Goal: Task Accomplishment & Management: Manage account settings

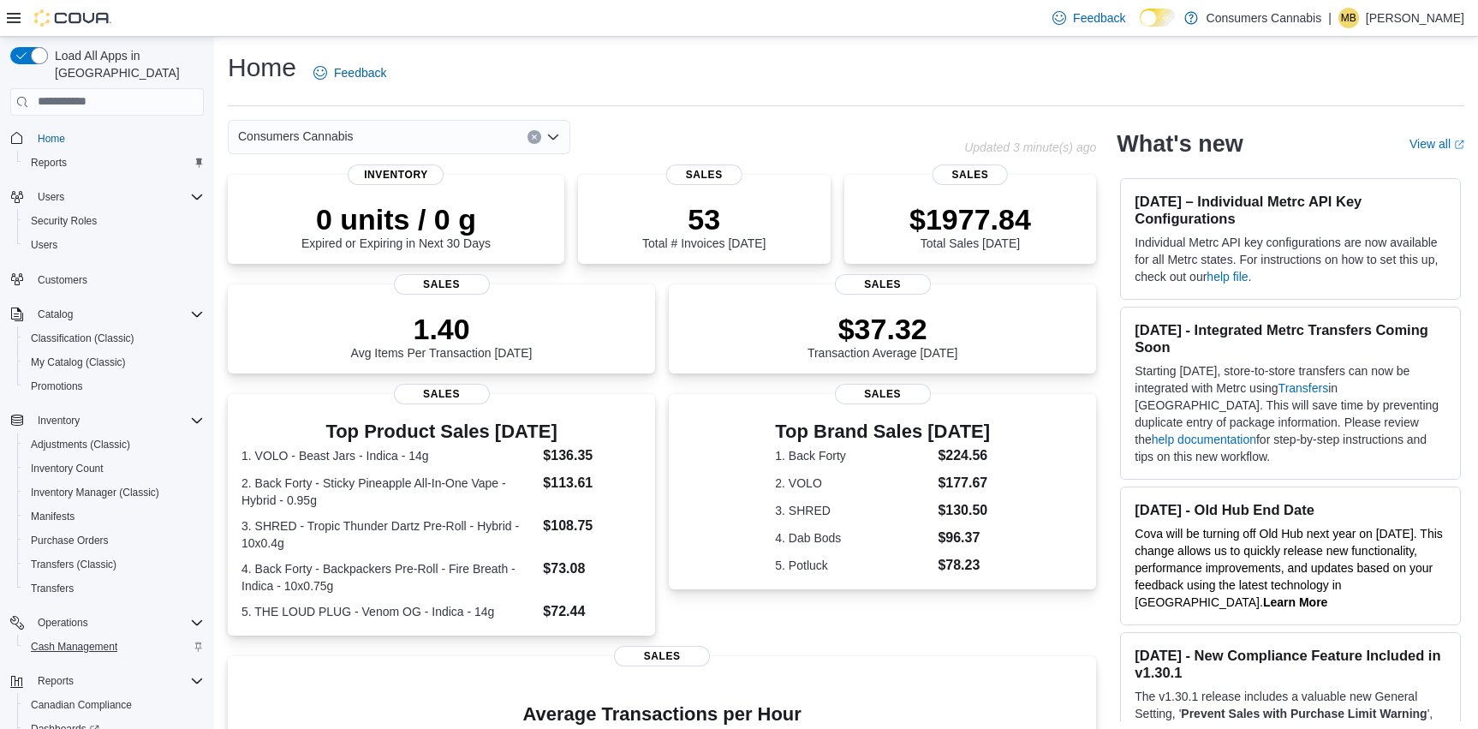
scroll to position [101, 0]
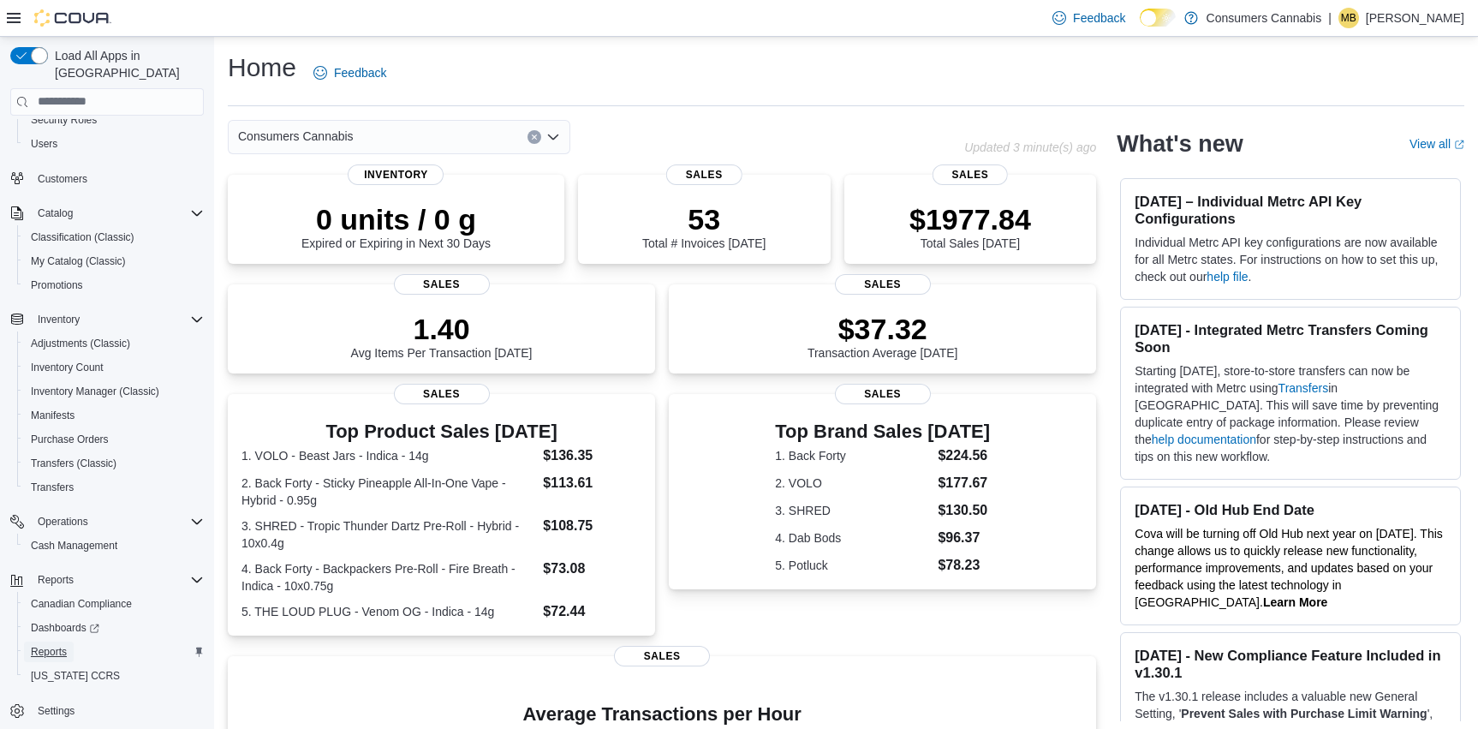
click at [58, 645] on span "Reports" at bounding box center [49, 652] width 36 height 14
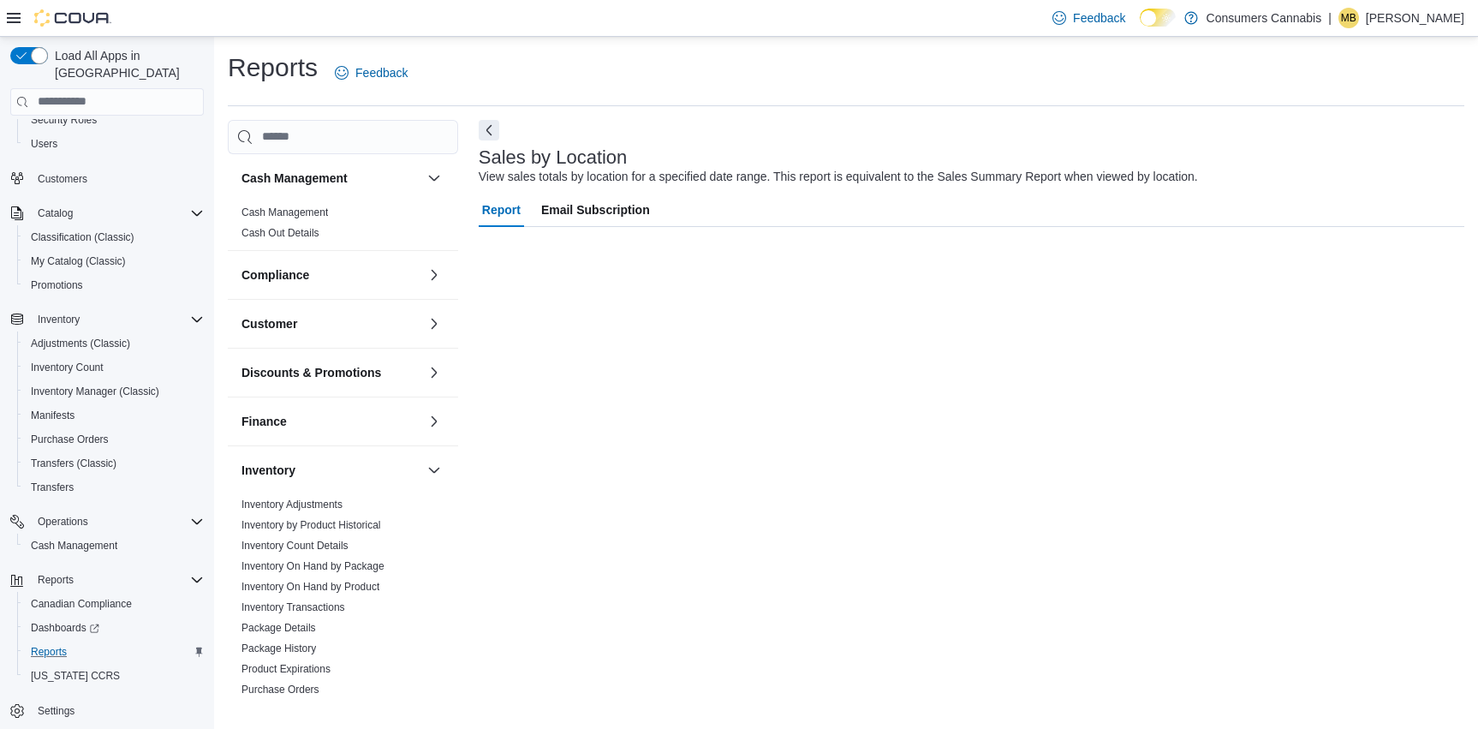
scroll to position [57, 0]
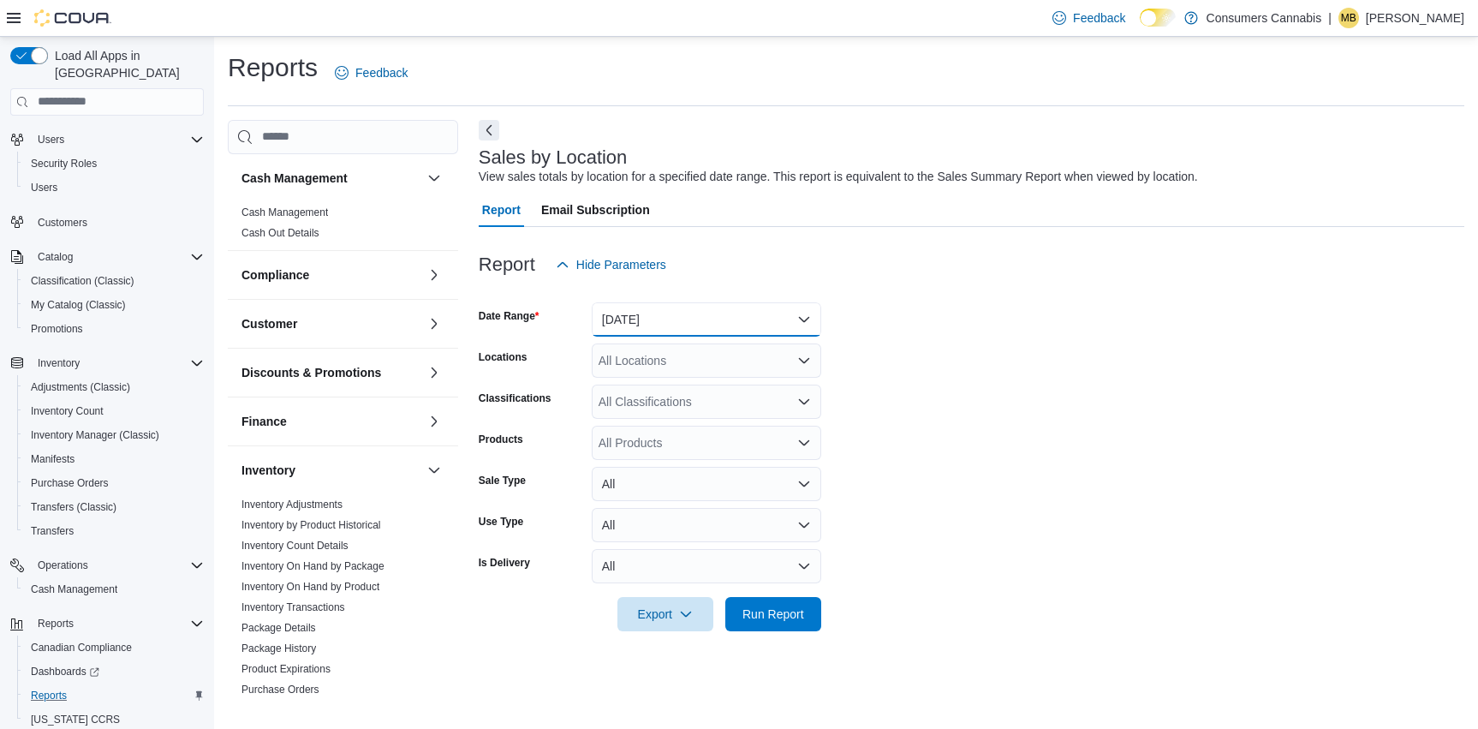
click at [729, 315] on button "[DATE]" at bounding box center [706, 319] width 229 height 34
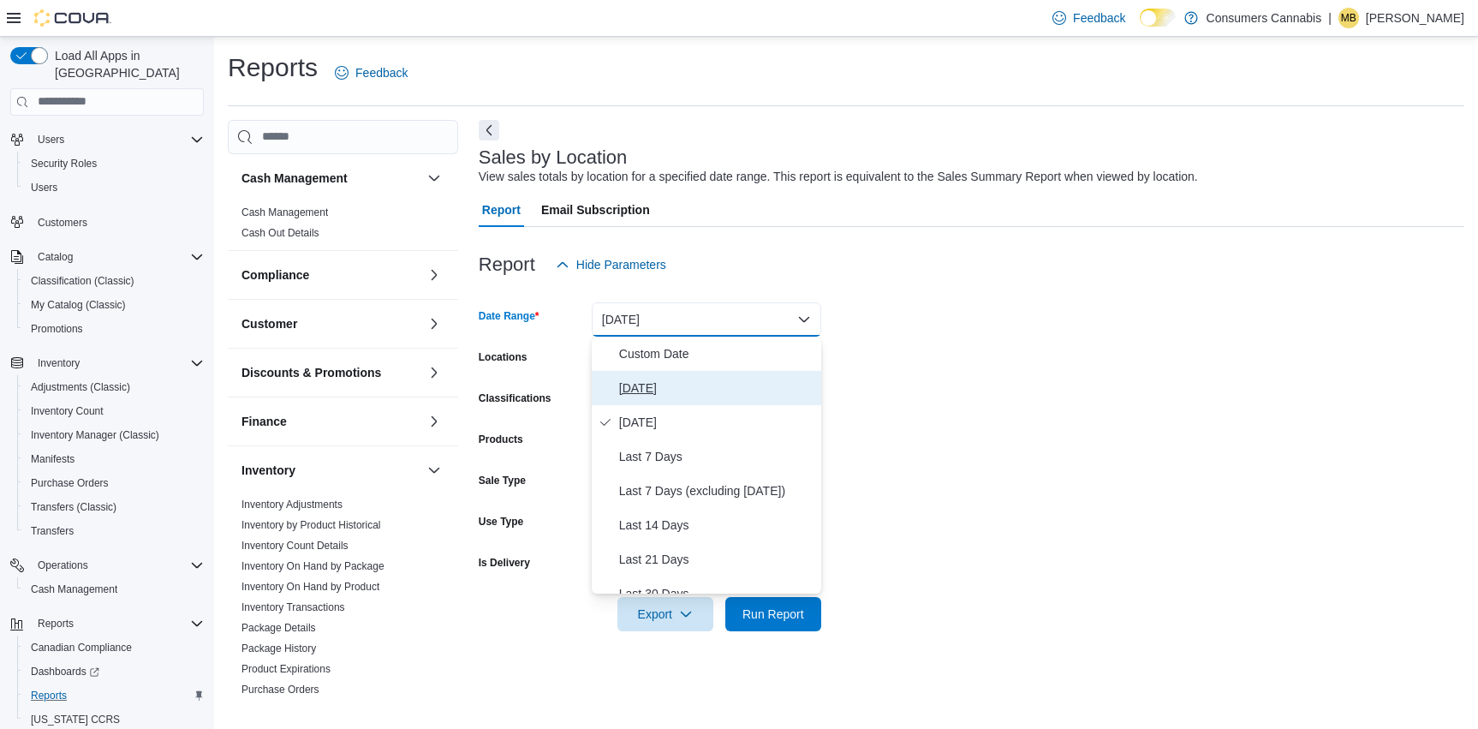
click at [681, 387] on span "[DATE]" at bounding box center [716, 388] width 195 height 21
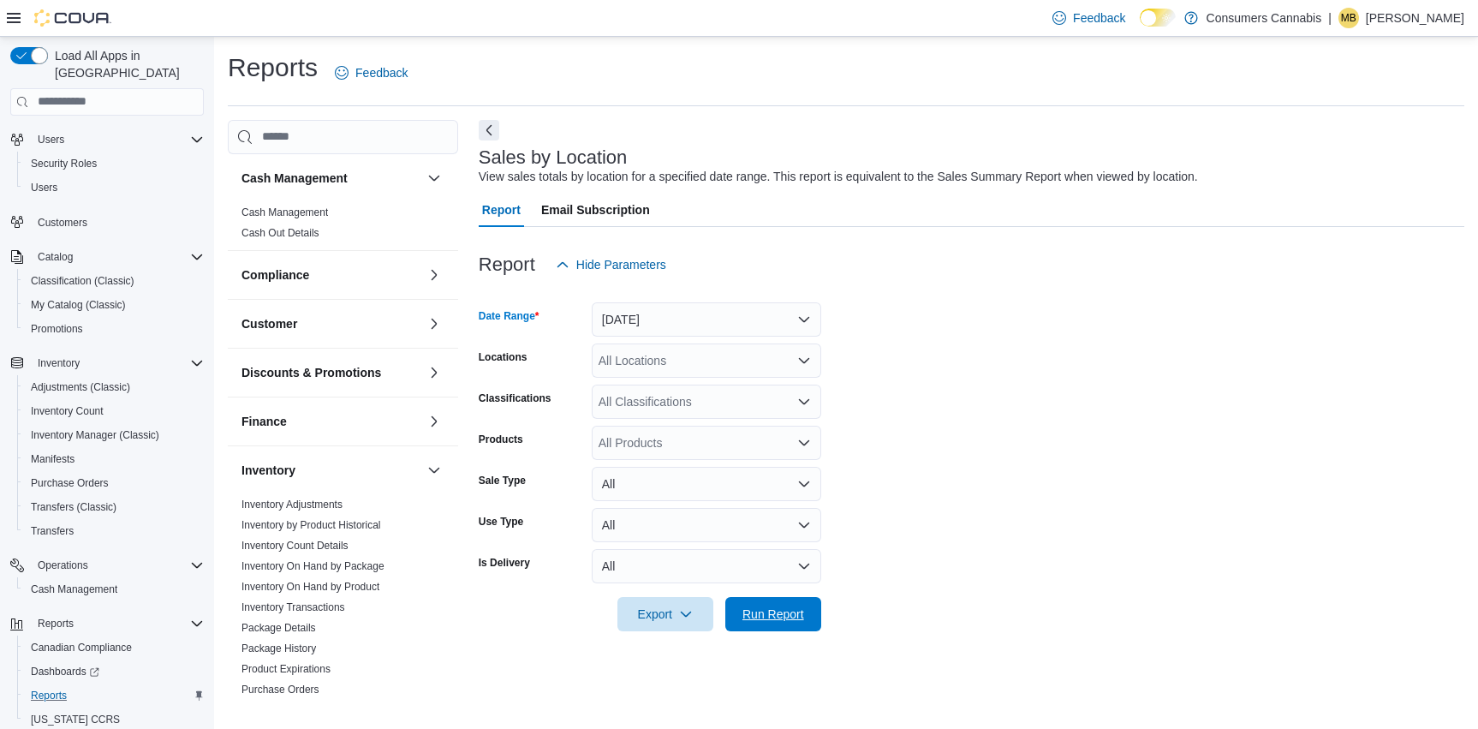
drag, startPoint x: 790, startPoint y: 622, endPoint x: 920, endPoint y: 394, distance: 263.0
click at [791, 622] on span "Run Report" at bounding box center [772, 614] width 75 height 34
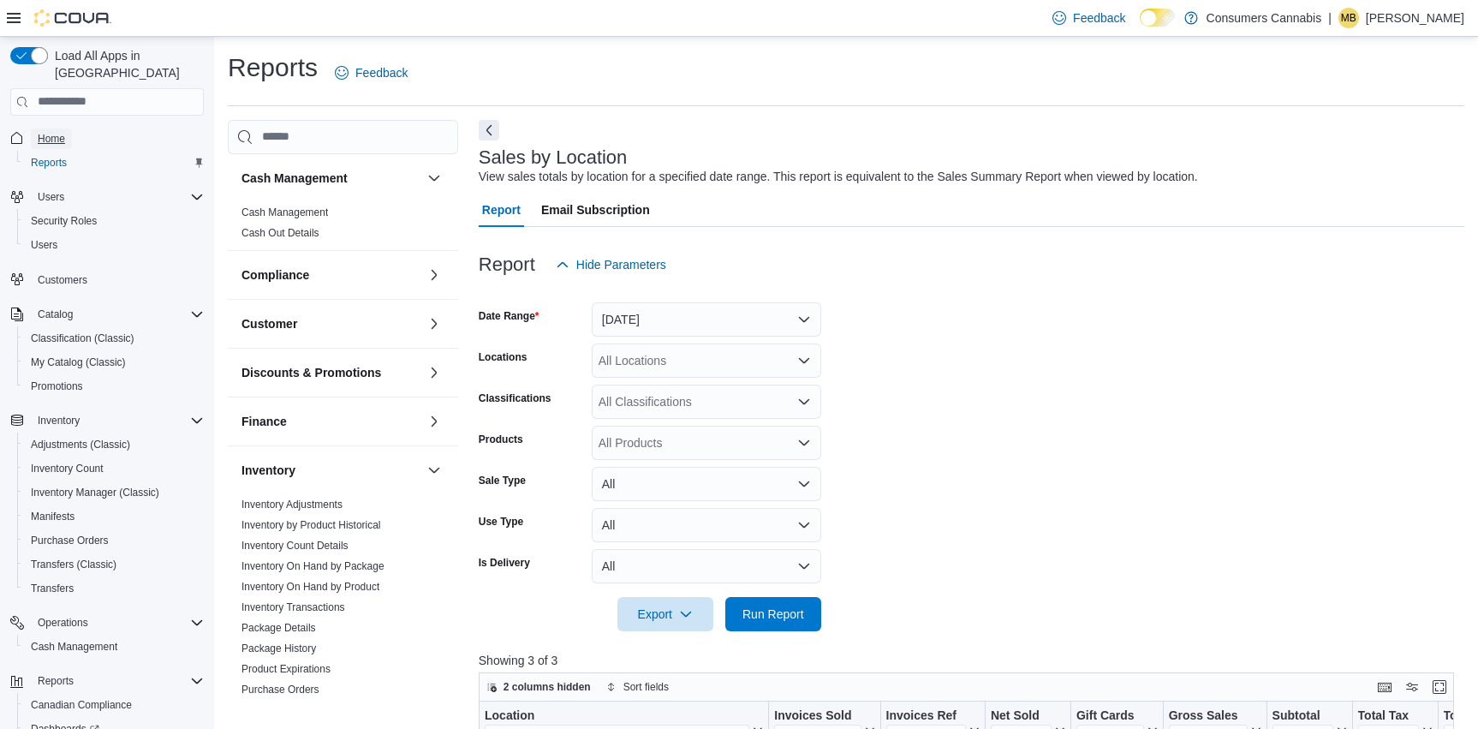
click at [56, 132] on span "Home" at bounding box center [51, 139] width 27 height 14
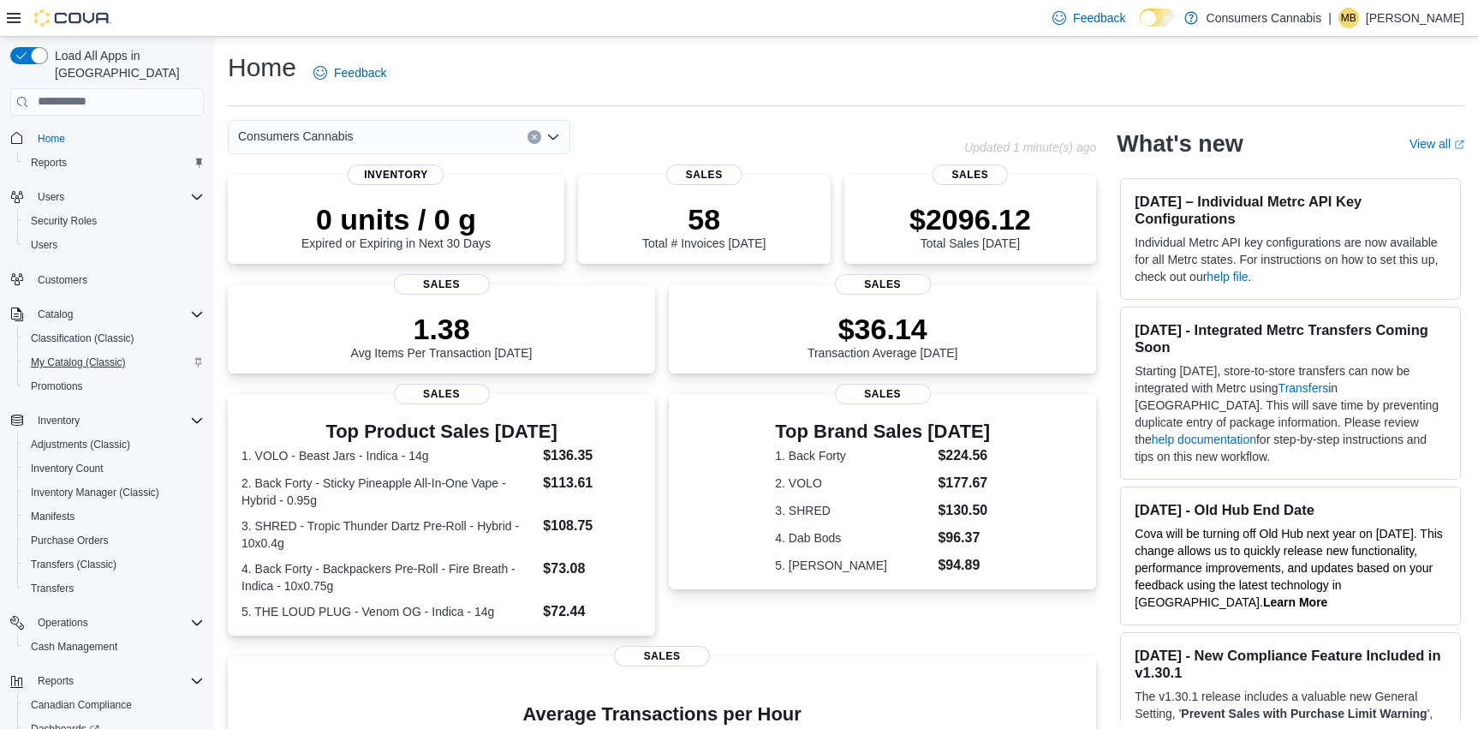
scroll to position [101, 0]
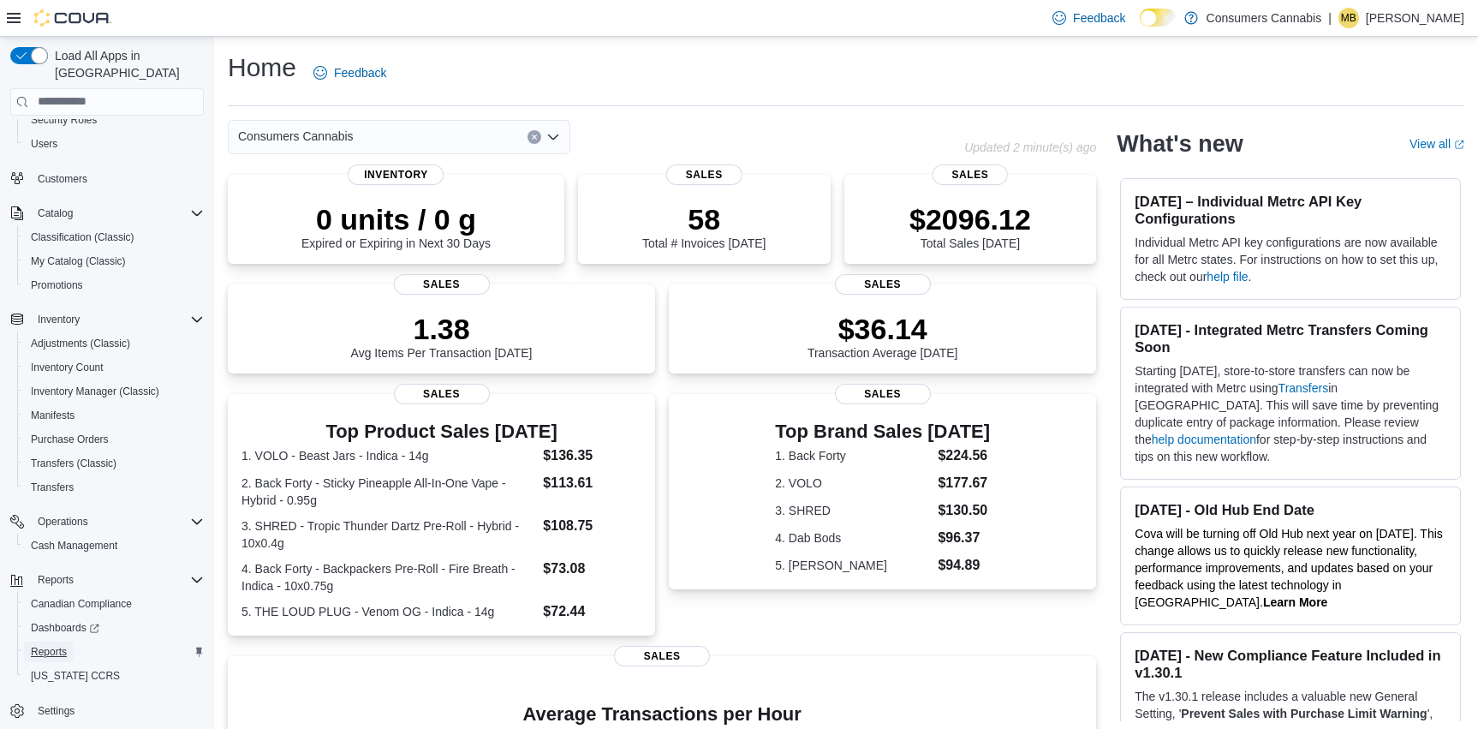
click at [53, 645] on span "Reports" at bounding box center [49, 652] width 36 height 14
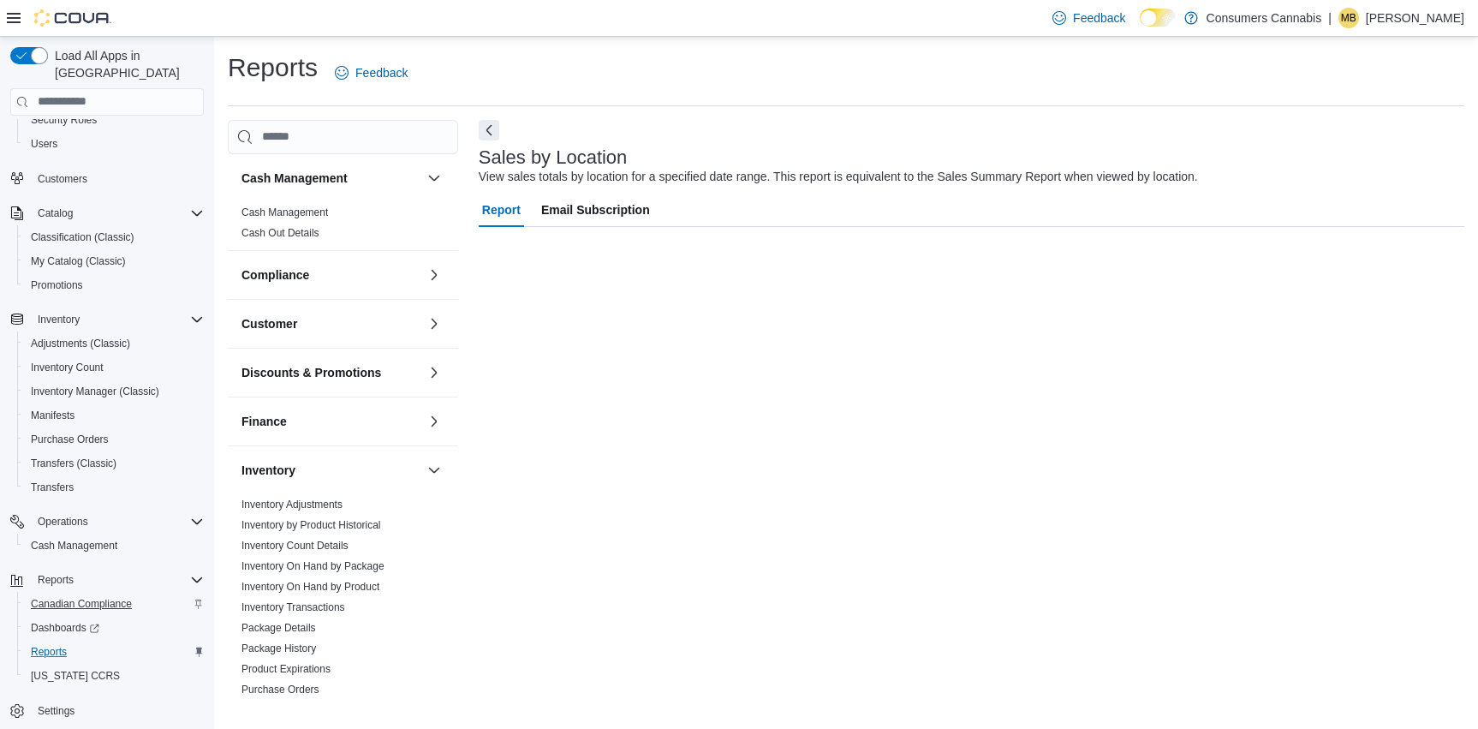
scroll to position [57, 0]
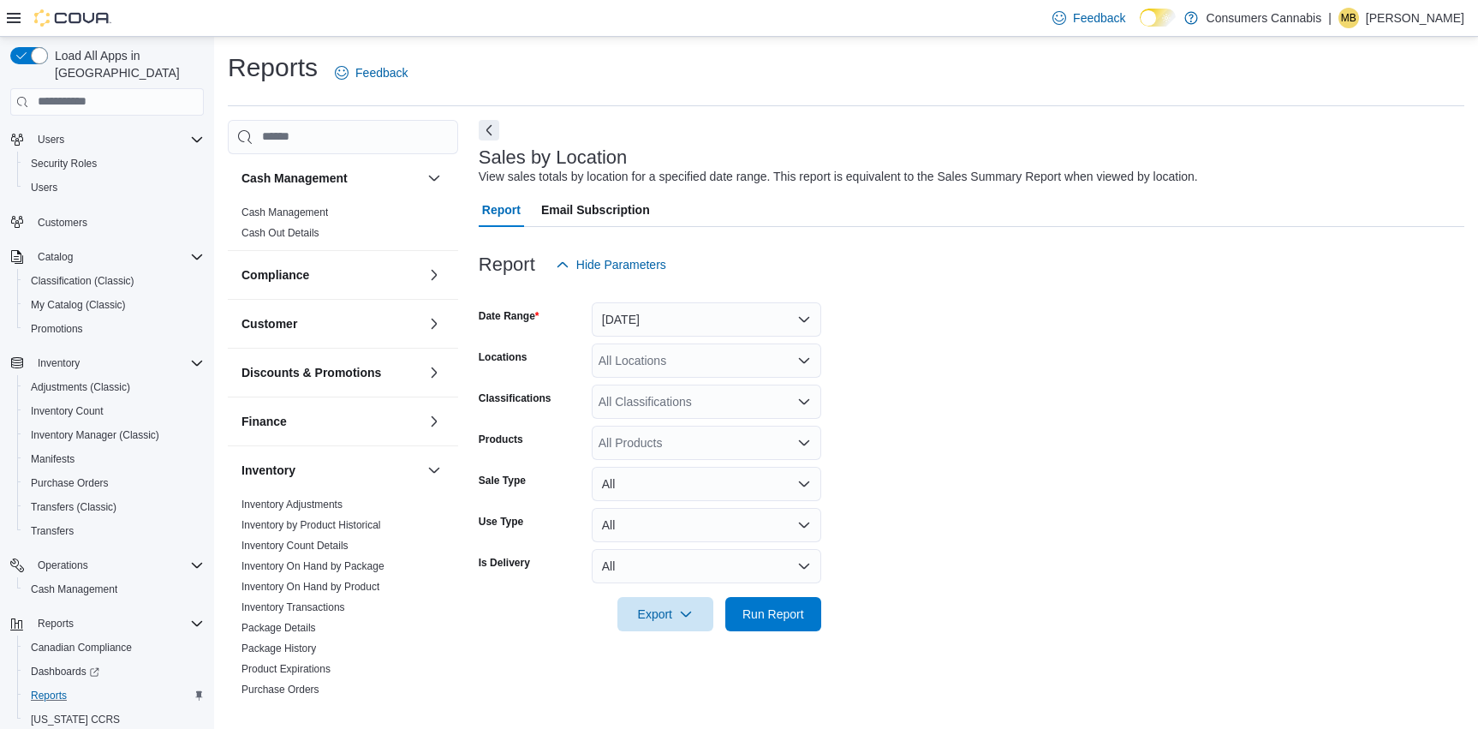
drag, startPoint x: 645, startPoint y: 290, endPoint x: 678, endPoint y: 323, distance: 46.0
click at [645, 291] on div at bounding box center [971, 292] width 985 height 21
click at [678, 323] on button "[DATE]" at bounding box center [706, 319] width 229 height 34
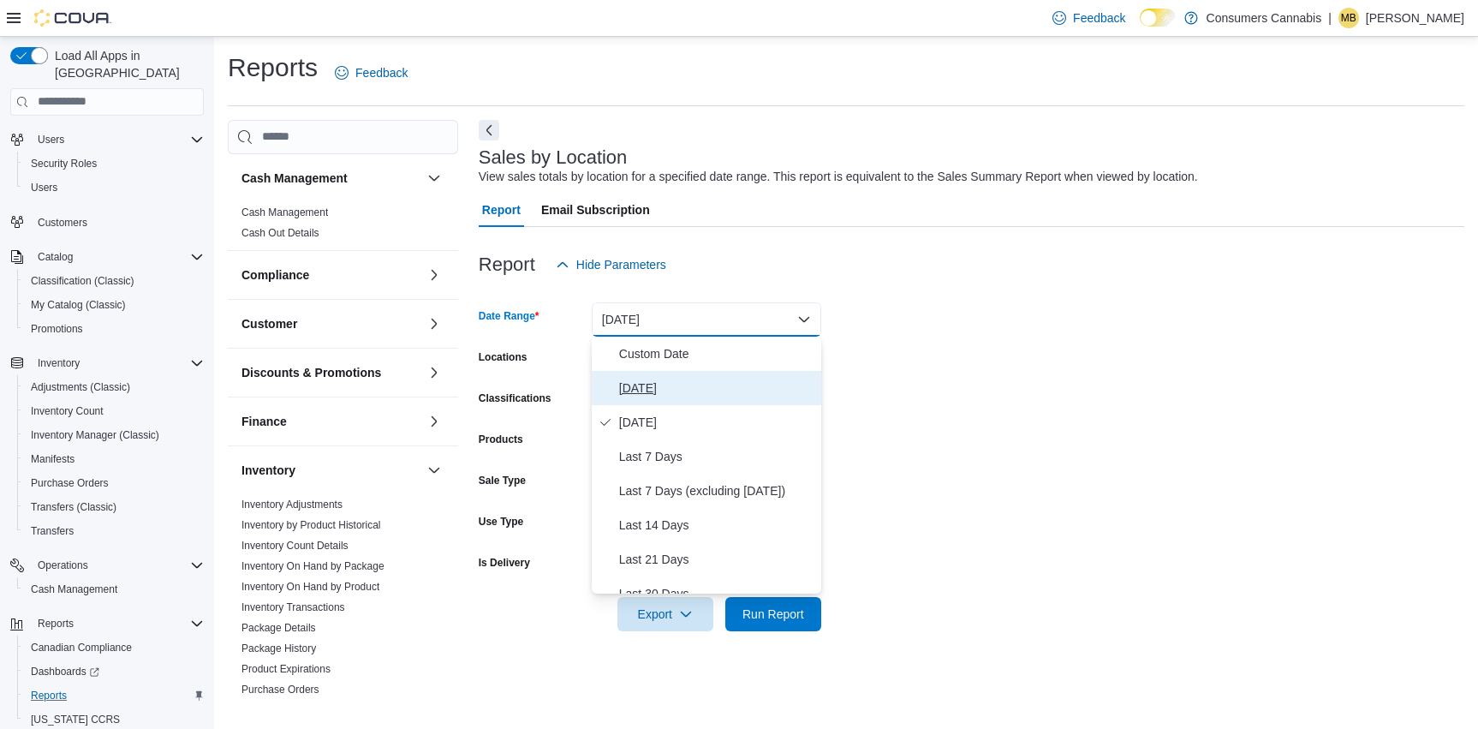
click at [673, 382] on span "[DATE]" at bounding box center [716, 388] width 195 height 21
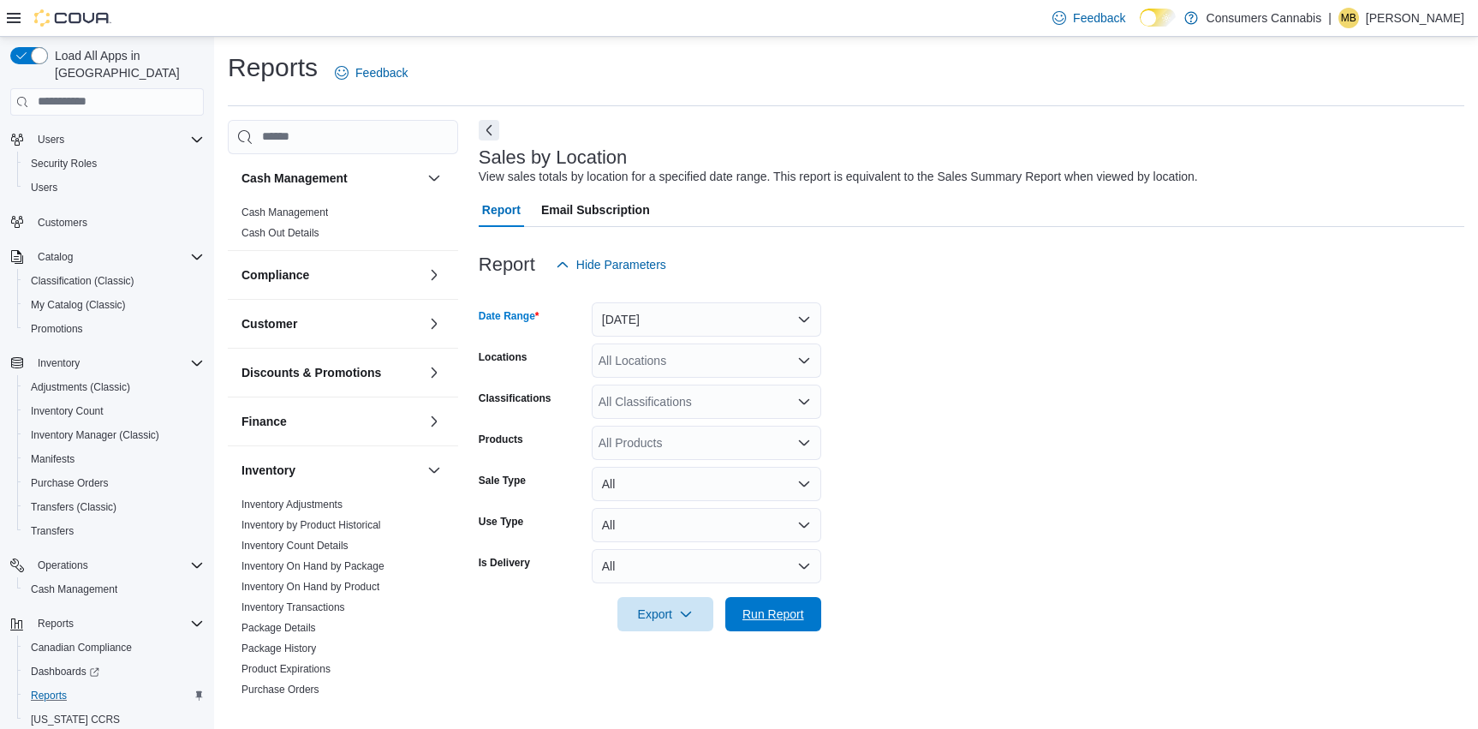
drag, startPoint x: 794, startPoint y: 613, endPoint x: 858, endPoint y: 488, distance: 140.5
click at [794, 613] on span "Run Report" at bounding box center [773, 613] width 62 height 17
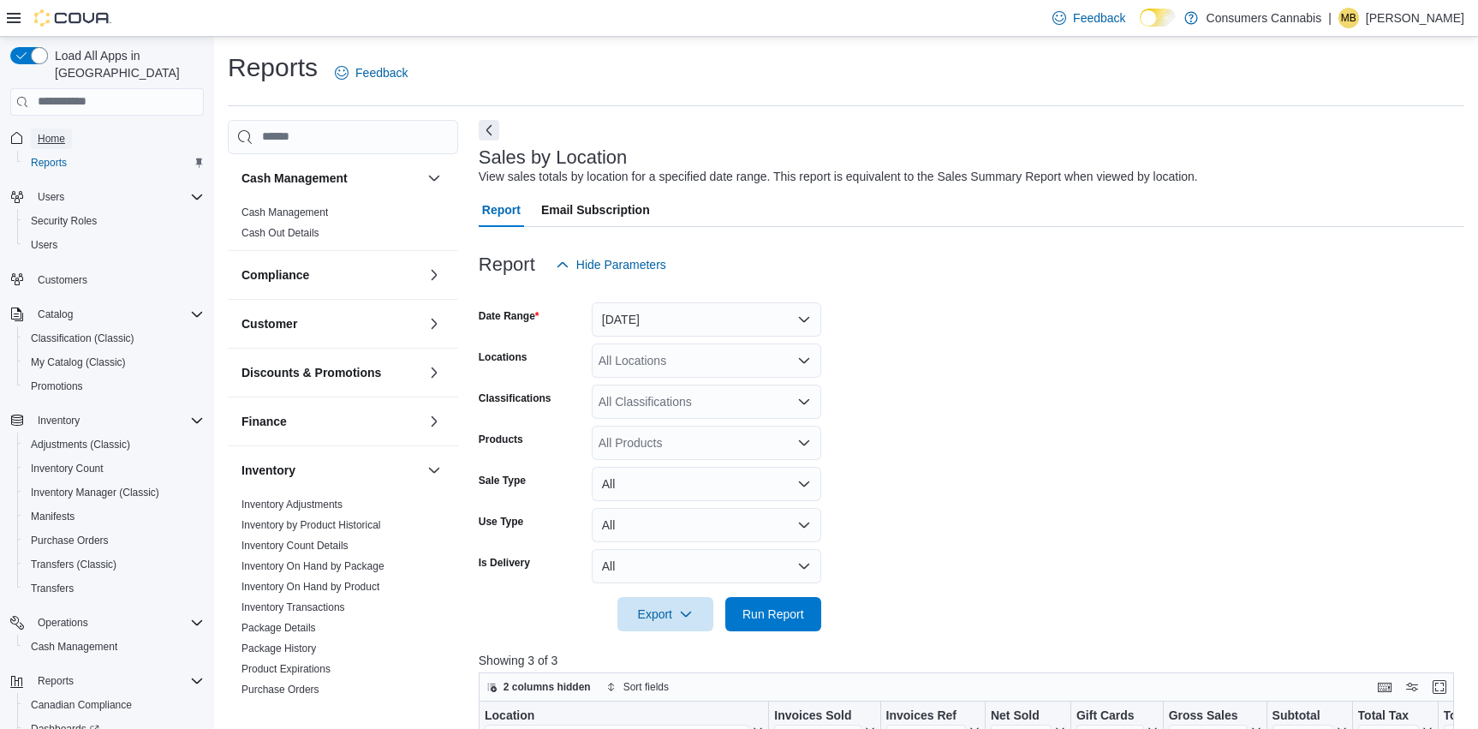
click at [50, 132] on span "Home" at bounding box center [51, 139] width 27 height 14
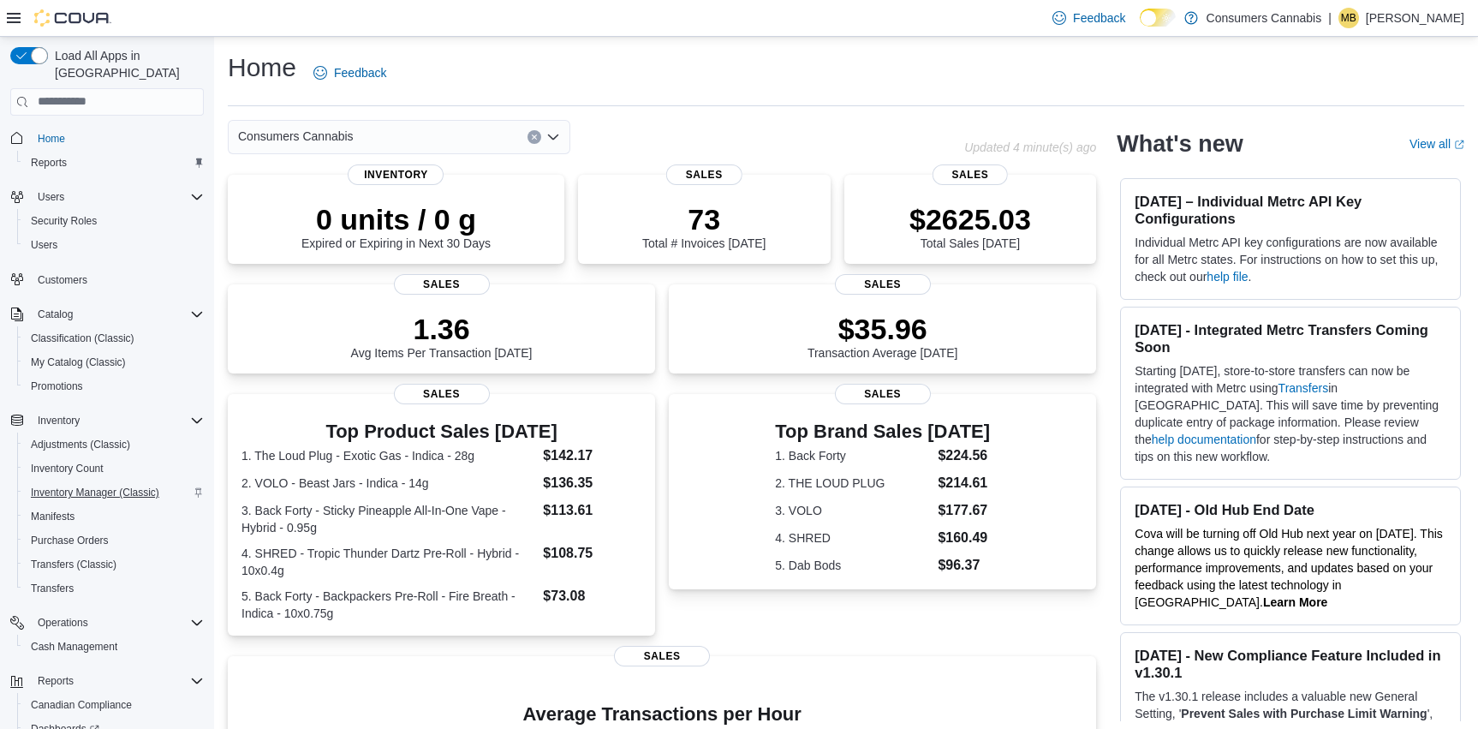
scroll to position [101, 0]
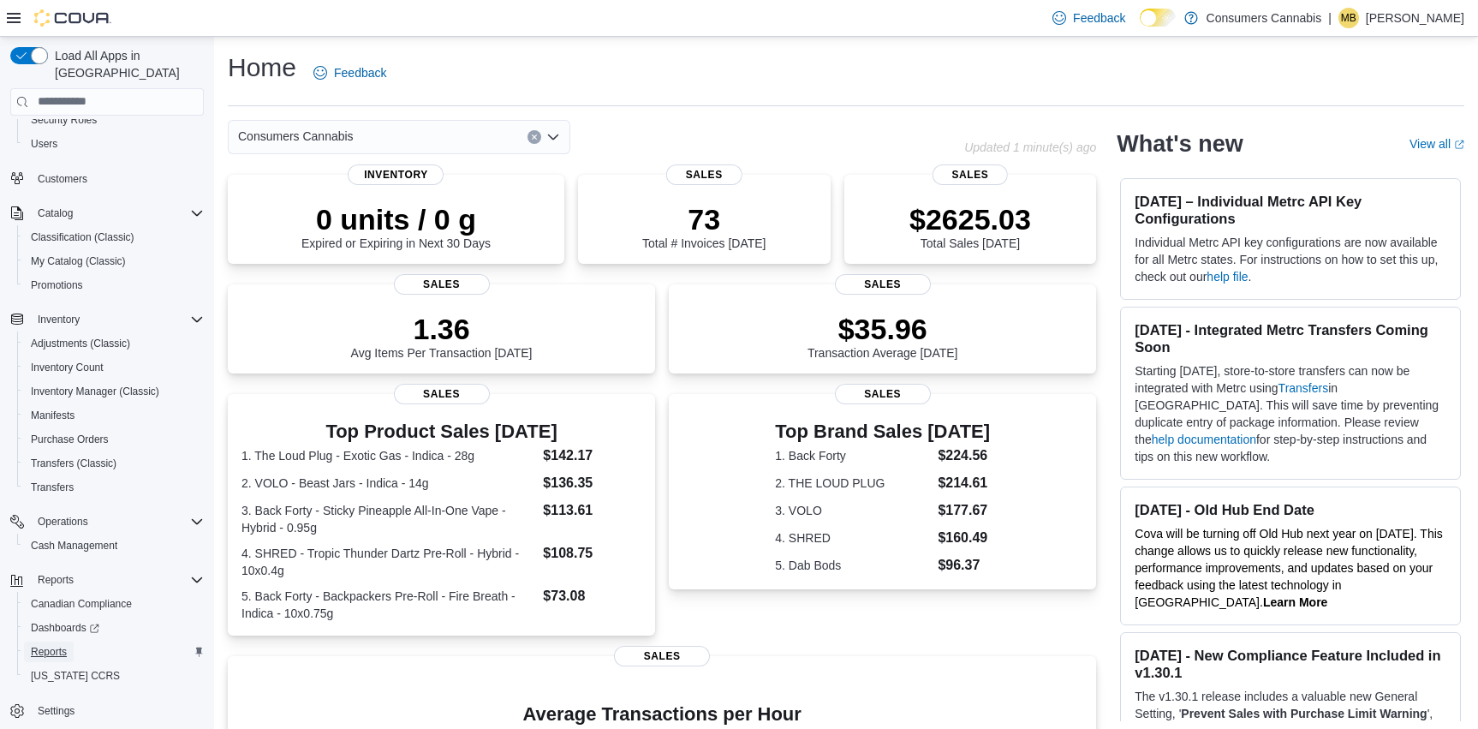
click at [53, 642] on span "Reports" at bounding box center [49, 651] width 36 height 21
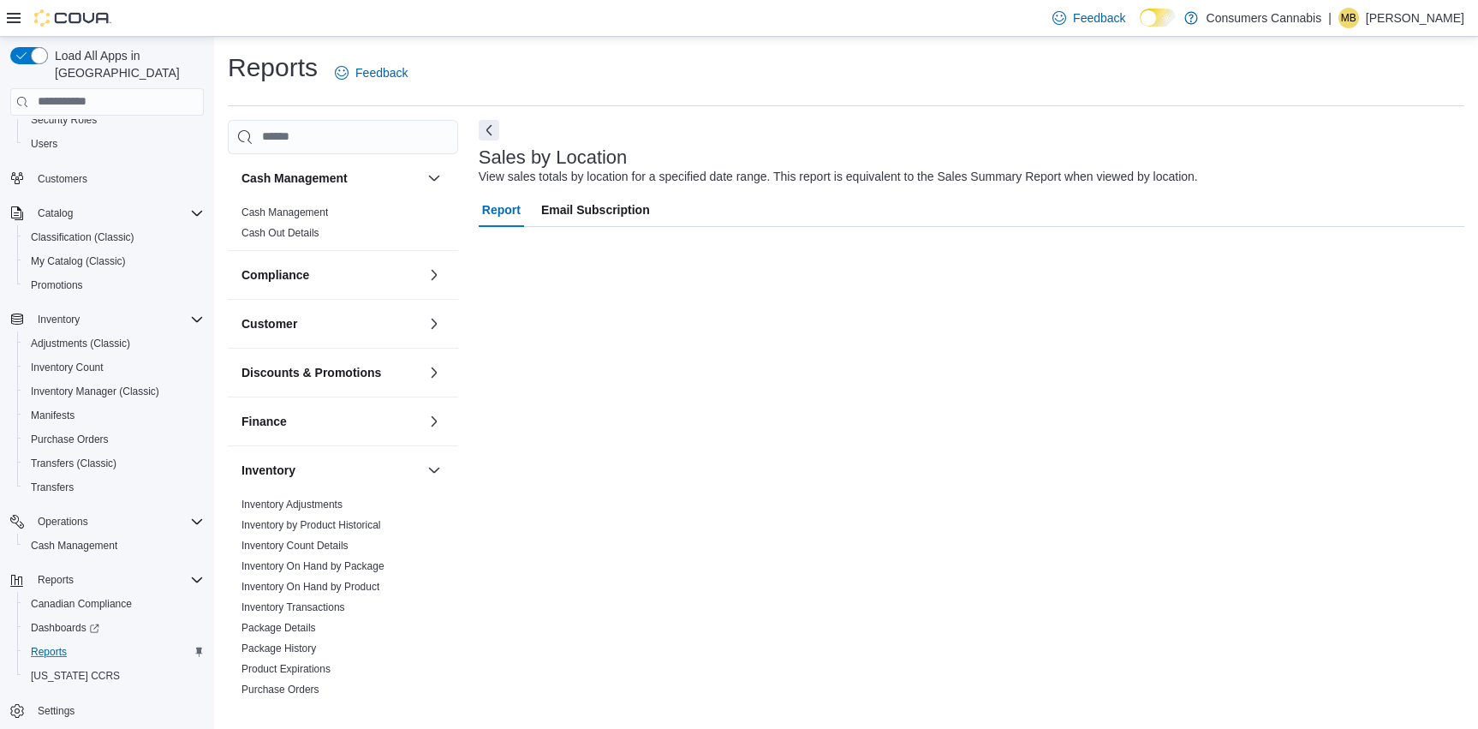
scroll to position [57, 0]
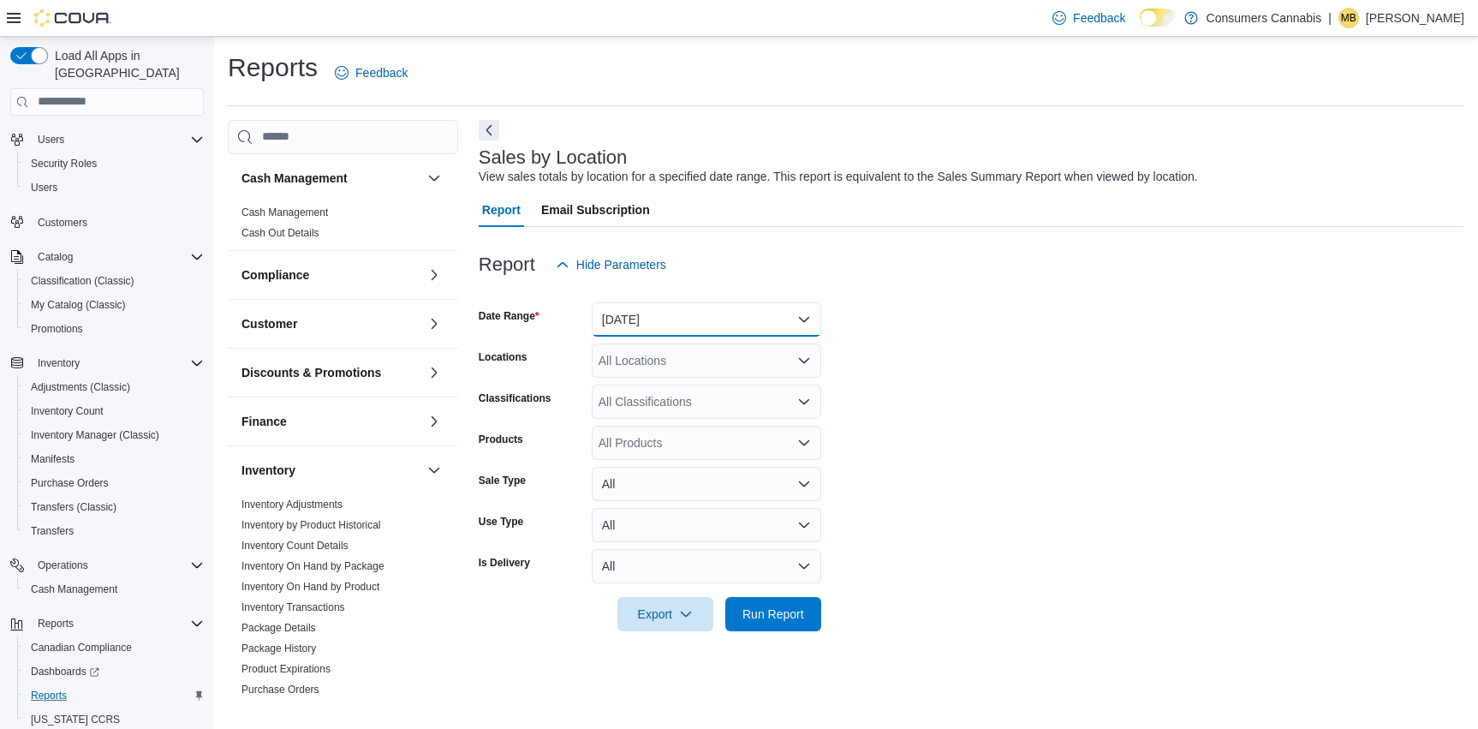
click at [692, 319] on button "[DATE]" at bounding box center [706, 319] width 229 height 34
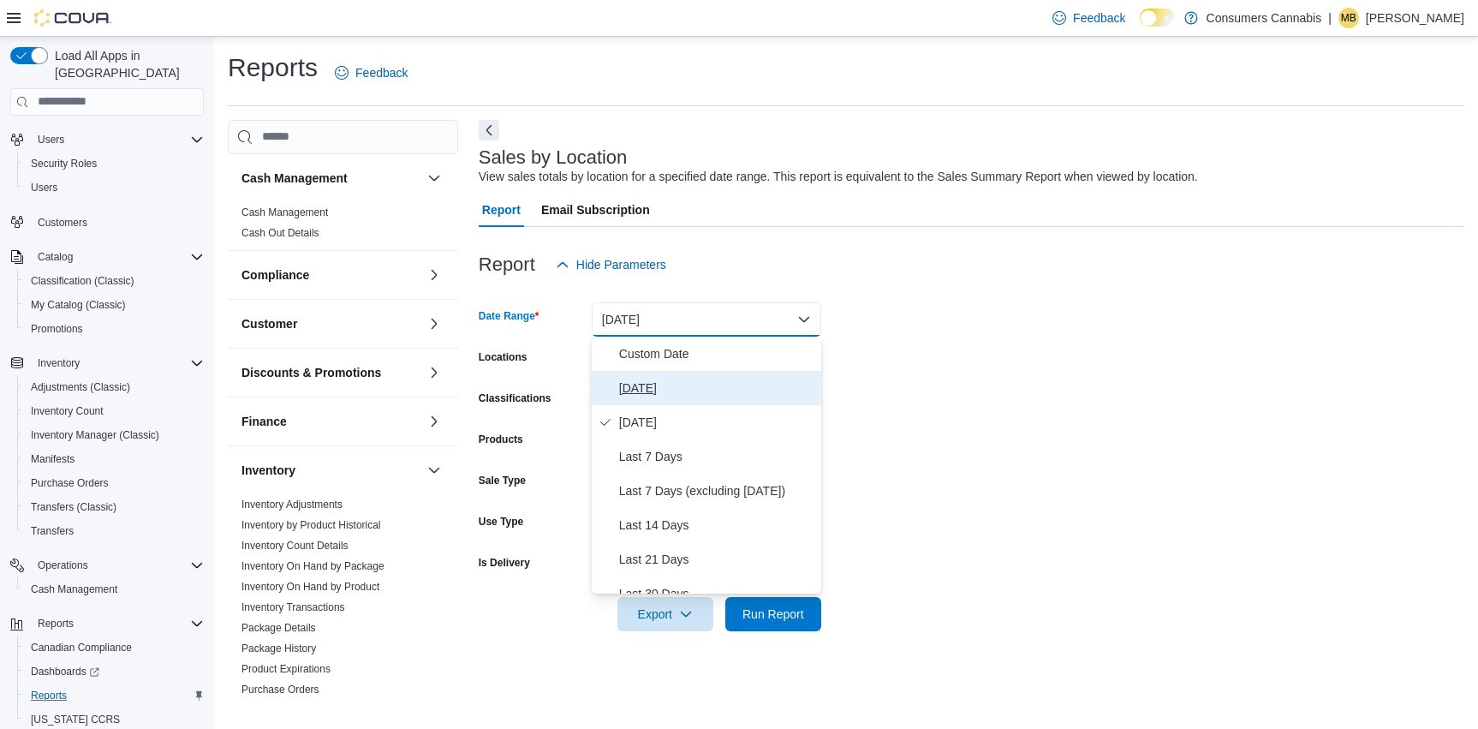
click at [695, 391] on span "[DATE]" at bounding box center [716, 388] width 195 height 21
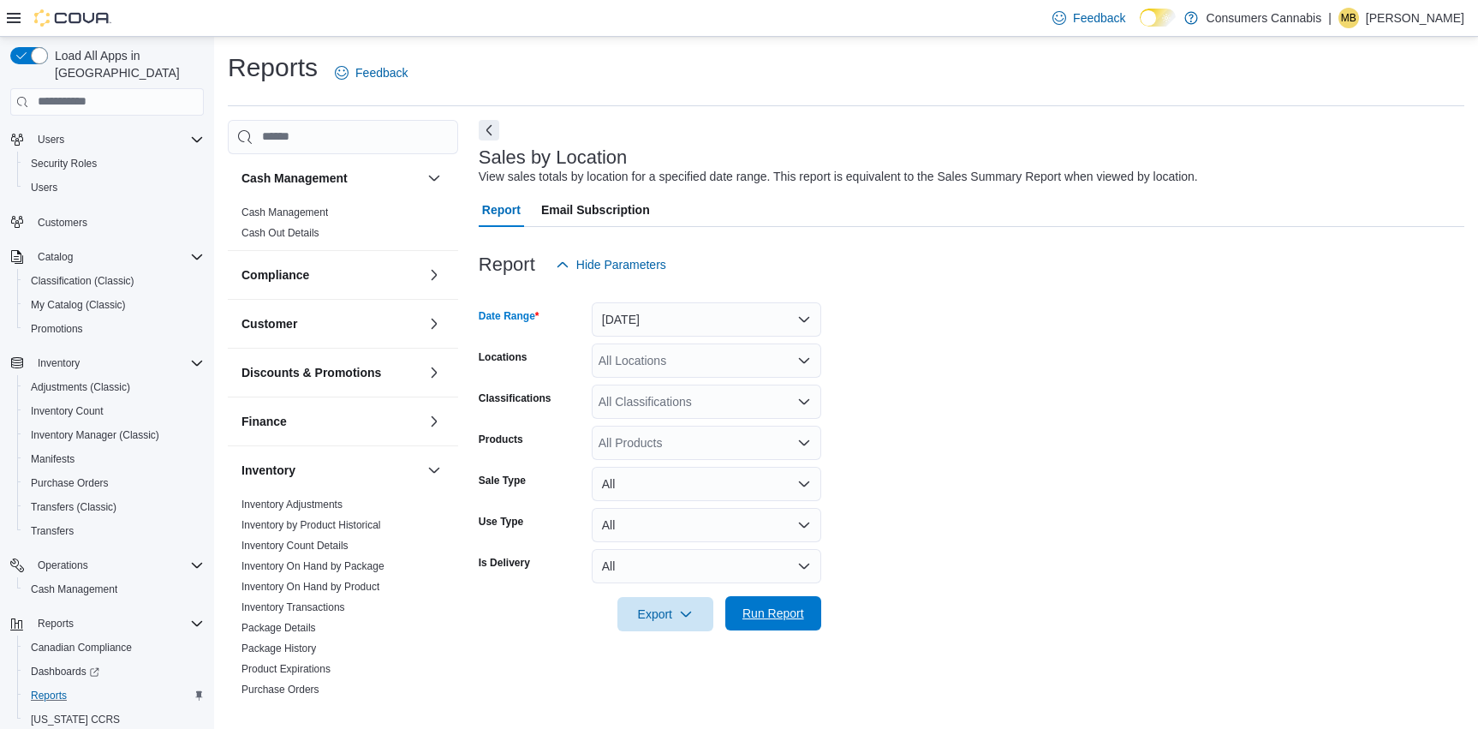
click at [789, 625] on span "Run Report" at bounding box center [772, 613] width 75 height 34
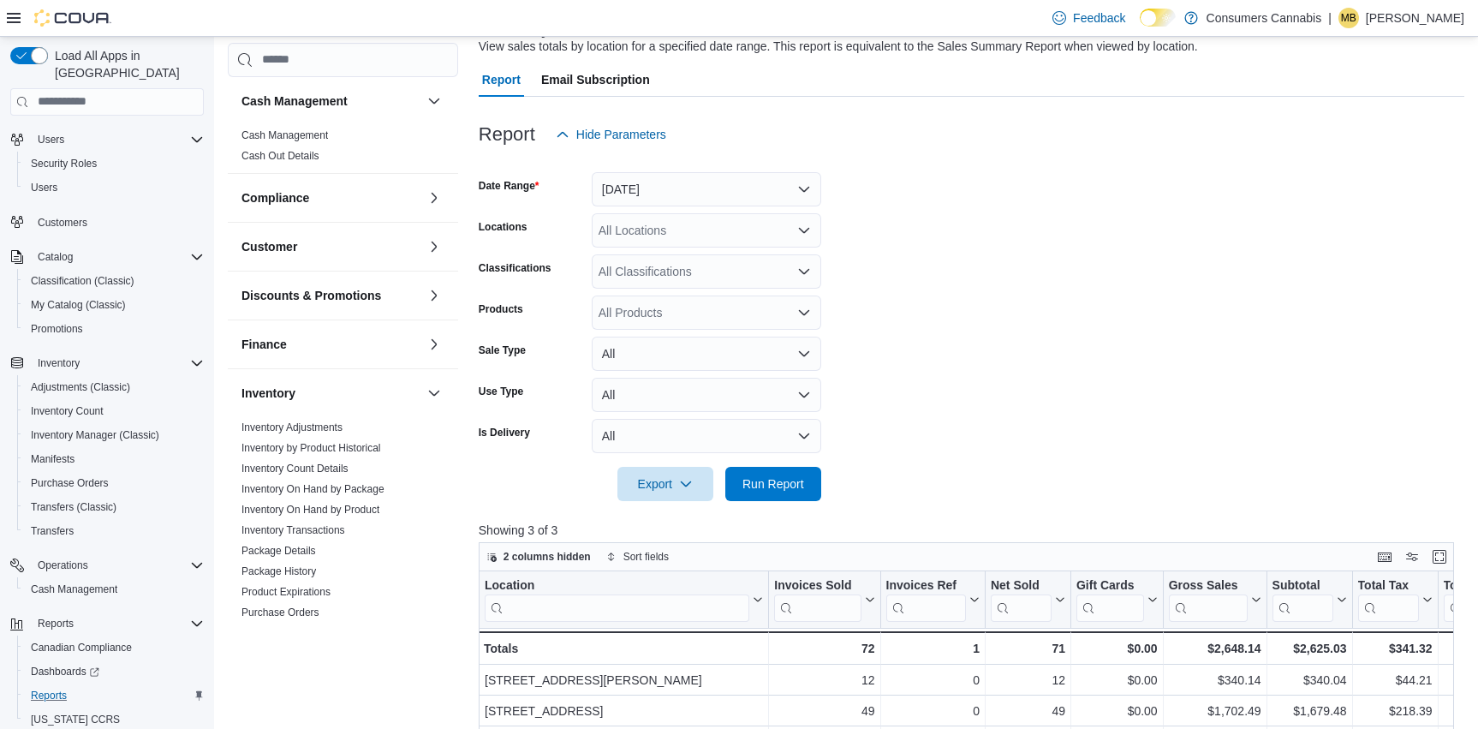
scroll to position [120, 0]
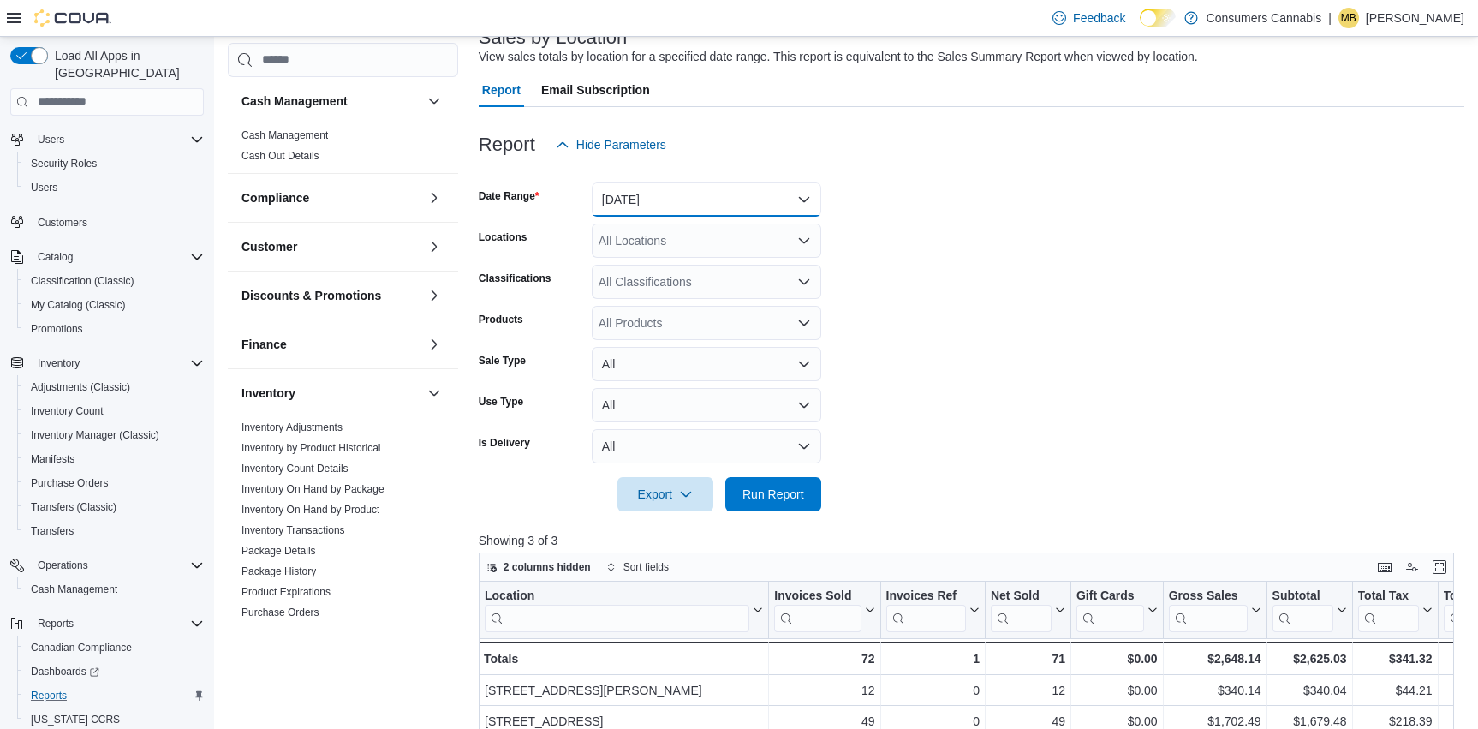
click at [689, 205] on button "[DATE]" at bounding box center [706, 199] width 229 height 34
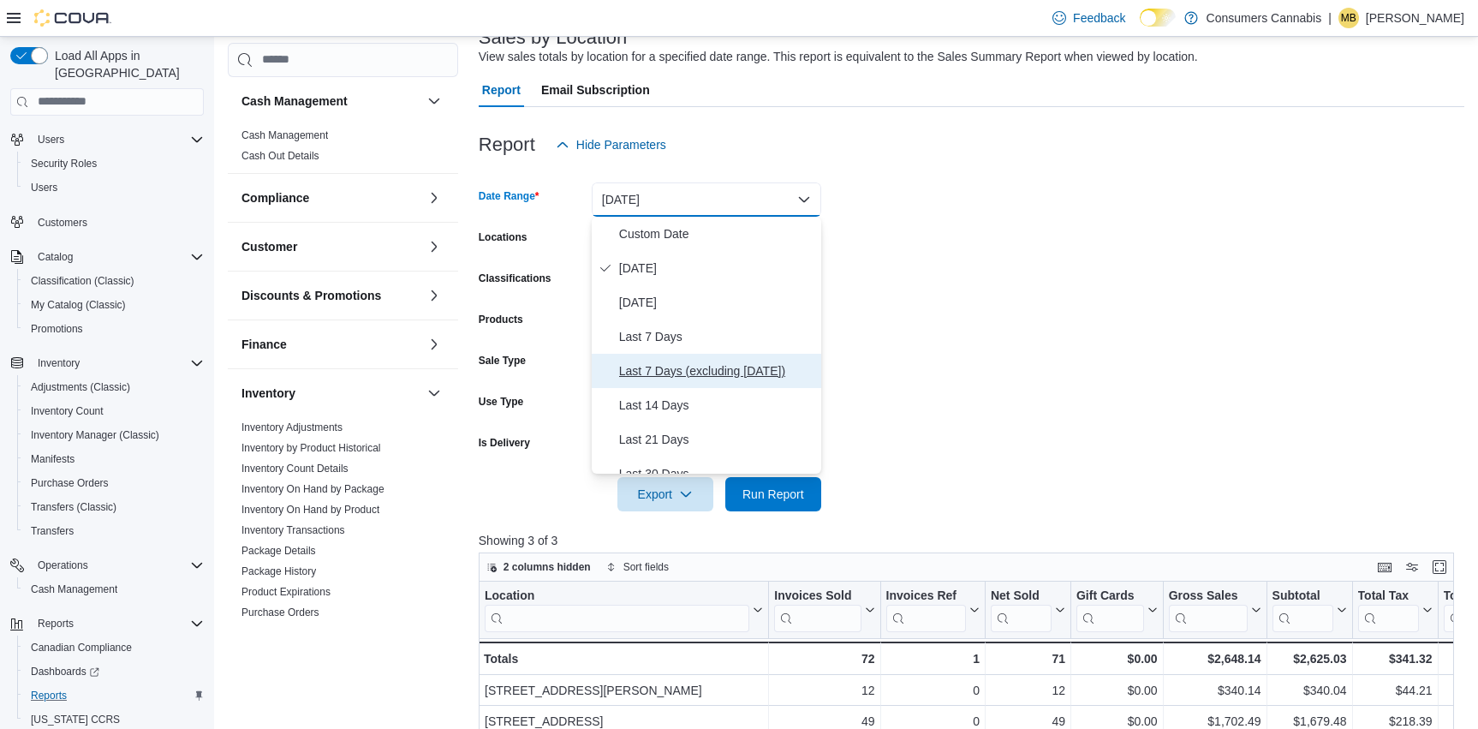
click at [734, 372] on span "Last 7 Days (excluding [DATE])" at bounding box center [716, 370] width 195 height 21
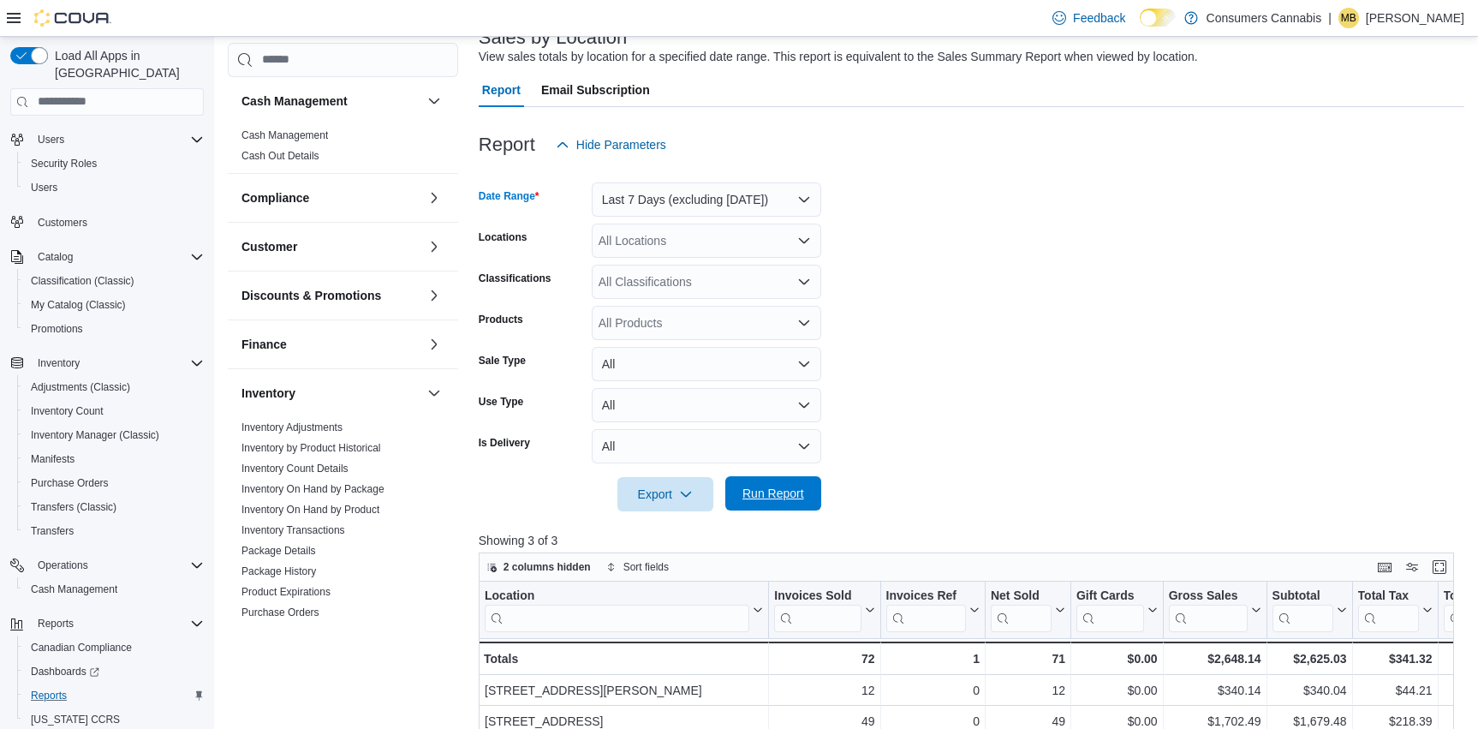
click at [806, 490] on span "Run Report" at bounding box center [772, 493] width 75 height 34
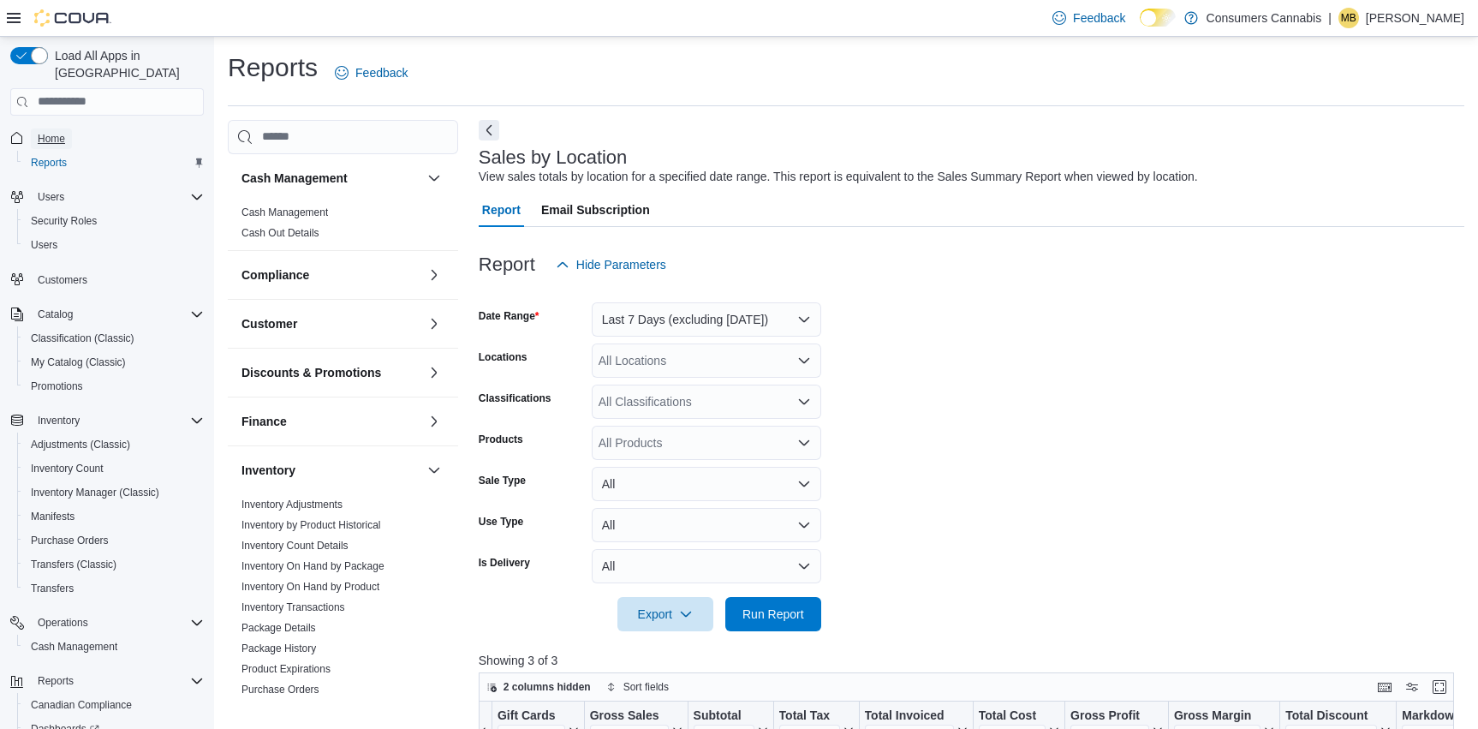
click at [50, 132] on span "Home" at bounding box center [51, 139] width 27 height 14
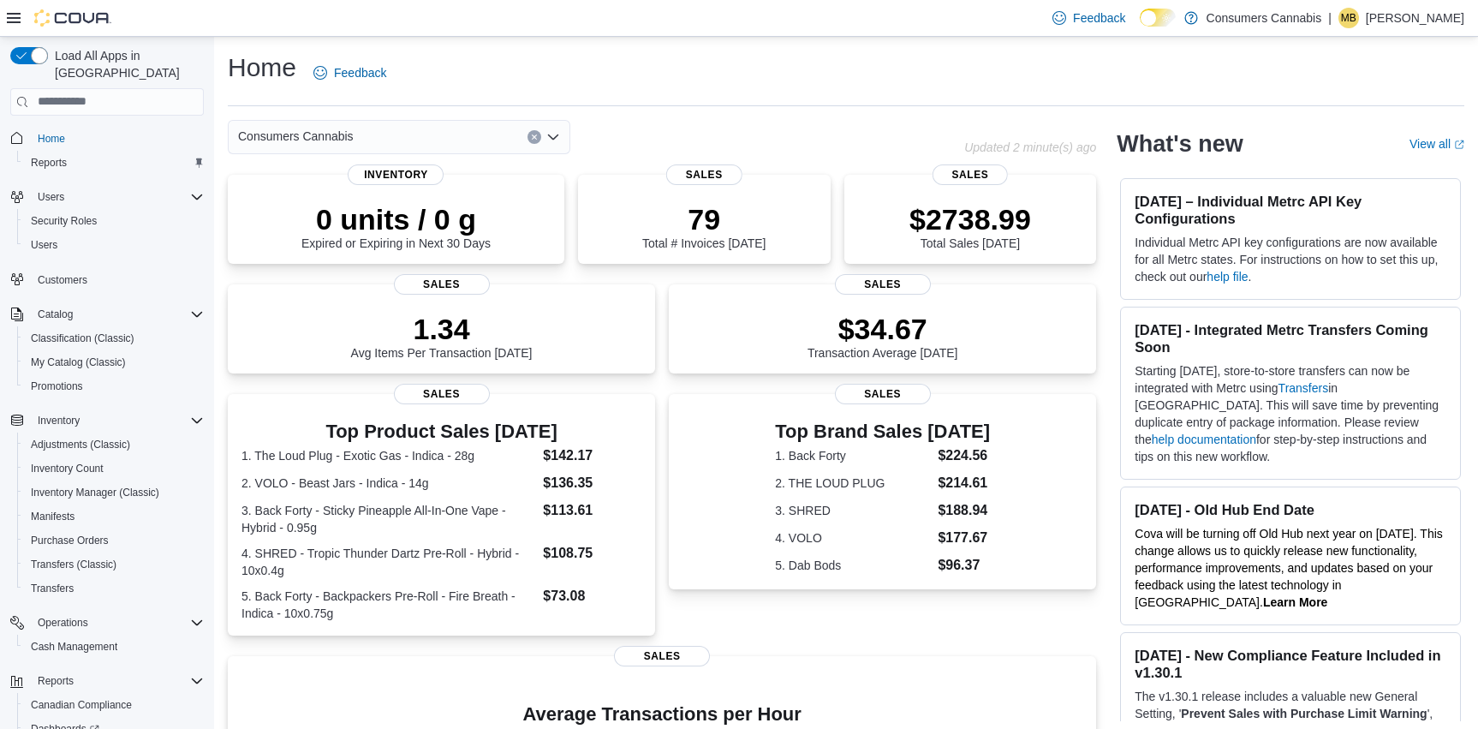
scroll to position [101, 0]
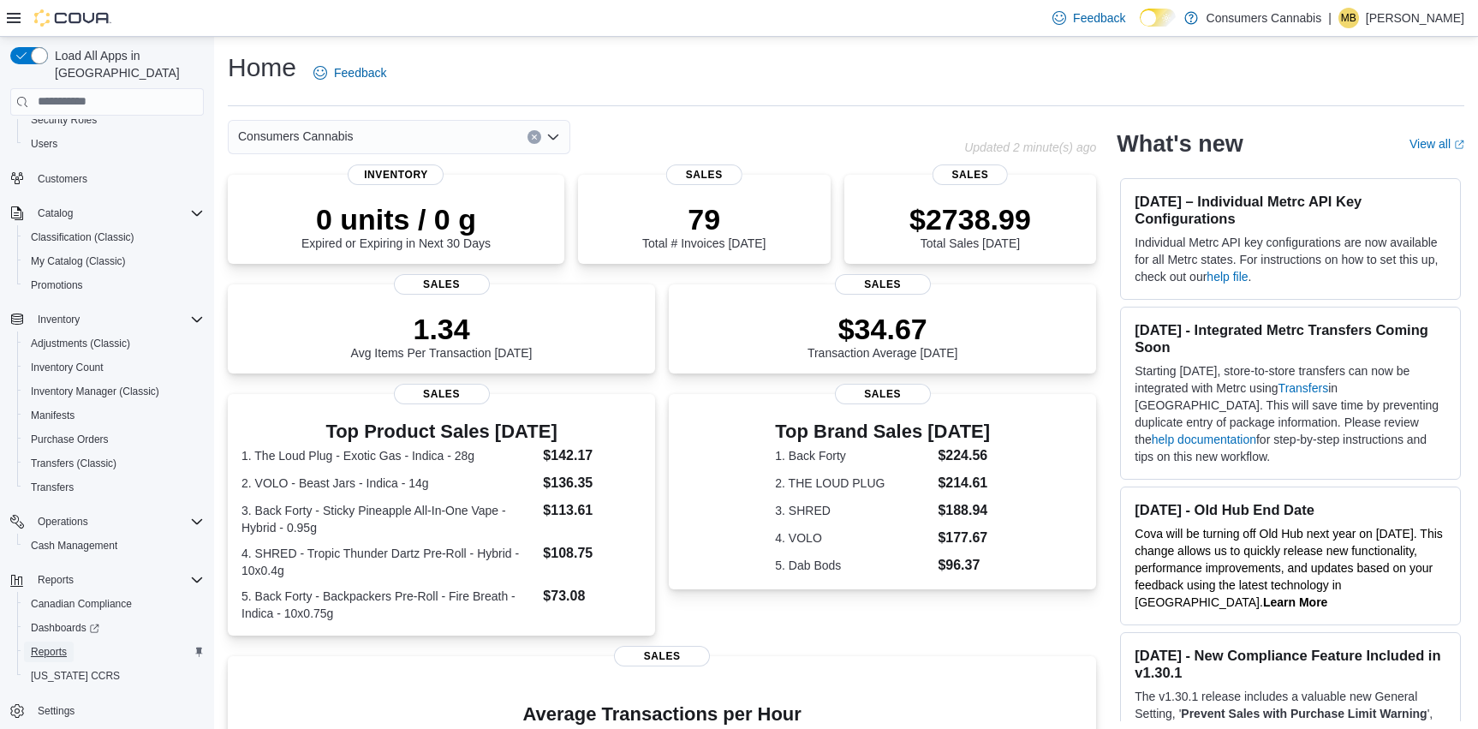
click at [62, 645] on span "Reports" at bounding box center [49, 652] width 36 height 14
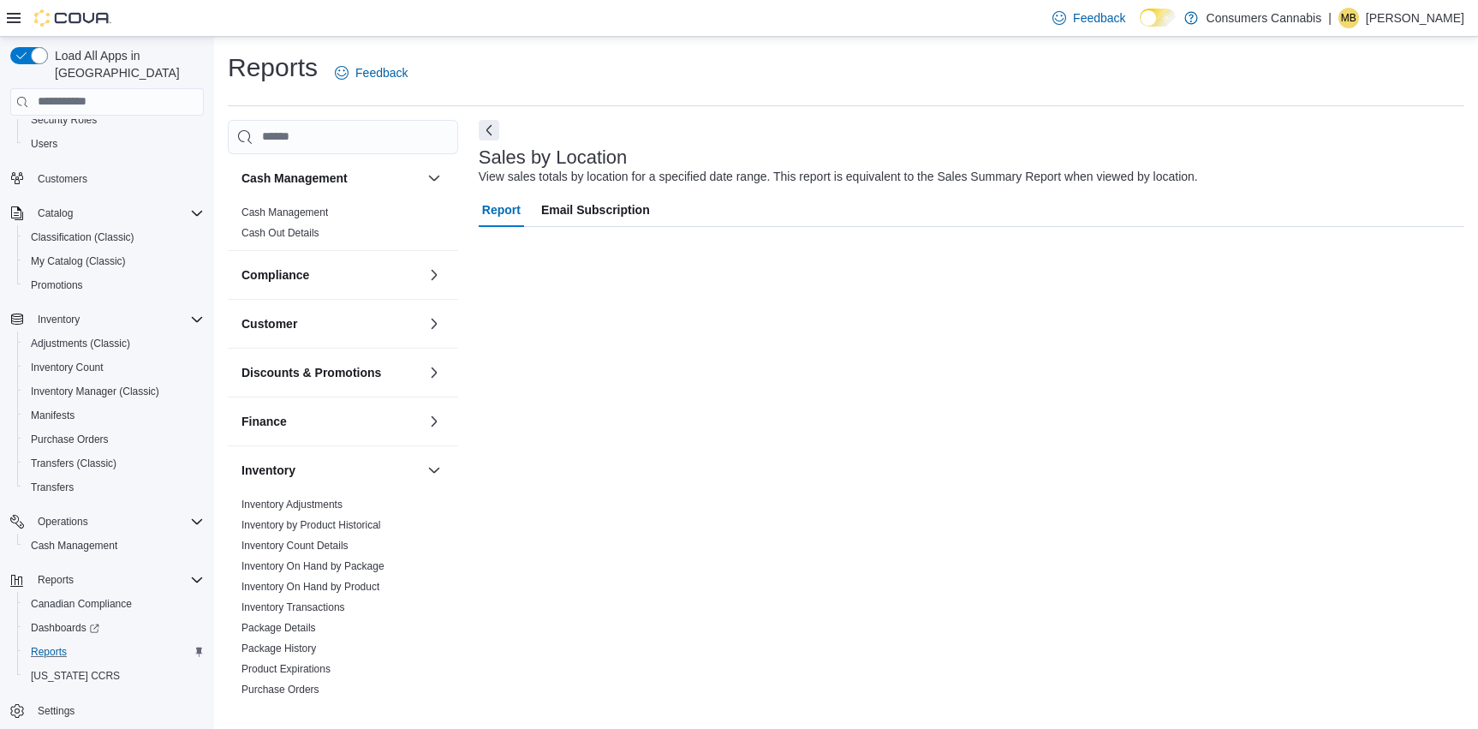
scroll to position [57, 0]
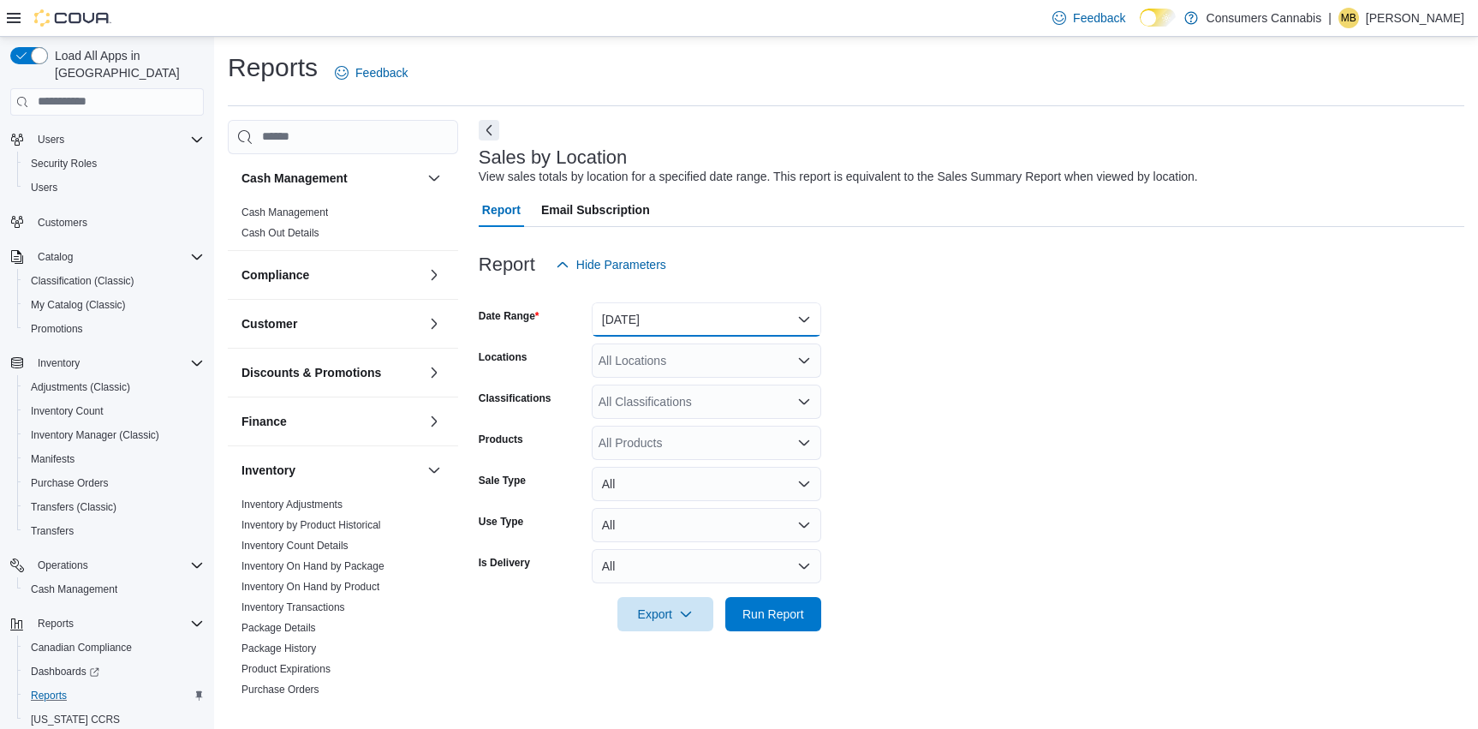
click at [706, 320] on button "[DATE]" at bounding box center [706, 319] width 229 height 34
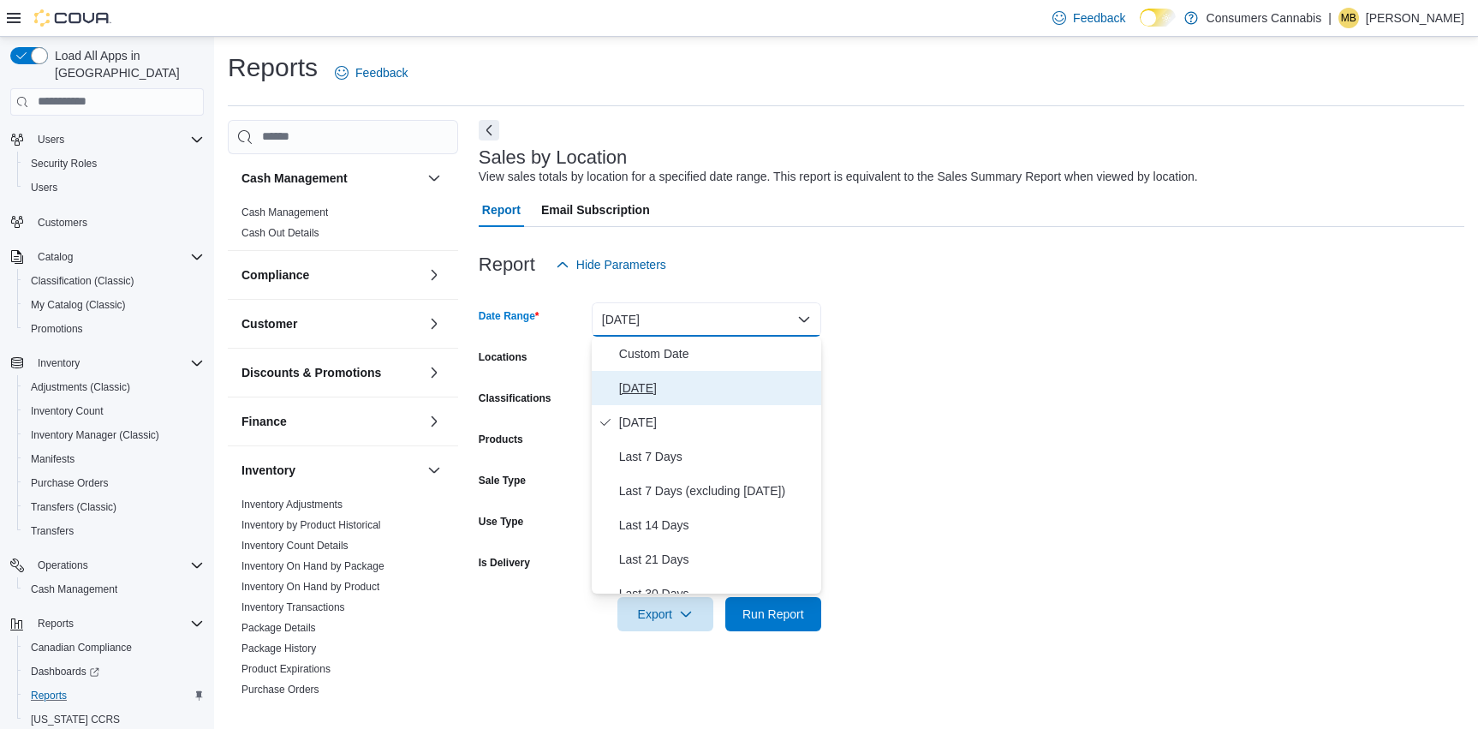
click at [699, 392] on span "[DATE]" at bounding box center [716, 388] width 195 height 21
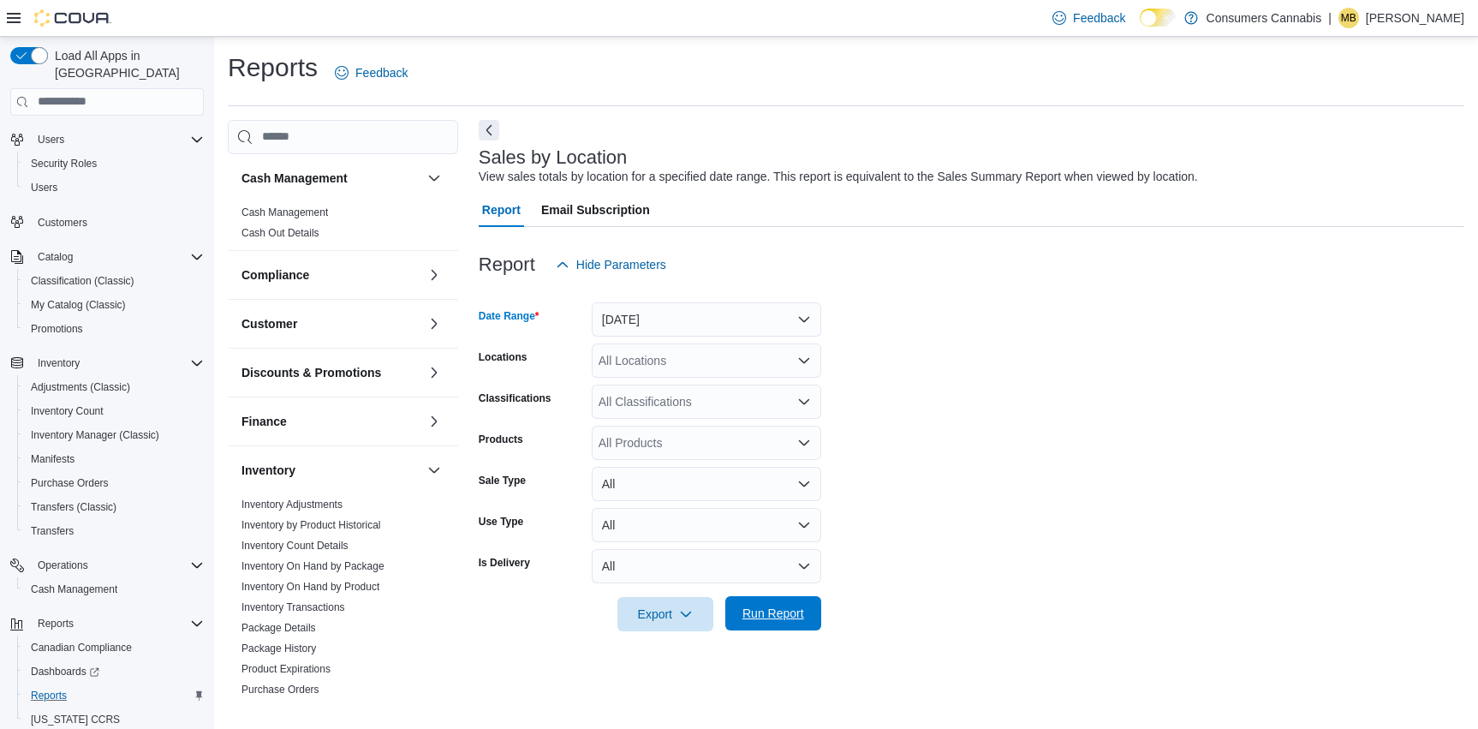
drag, startPoint x: 800, startPoint y: 620, endPoint x: 825, endPoint y: 557, distance: 67.6
click at [800, 620] on span "Run Report" at bounding box center [773, 612] width 62 height 17
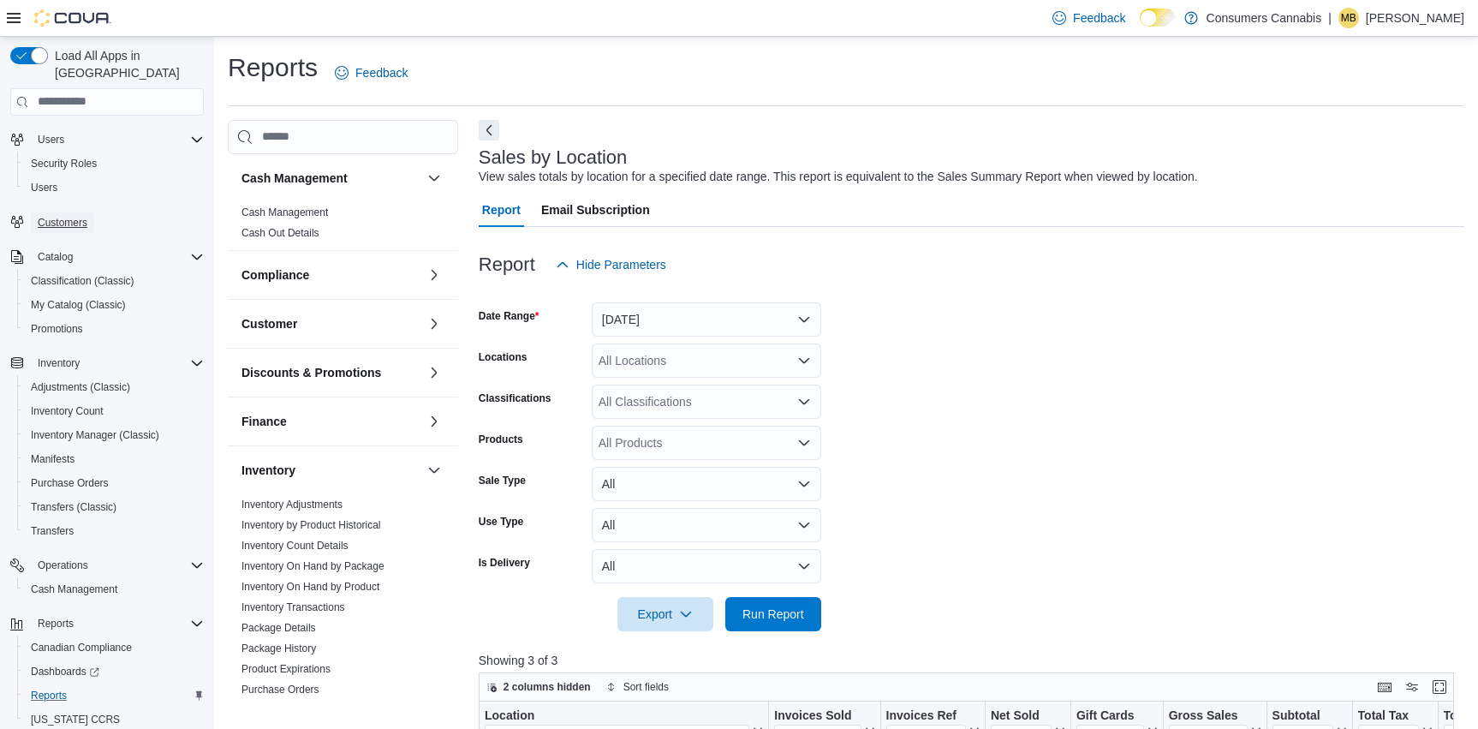
click at [73, 215] on span "Customers" at bounding box center [63, 222] width 50 height 21
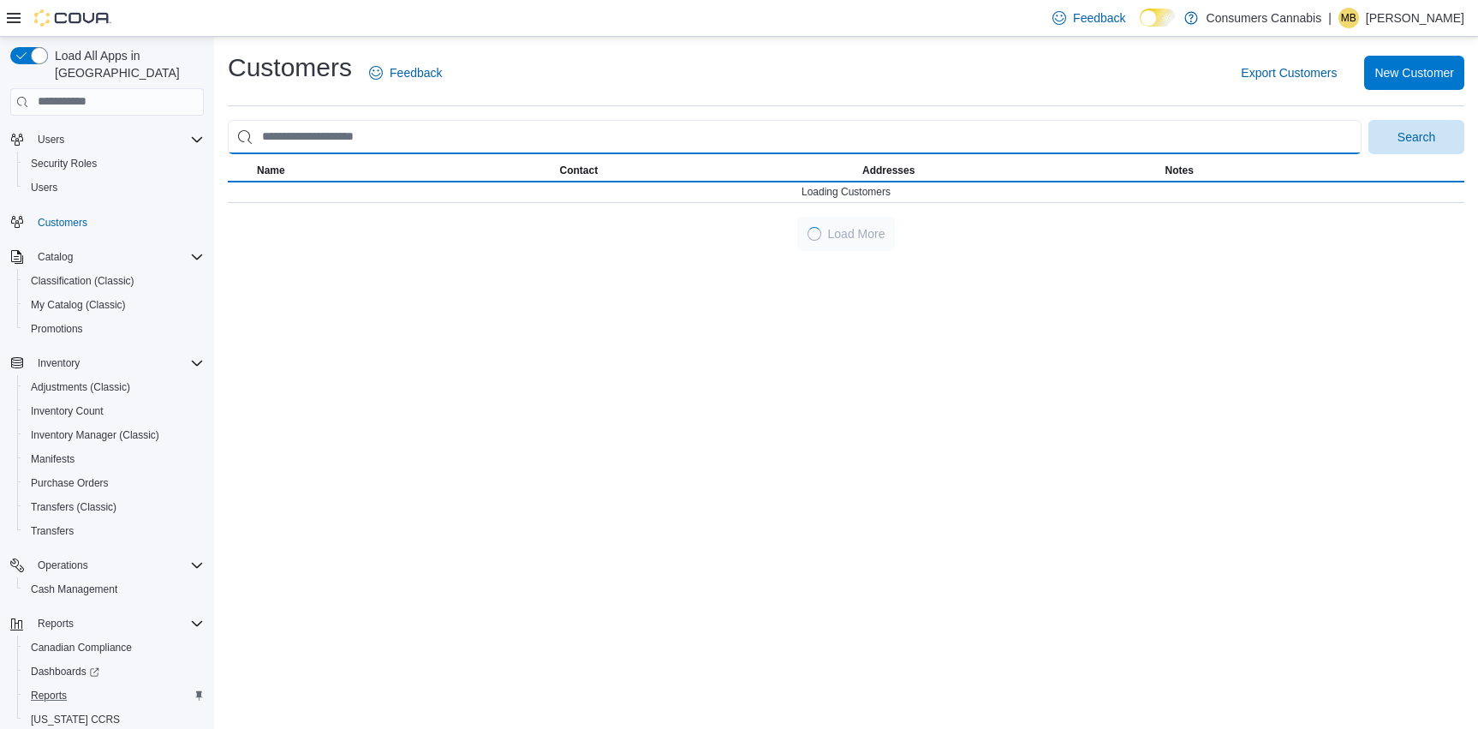
click at [419, 135] on input "search" at bounding box center [794, 137] width 1133 height 34
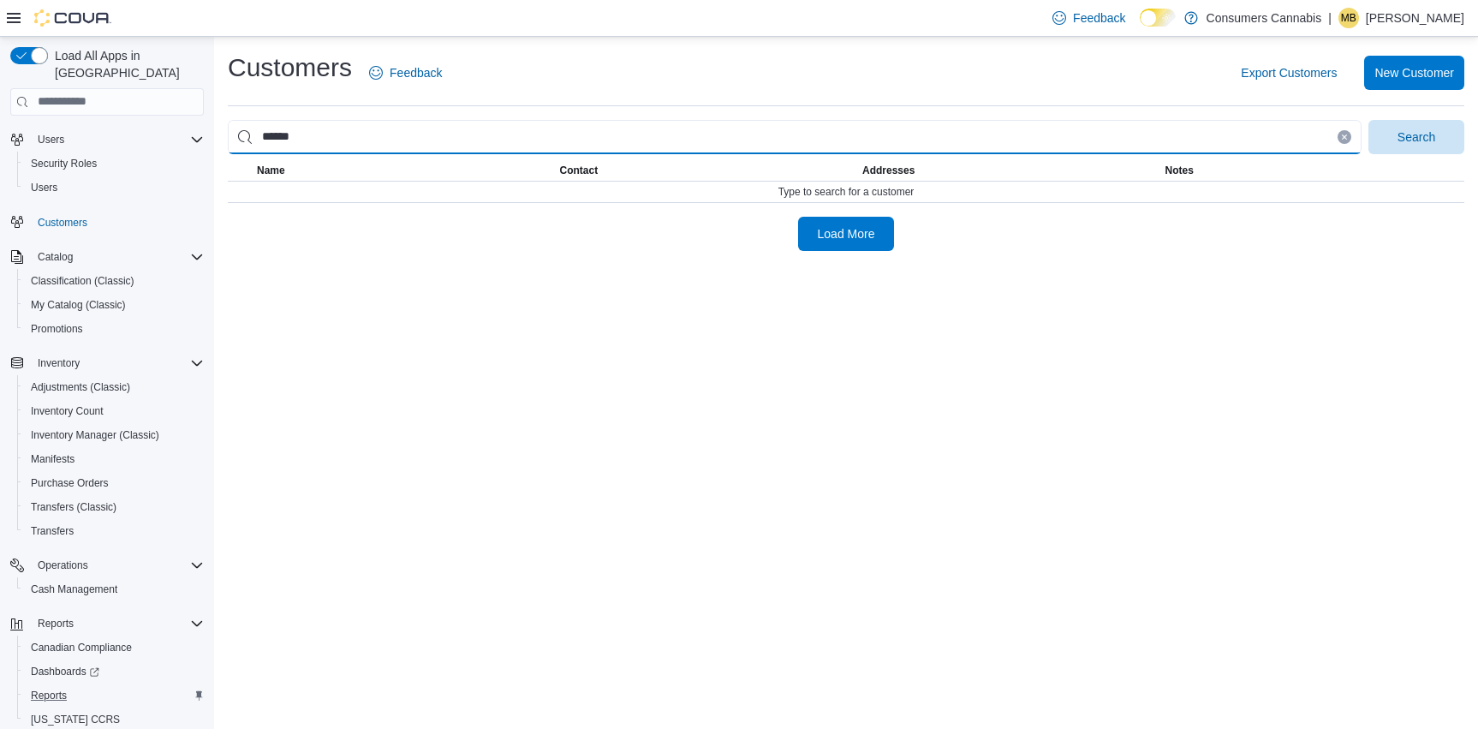
click at [1368, 120] on button "Search" at bounding box center [1416, 137] width 96 height 34
type input "**********"
click at [1368, 120] on button "Search" at bounding box center [1416, 137] width 96 height 34
click at [339, 134] on input "**********" at bounding box center [794, 137] width 1133 height 34
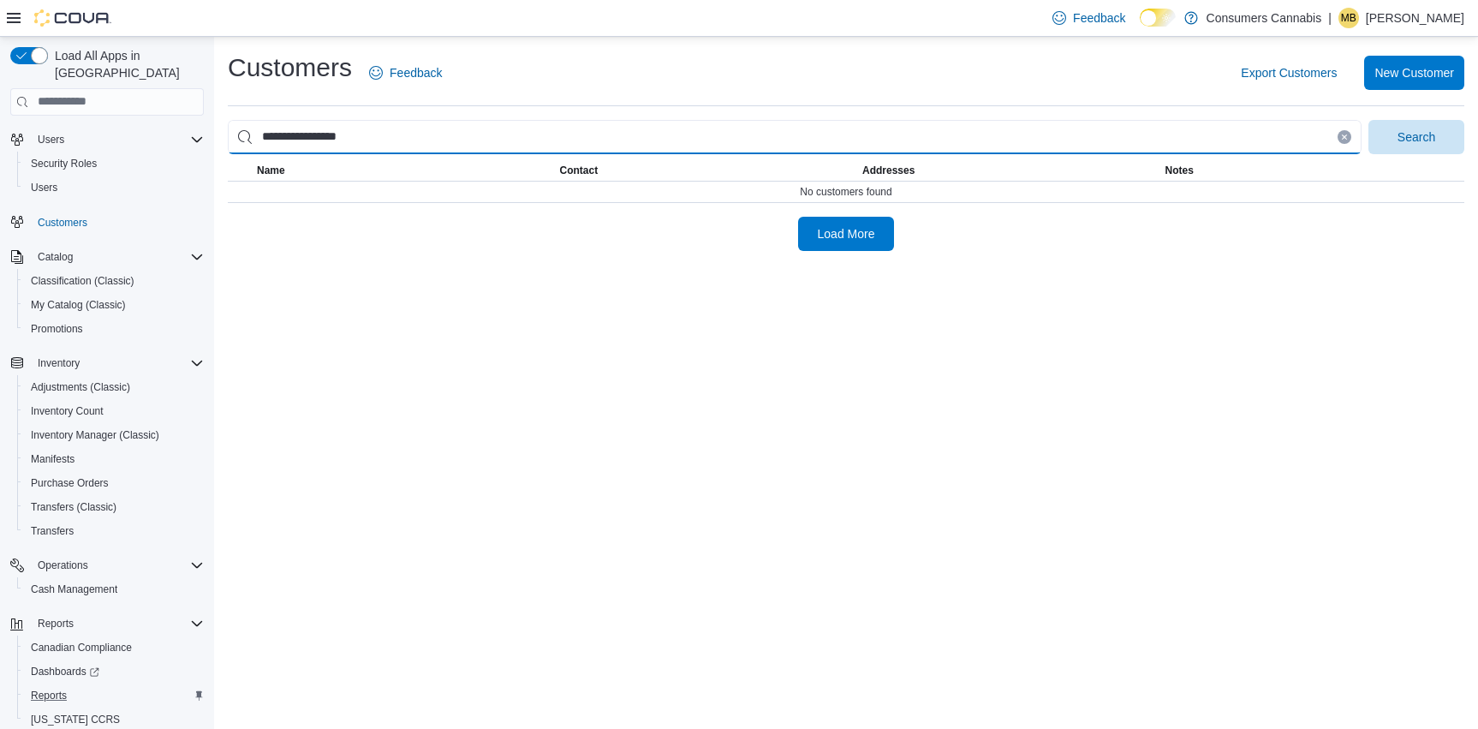
click at [339, 134] on input "**********" at bounding box center [794, 137] width 1133 height 34
type input "*****"
click at [1368, 120] on button "Search" at bounding box center [1416, 137] width 96 height 34
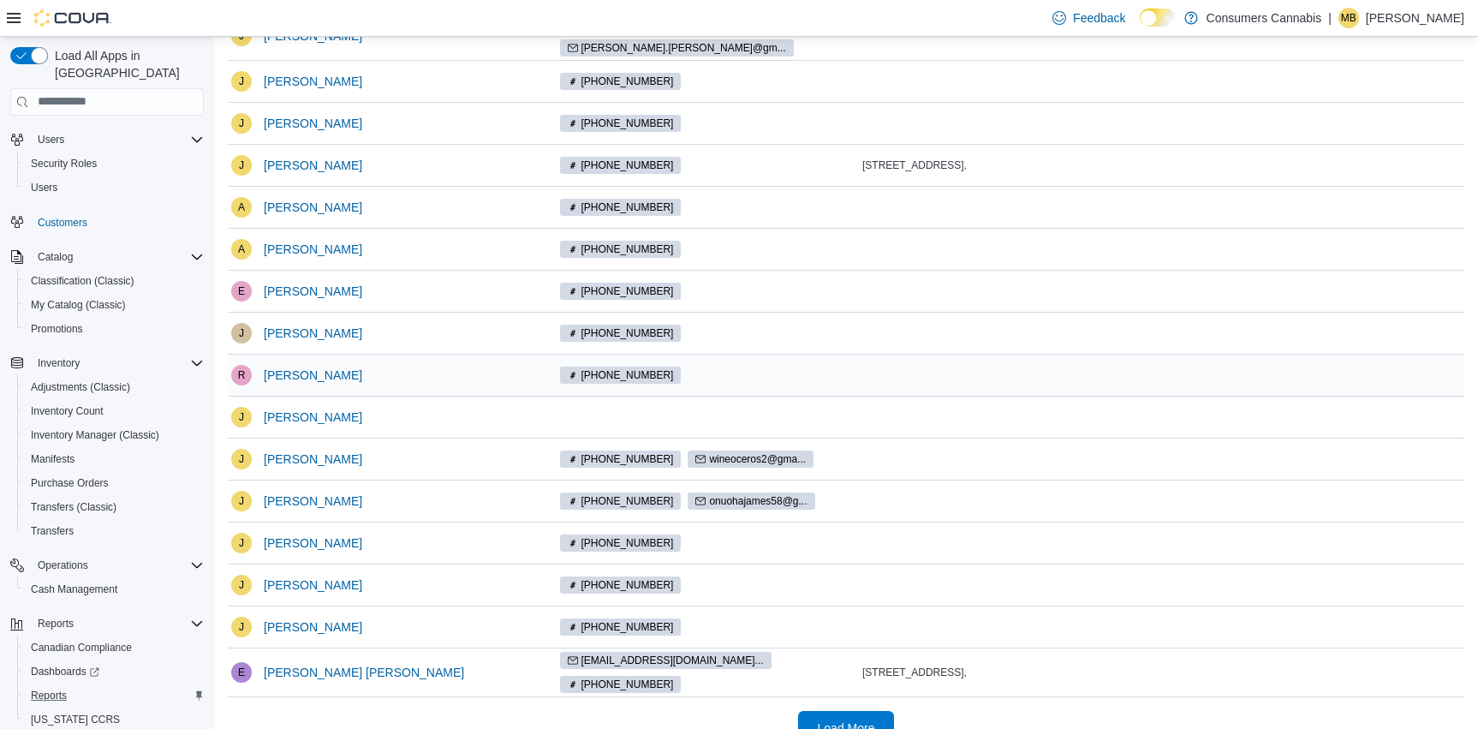
scroll to position [269, 0]
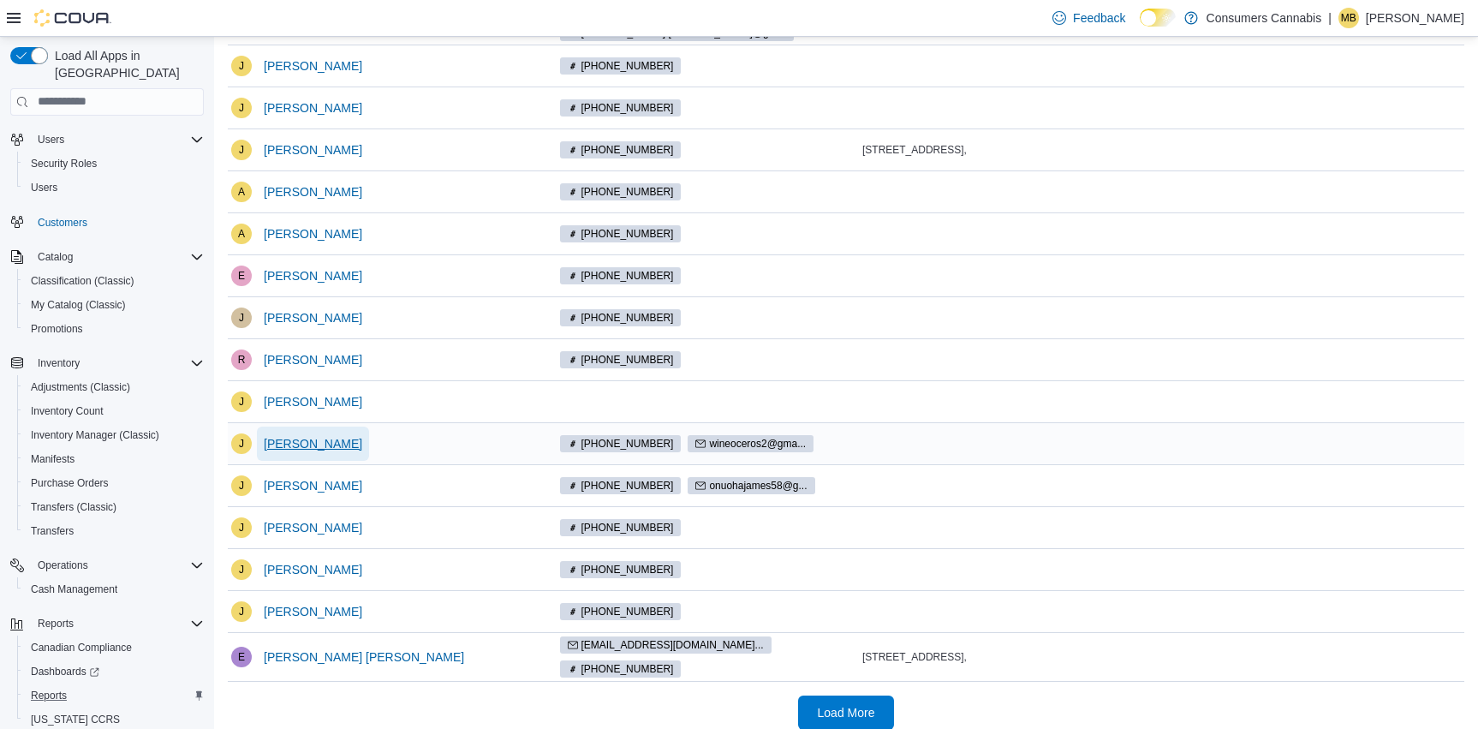
click at [352, 438] on span "[PERSON_NAME]" at bounding box center [313, 443] width 98 height 17
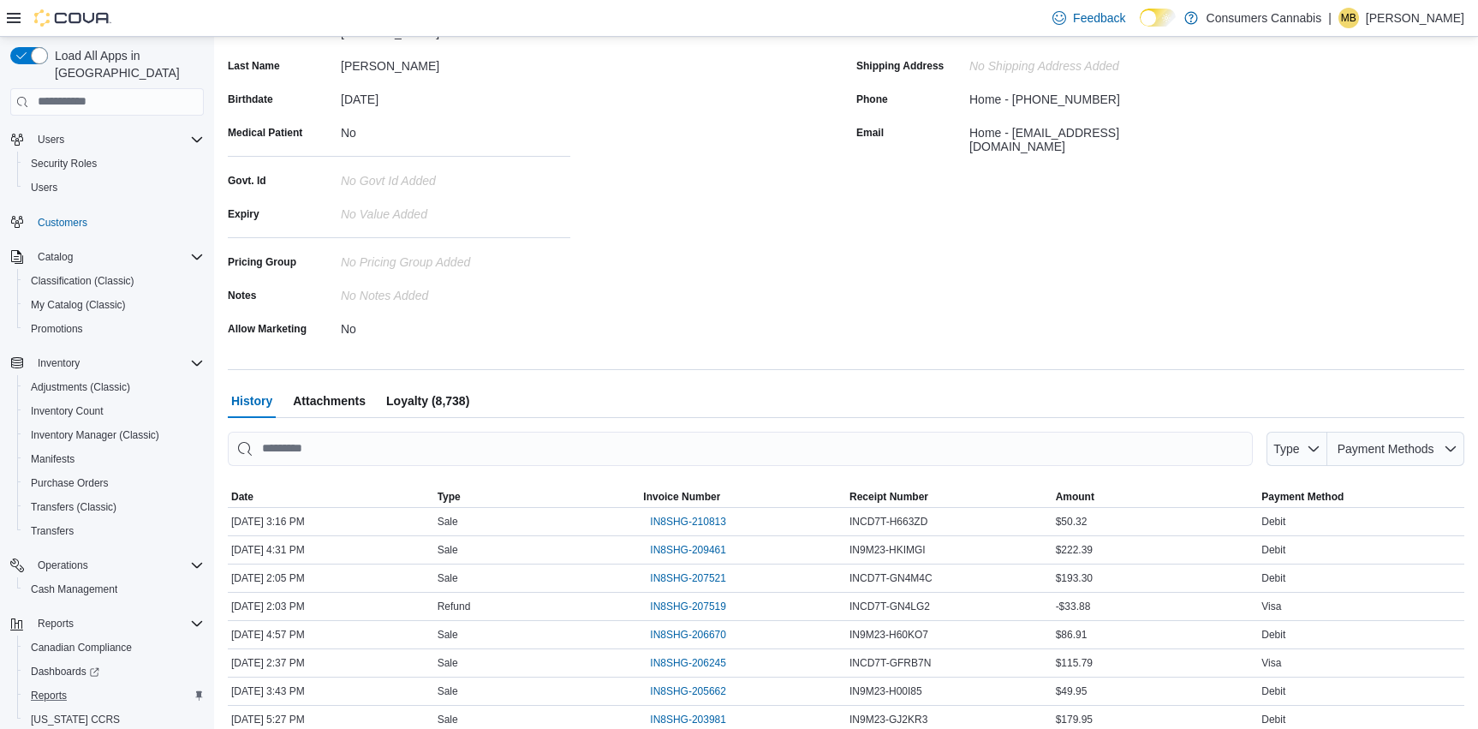
scroll to position [264, 0]
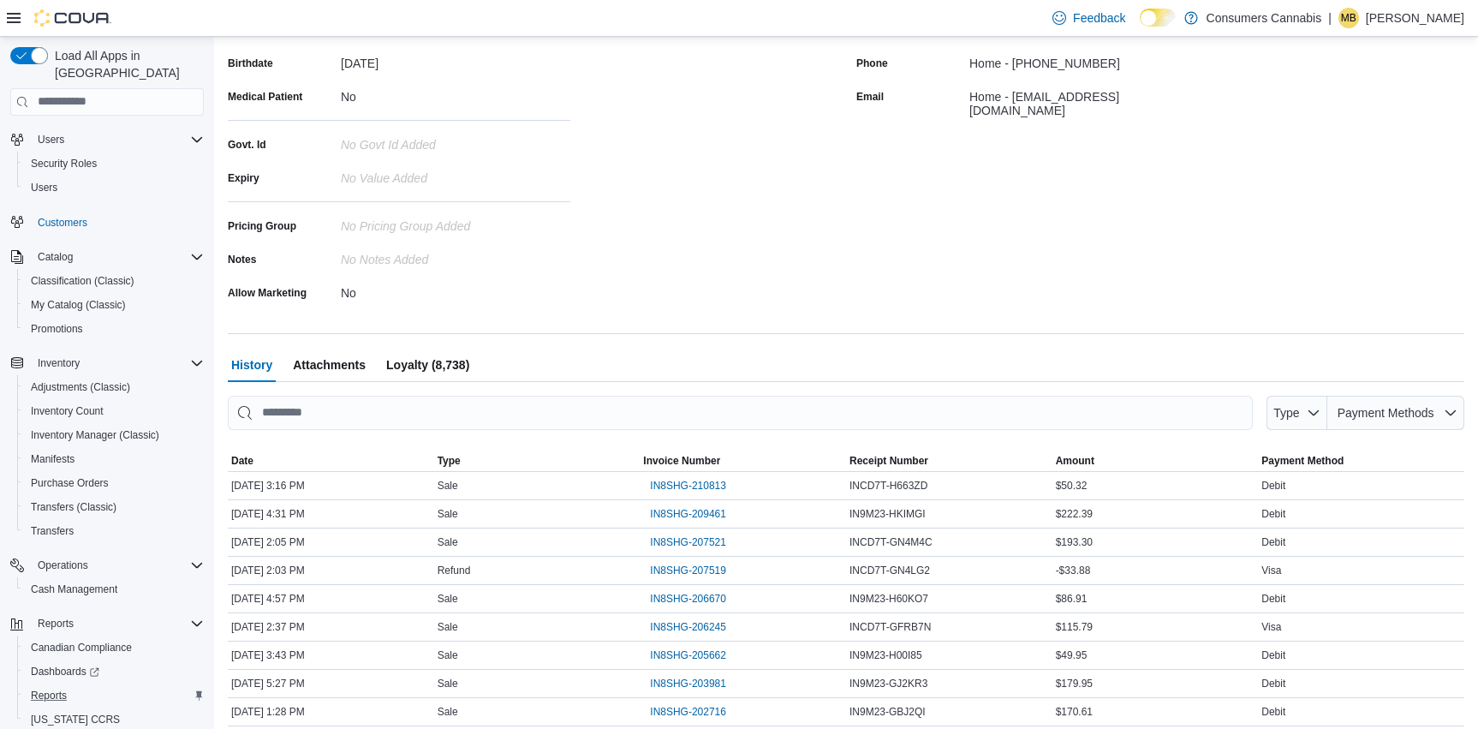
click at [446, 364] on span "Loyalty (8,738)" at bounding box center [427, 365] width 83 height 34
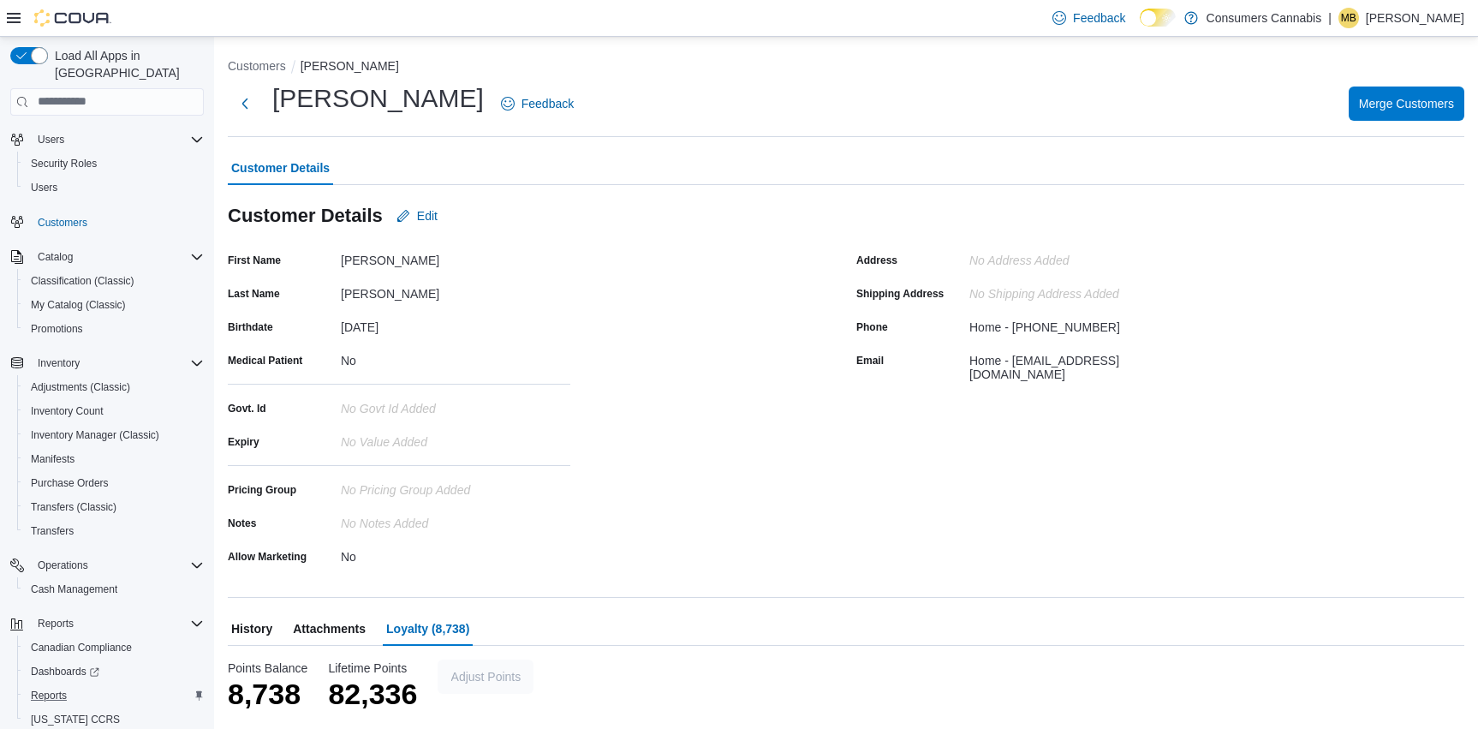
scroll to position [0, 0]
click at [264, 629] on span "History" at bounding box center [251, 628] width 41 height 34
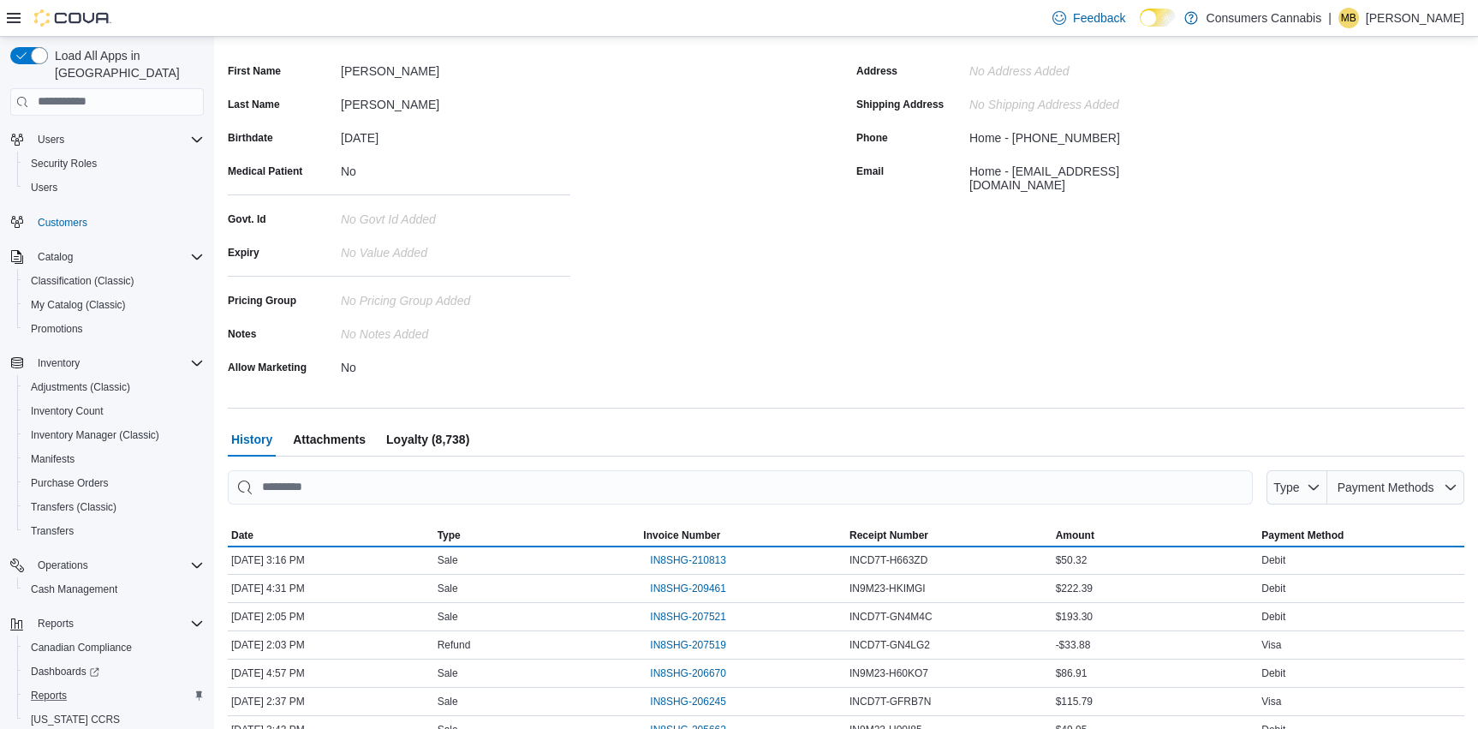
scroll to position [343, 0]
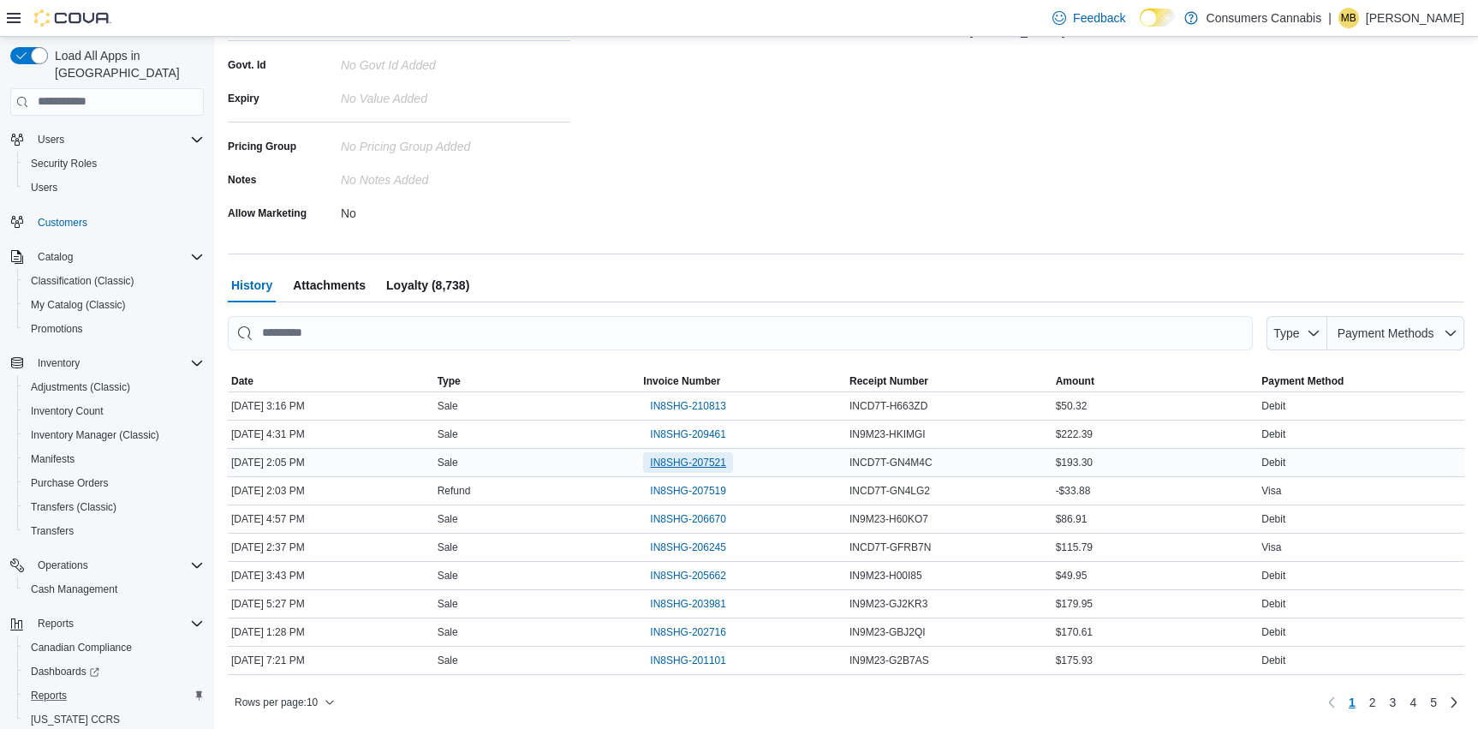
click at [684, 461] on span "IN8SHG-207521" at bounding box center [688, 462] width 76 height 14
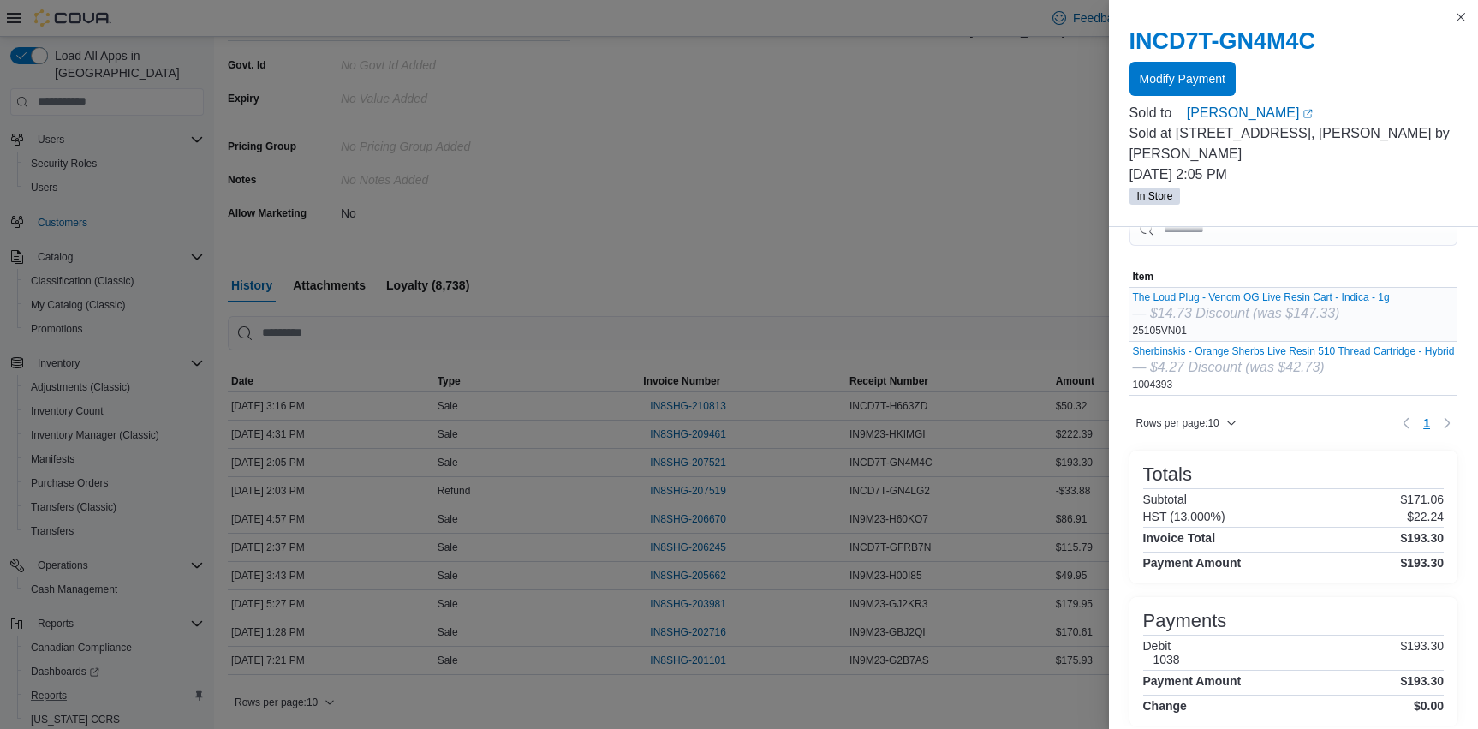
scroll to position [0, 0]
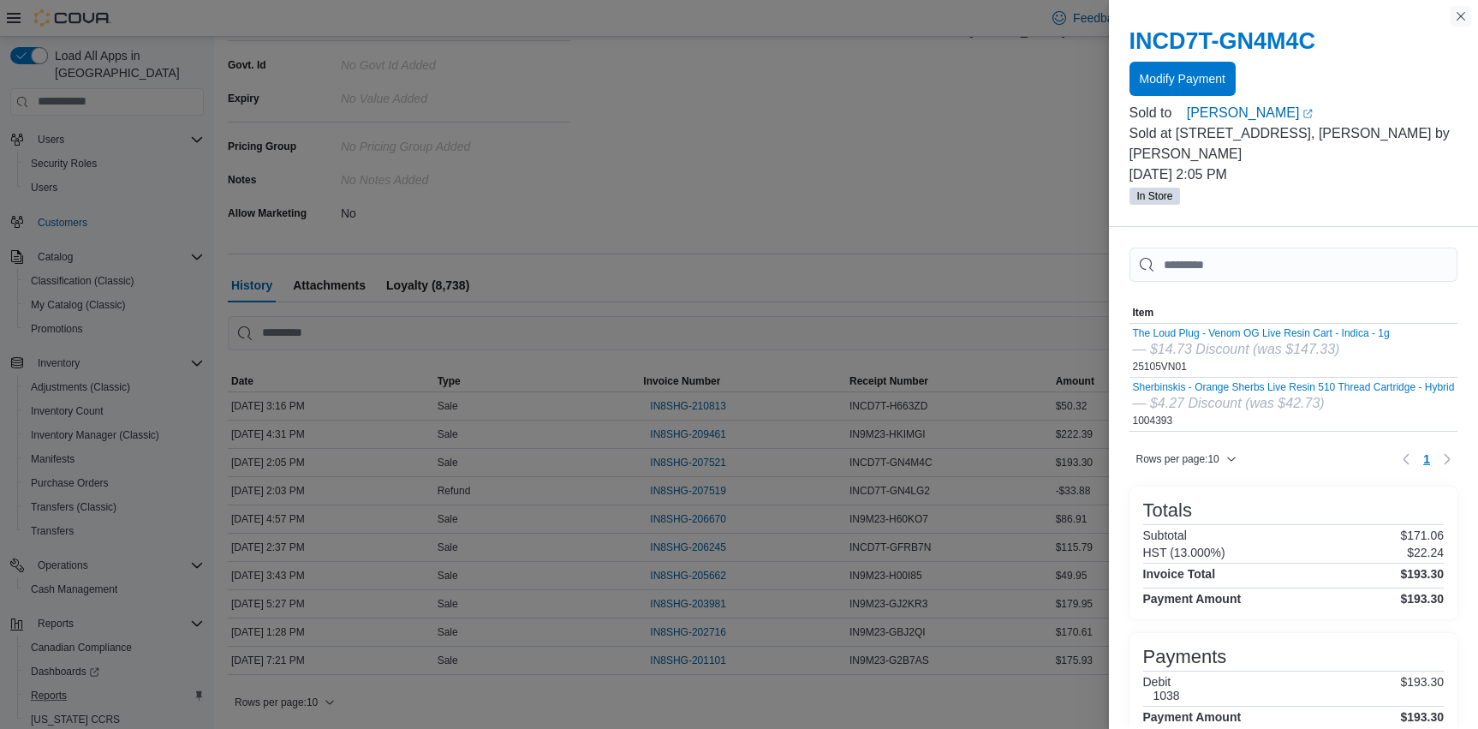
click at [1460, 14] on button "Close this dialog" at bounding box center [1460, 16] width 21 height 21
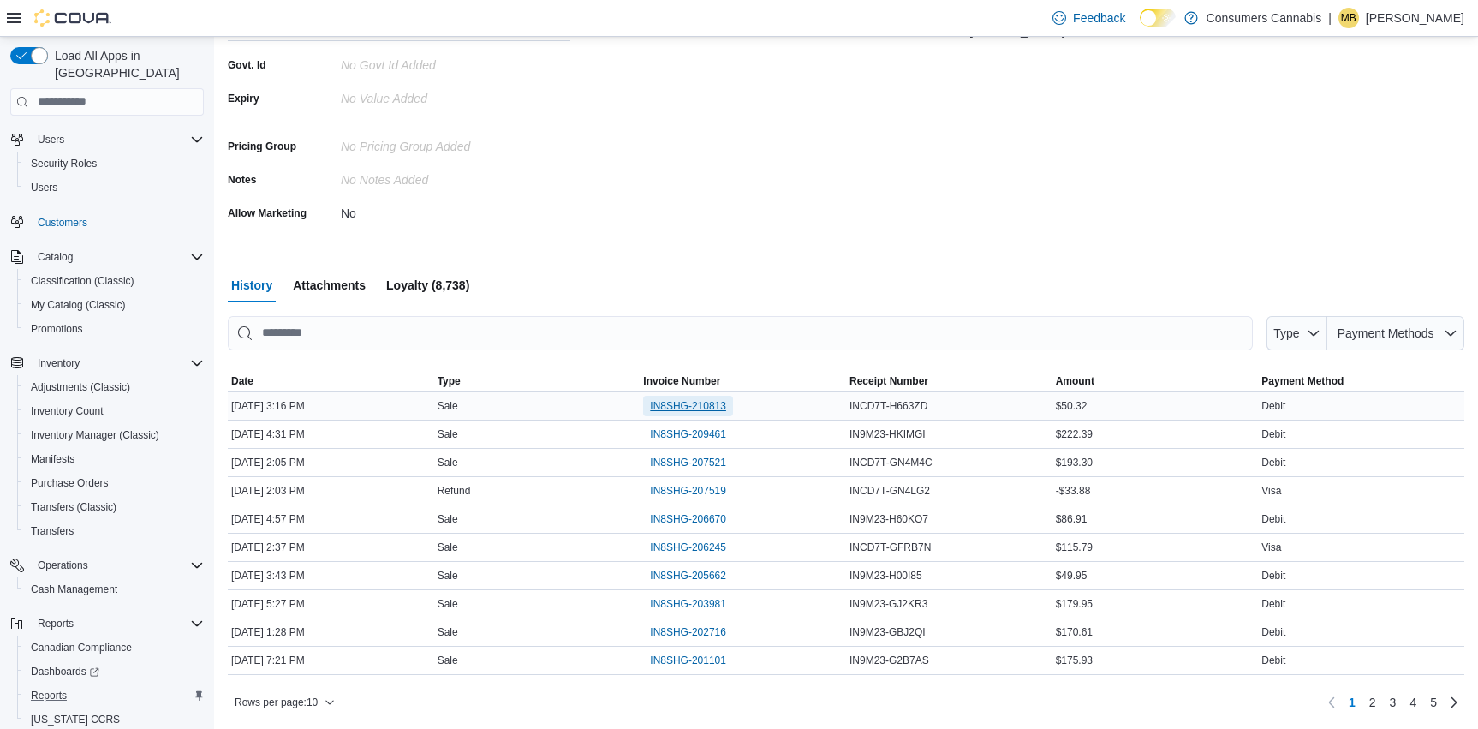
click at [683, 401] on span "IN8SHG-210813" at bounding box center [688, 406] width 76 height 14
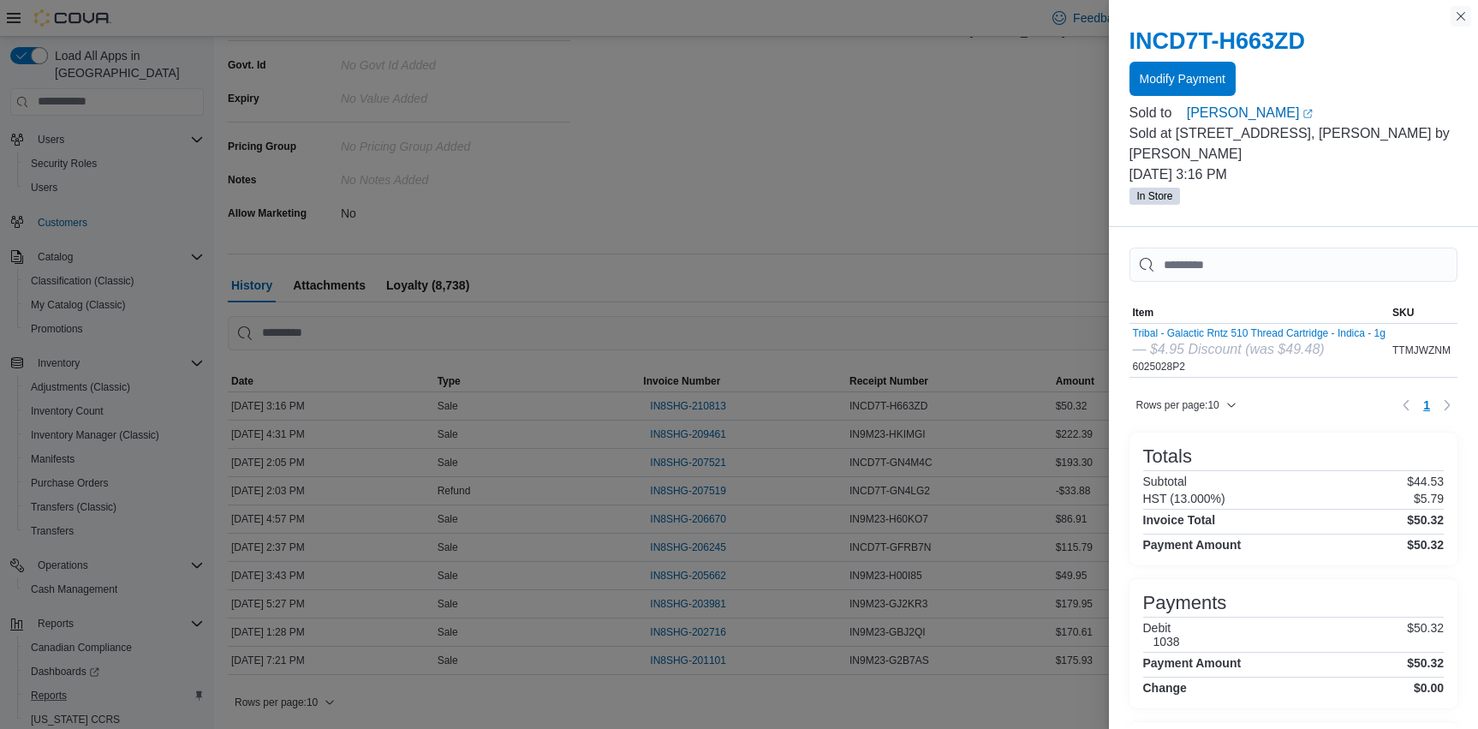
click at [1460, 13] on button "Close this dialog" at bounding box center [1460, 16] width 21 height 21
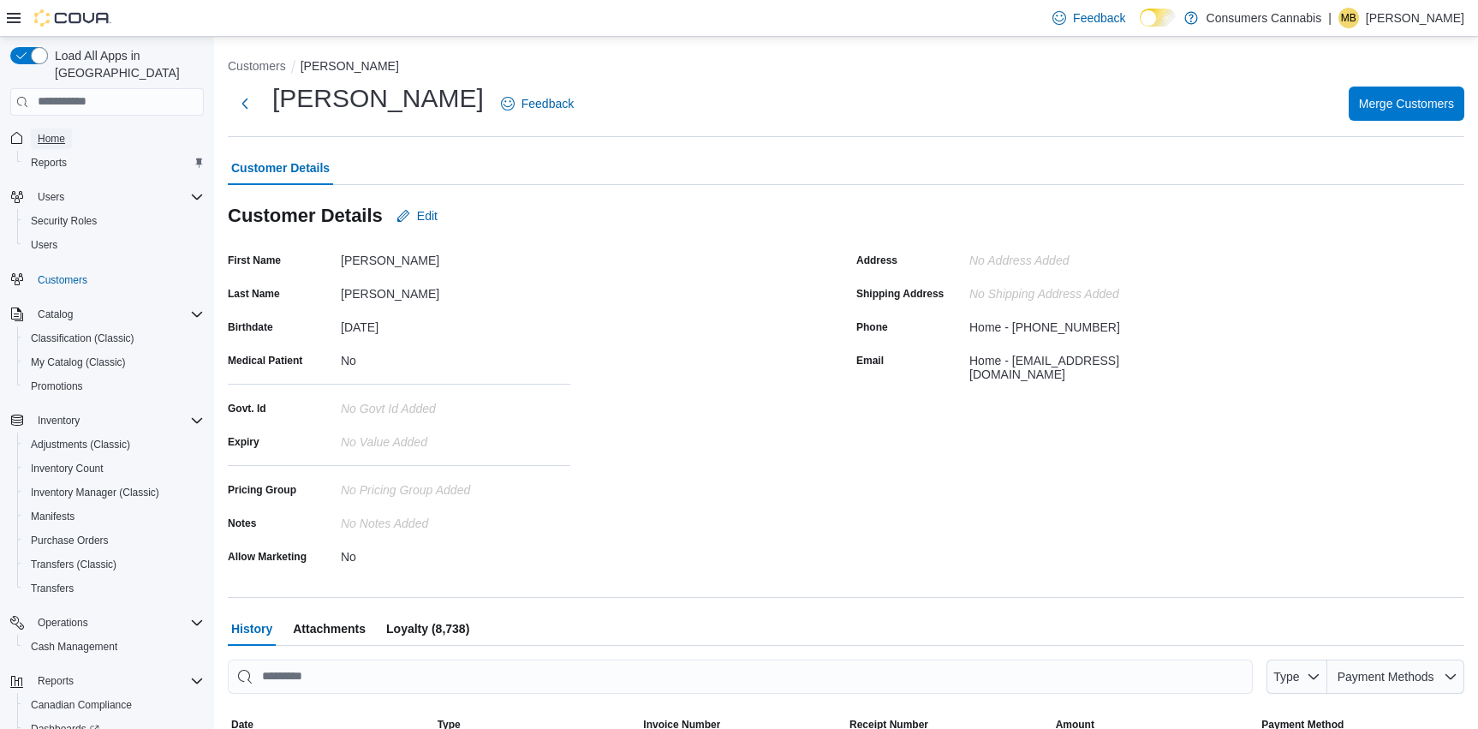
click at [58, 128] on span "Home" at bounding box center [51, 138] width 27 height 21
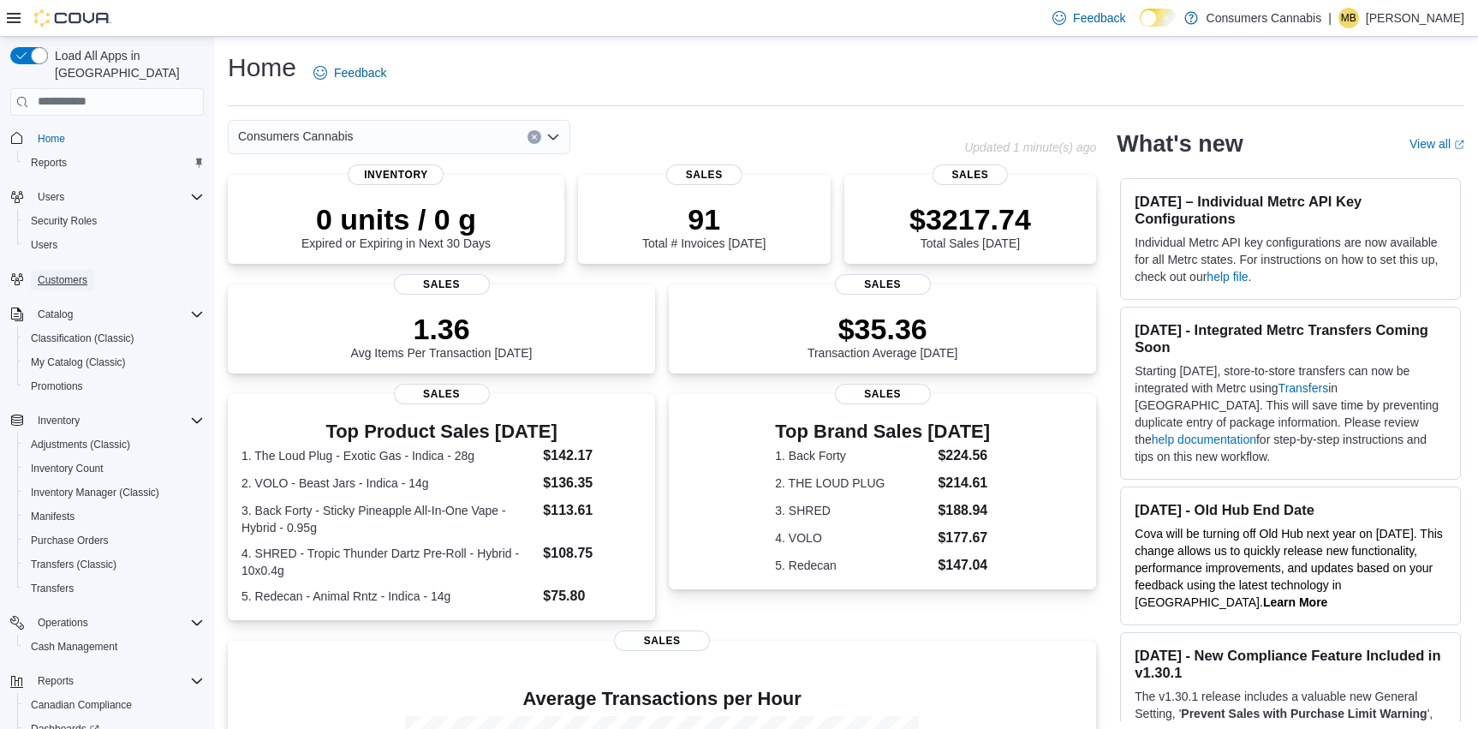
click at [72, 273] on span "Customers" at bounding box center [63, 280] width 50 height 14
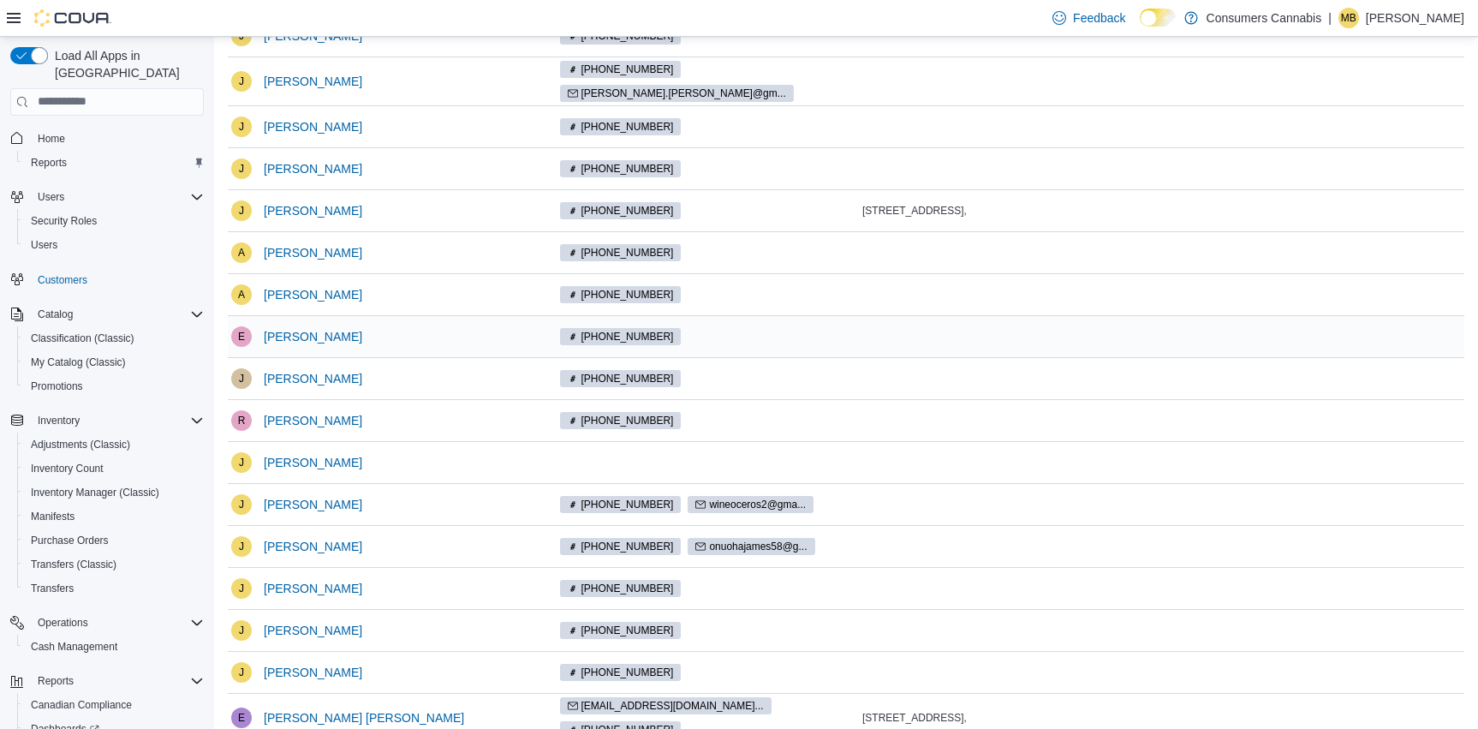
scroll to position [269, 0]
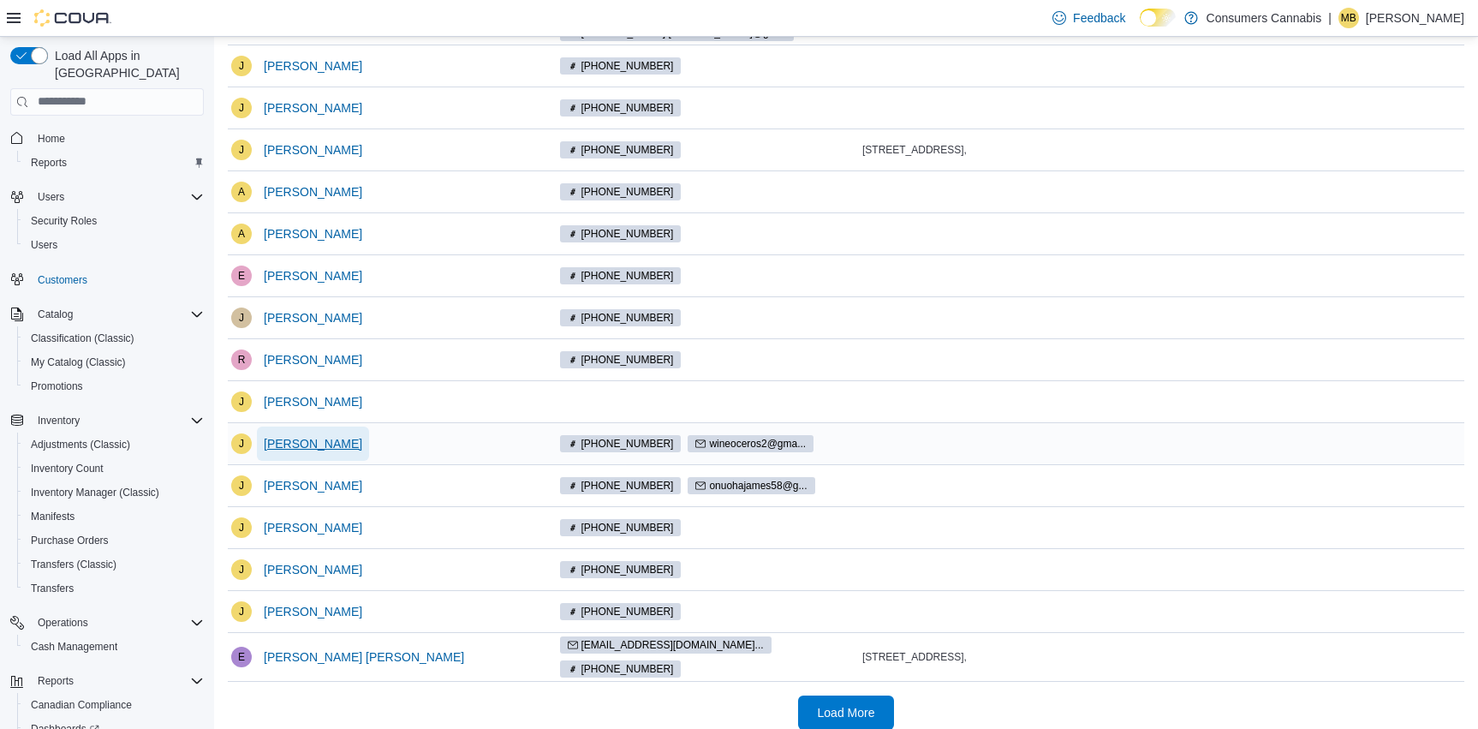
click at [345, 436] on span "[PERSON_NAME]" at bounding box center [313, 443] width 98 height 17
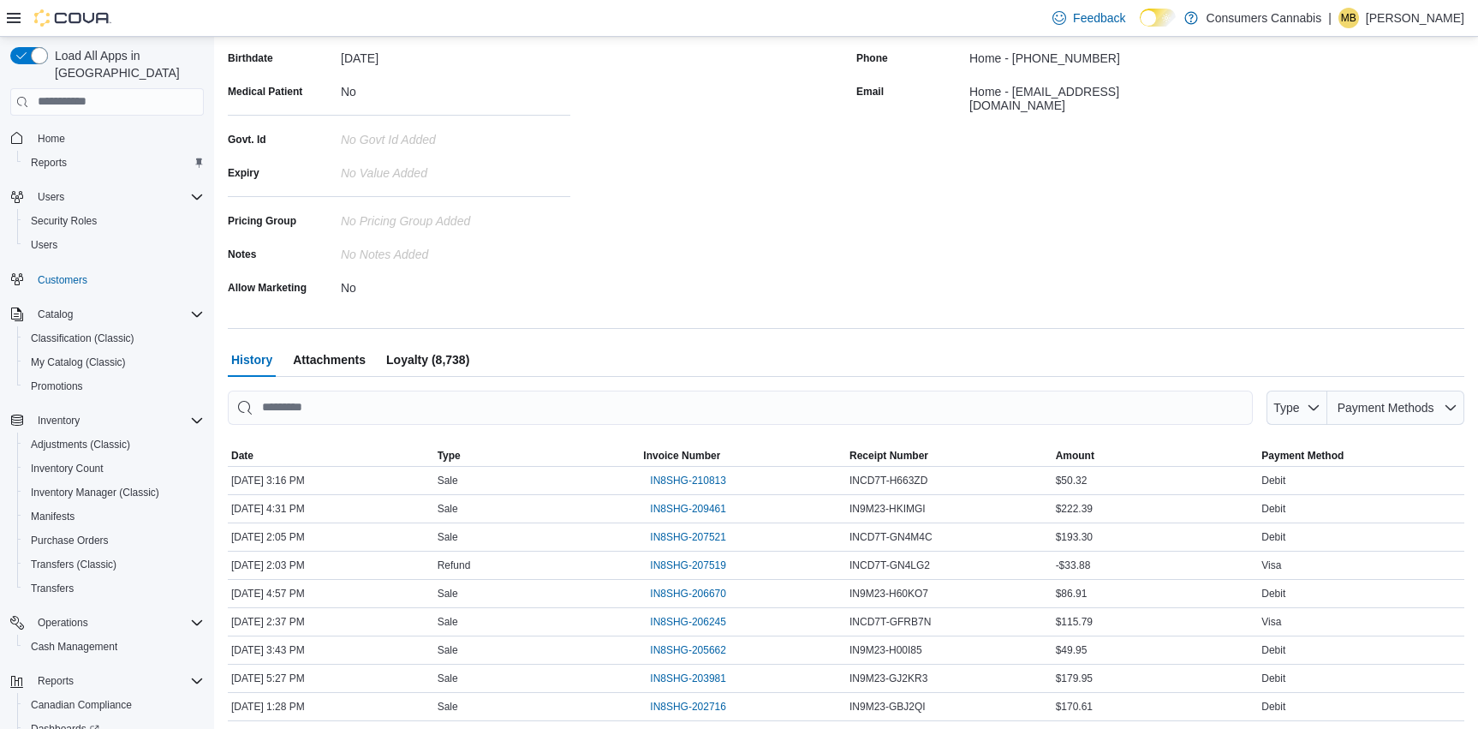
scroll to position [343, 0]
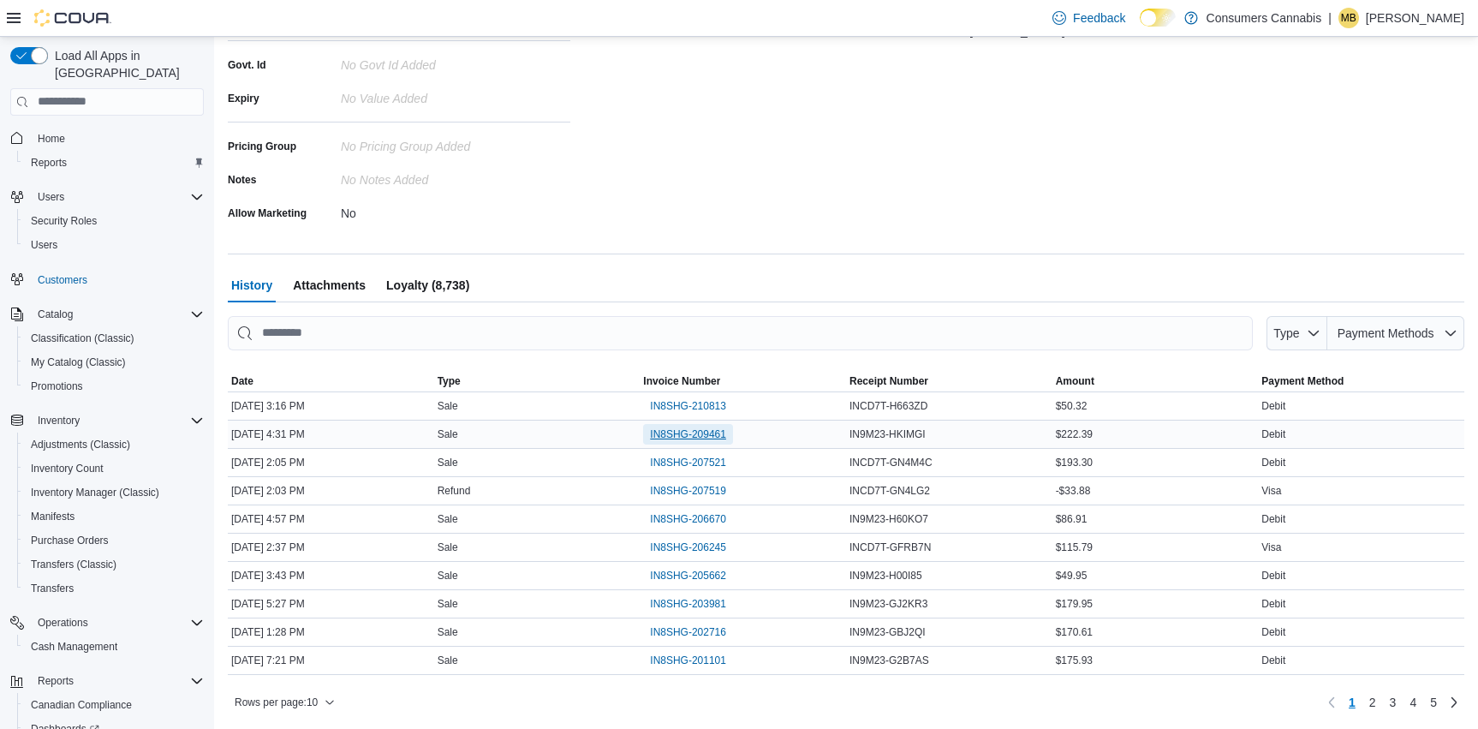
click at [689, 436] on span "IN8SHG-209461" at bounding box center [688, 434] width 76 height 14
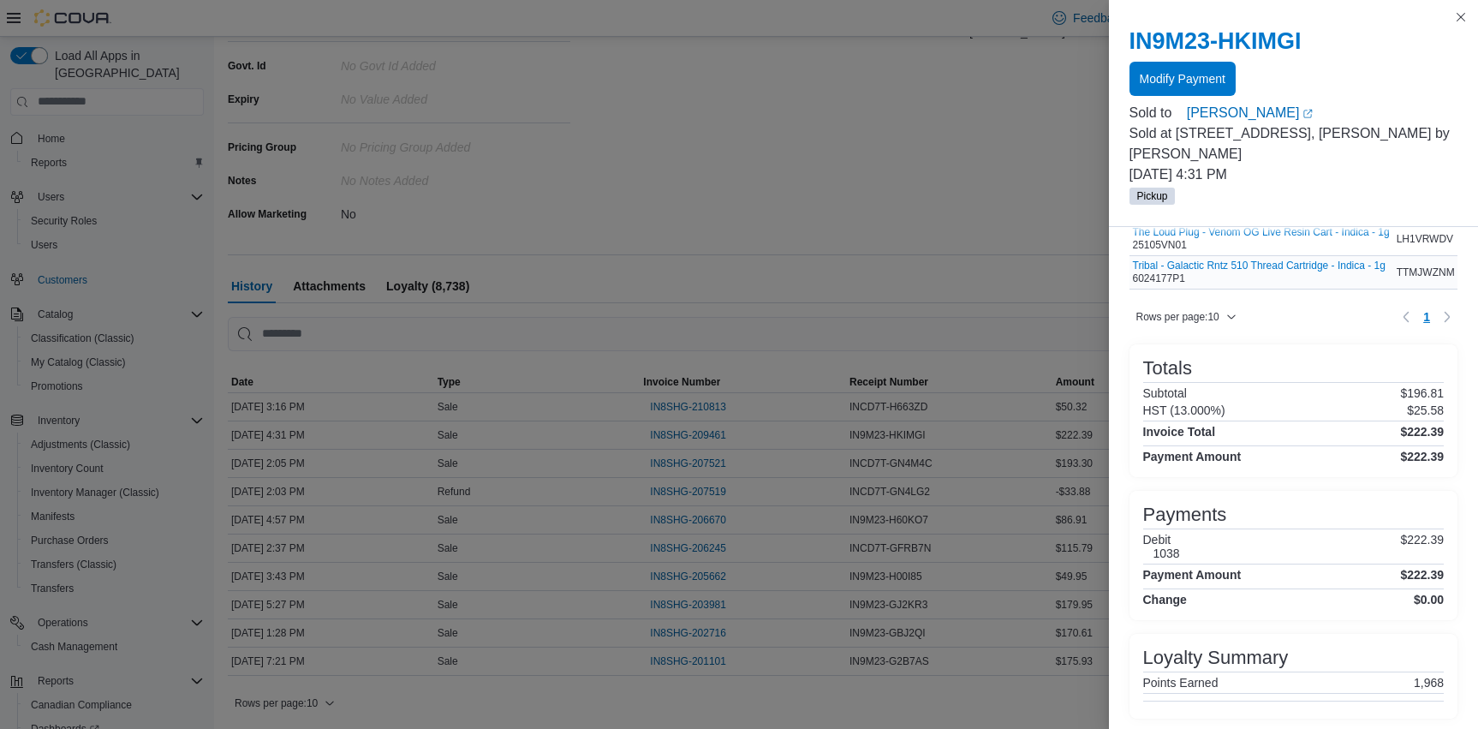
scroll to position [104, 0]
click at [1462, 18] on button "Close this dialog" at bounding box center [1460, 16] width 21 height 21
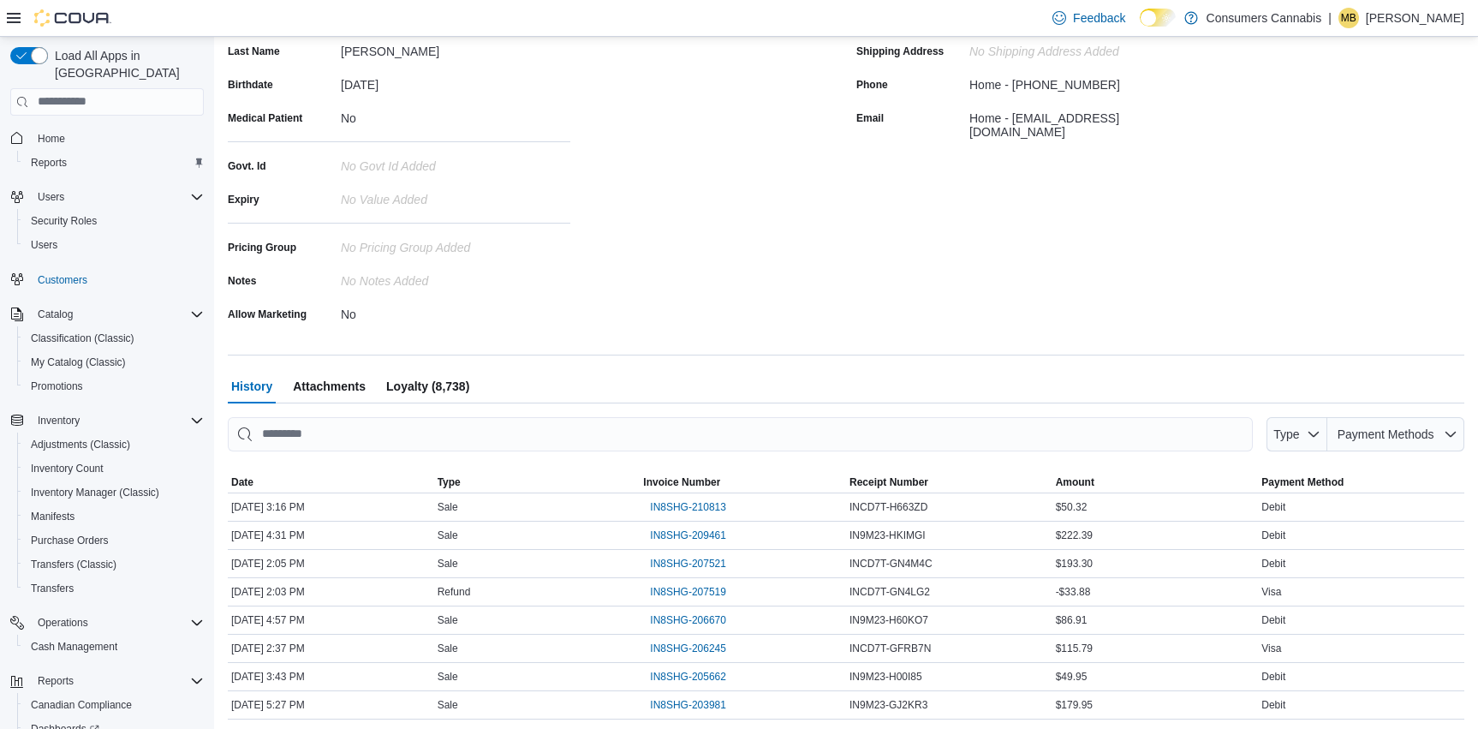
scroll to position [343, 0]
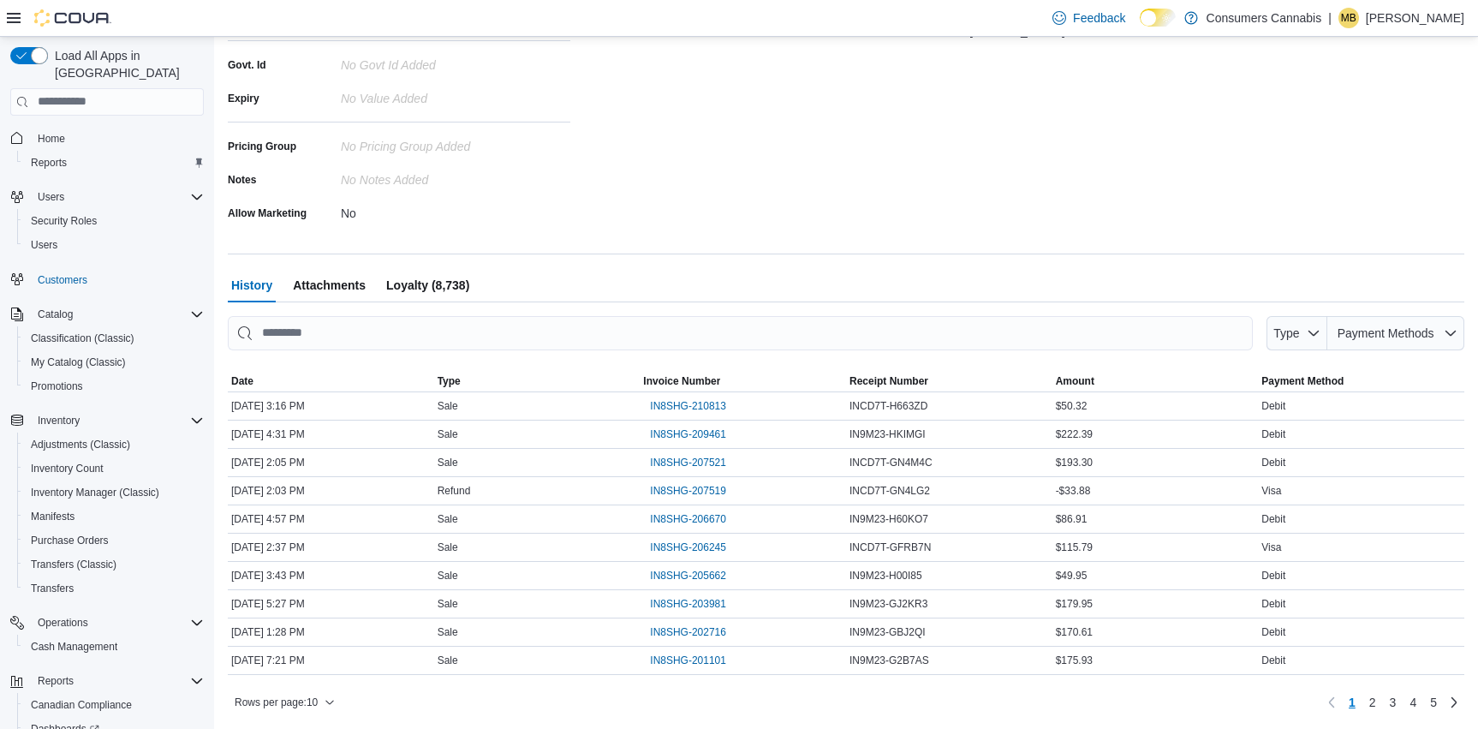
click at [435, 291] on span "Loyalty (8,738)" at bounding box center [427, 285] width 83 height 34
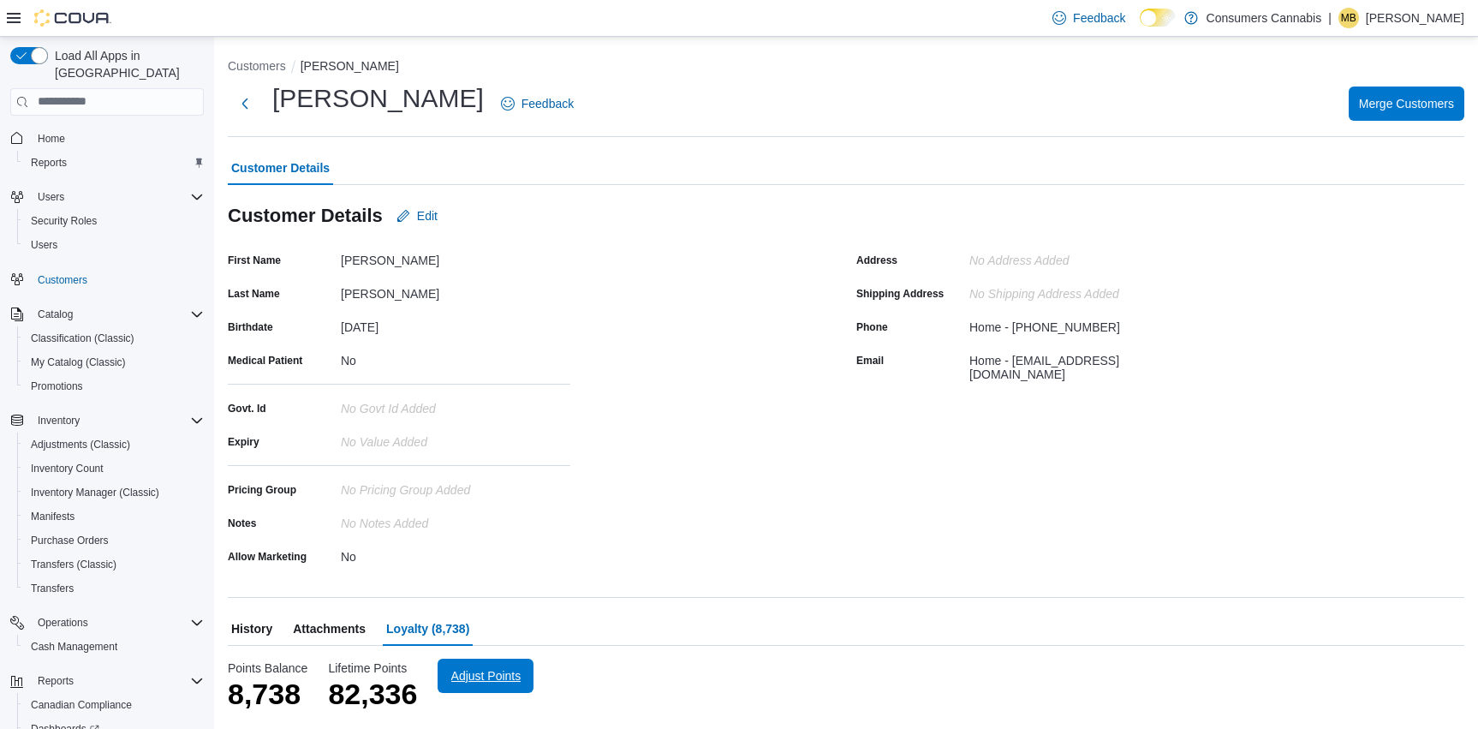
click at [519, 676] on span "Adjust Points" at bounding box center [486, 675] width 70 height 17
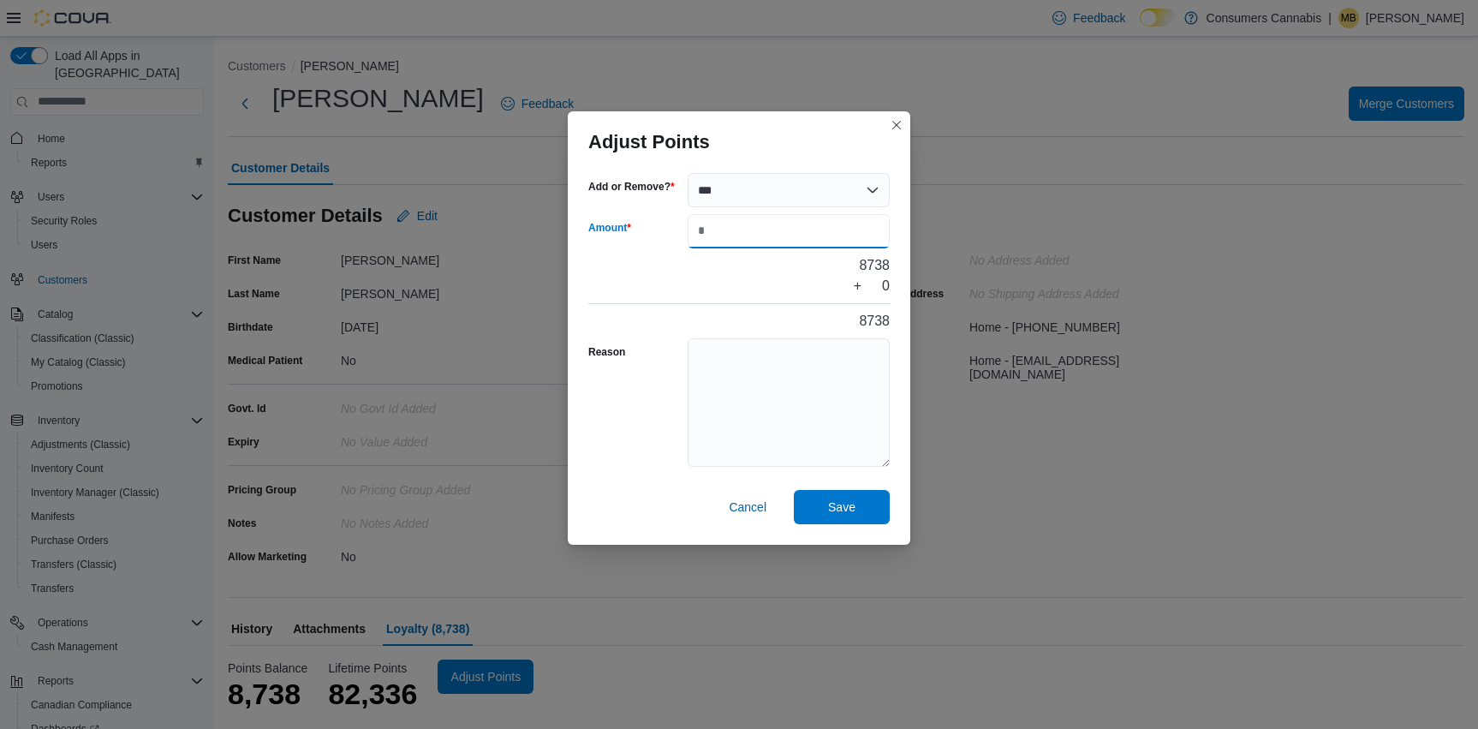
click at [752, 229] on input "Amount" at bounding box center [788, 231] width 202 height 34
type input "*****"
click at [775, 277] on div "8738 + 17712 26450" at bounding box center [738, 293] width 301 height 76
click at [848, 509] on span "Save" at bounding box center [841, 505] width 27 height 17
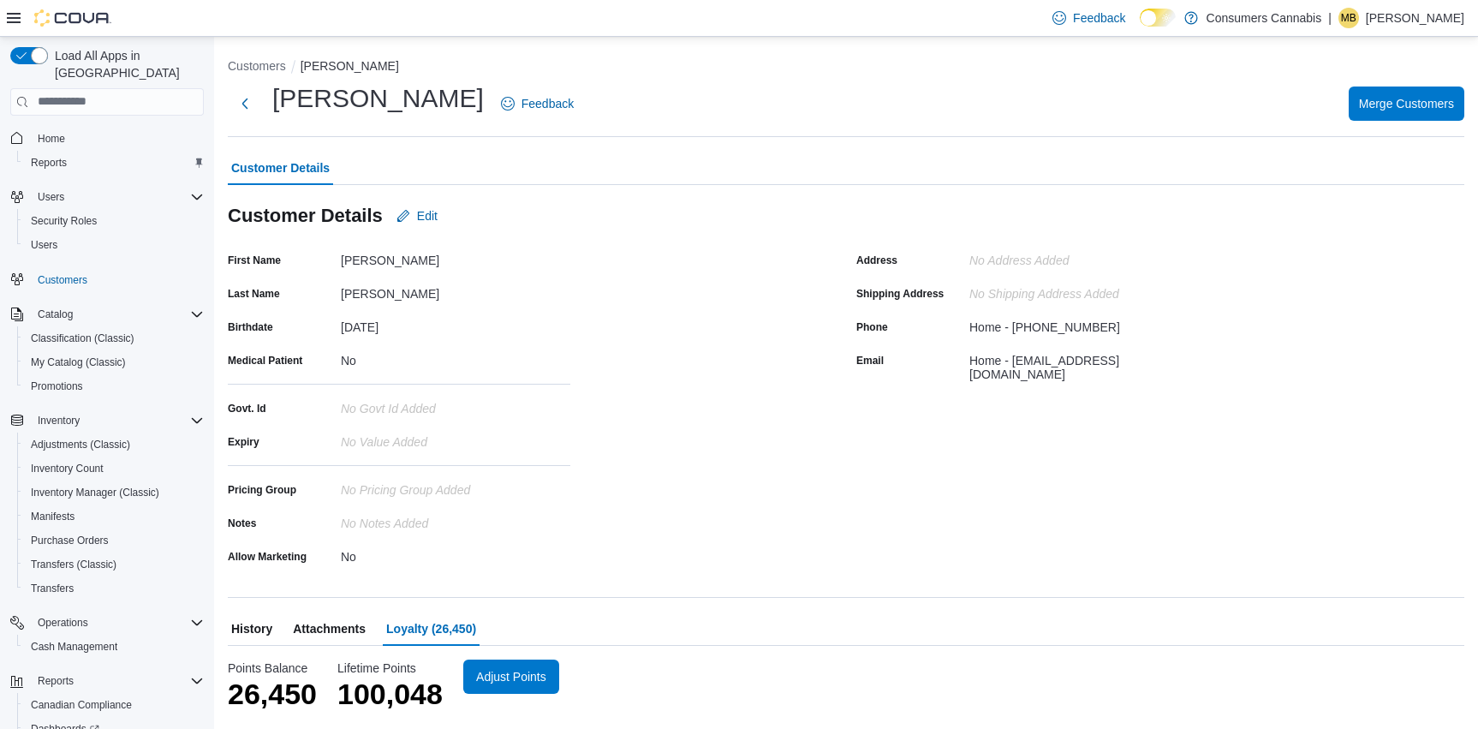
click at [268, 629] on span "History" at bounding box center [251, 628] width 41 height 34
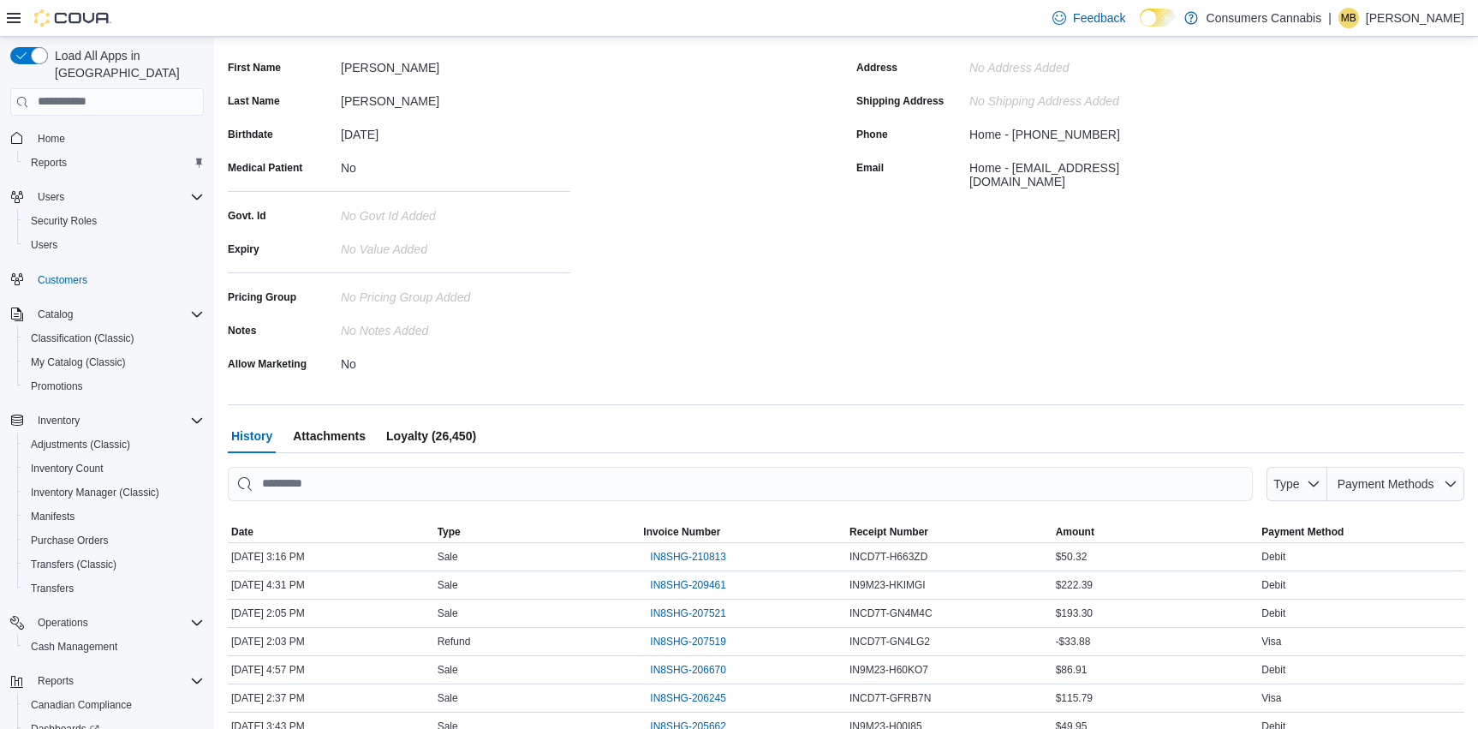
scroll to position [343, 0]
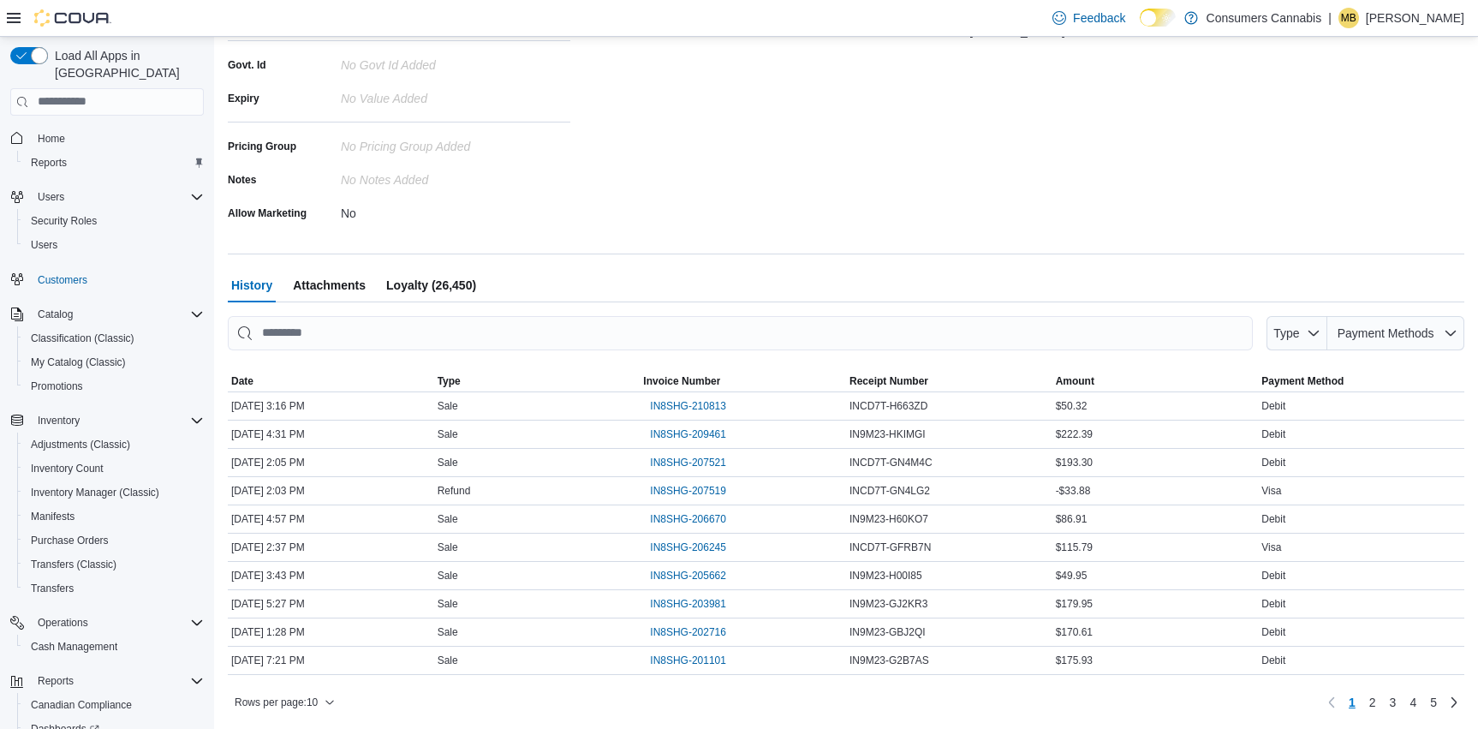
click at [445, 290] on span "Loyalty (26,450)" at bounding box center [431, 285] width 90 height 34
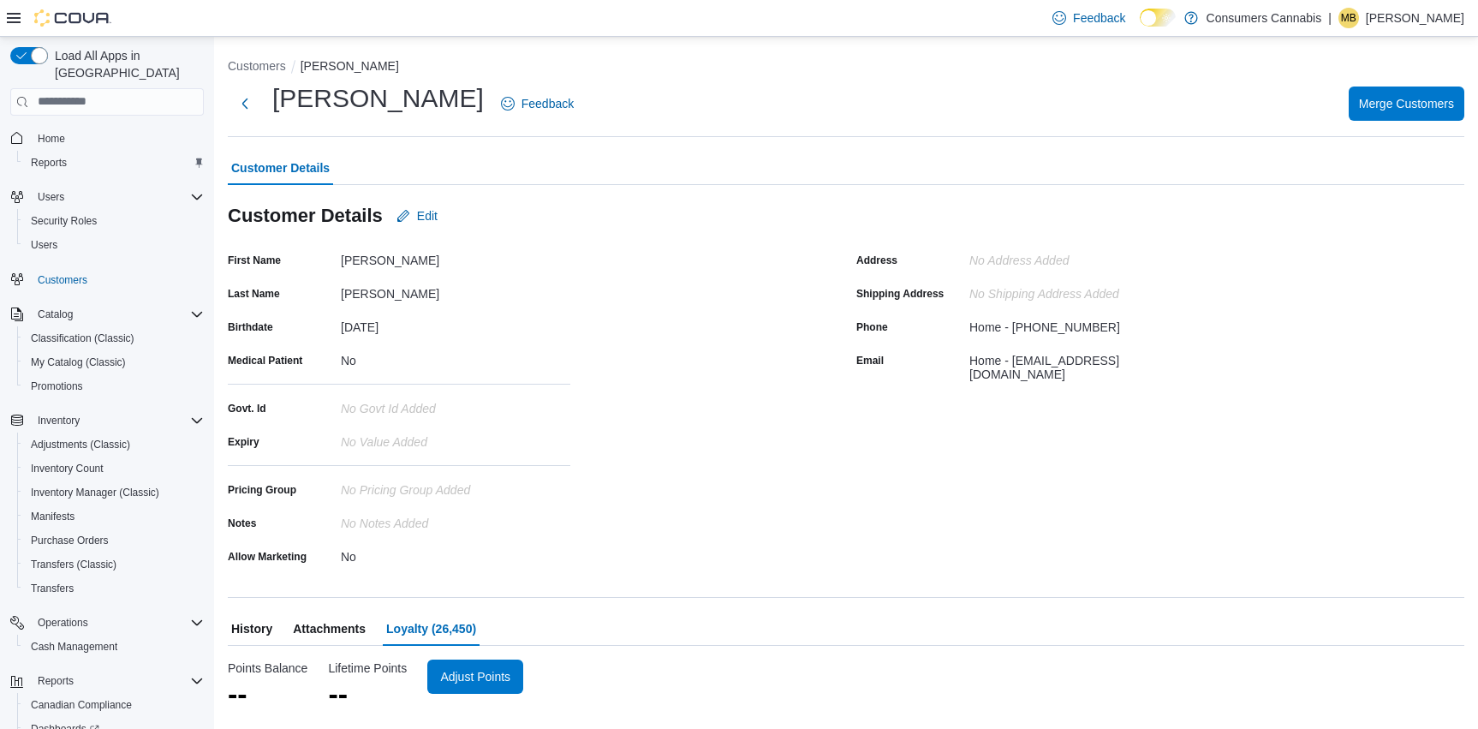
scroll to position [0, 0]
click at [272, 628] on span "History" at bounding box center [251, 628] width 41 height 34
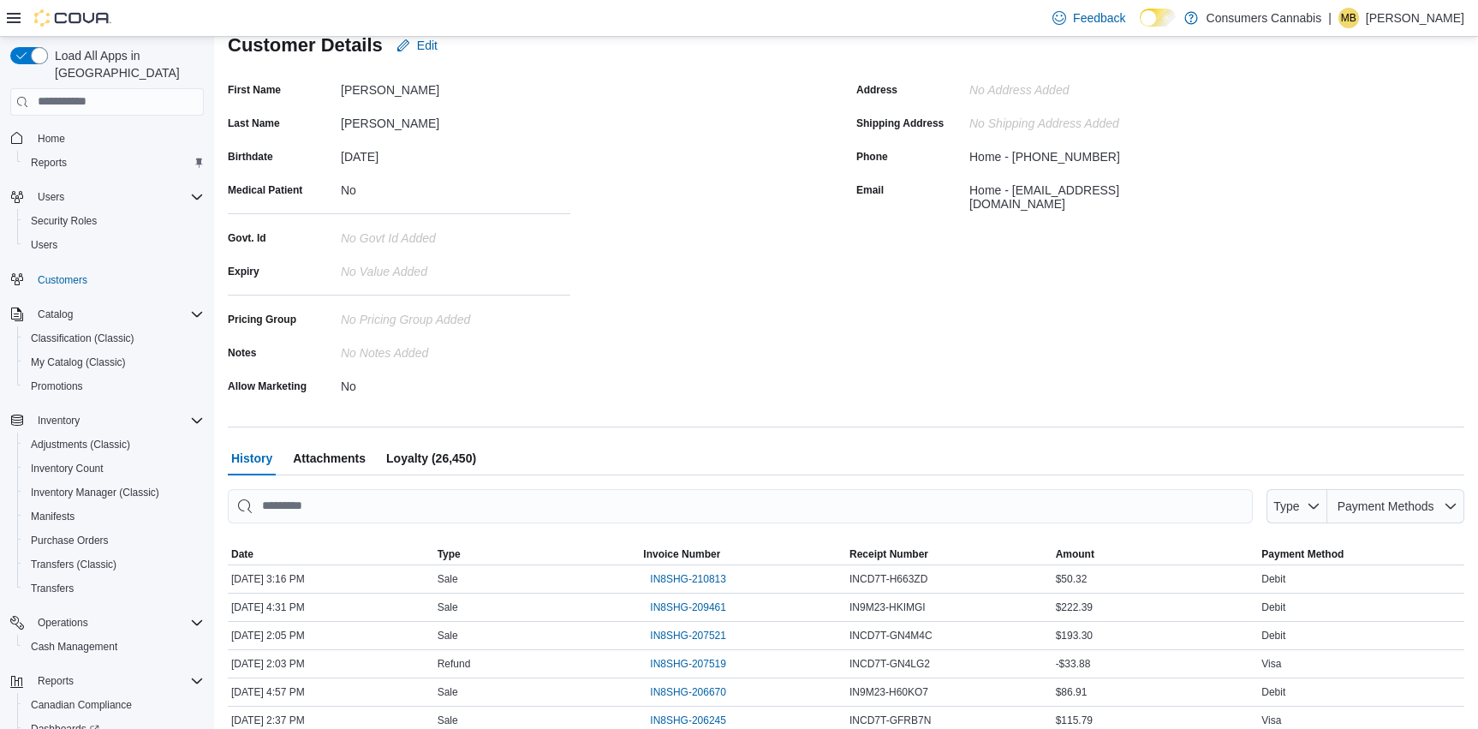
scroll to position [343, 0]
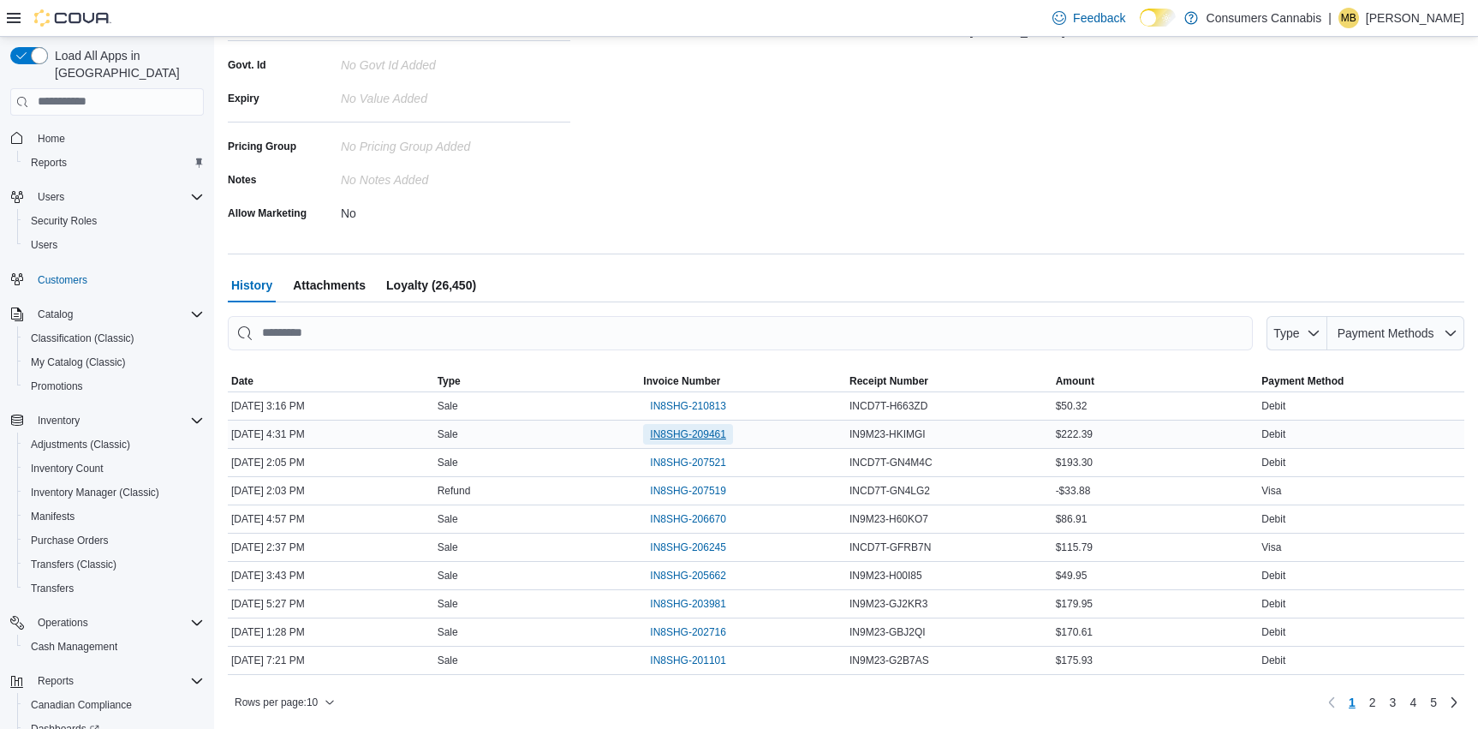
click at [711, 434] on span "IN8SHG-209461" at bounding box center [688, 434] width 76 height 14
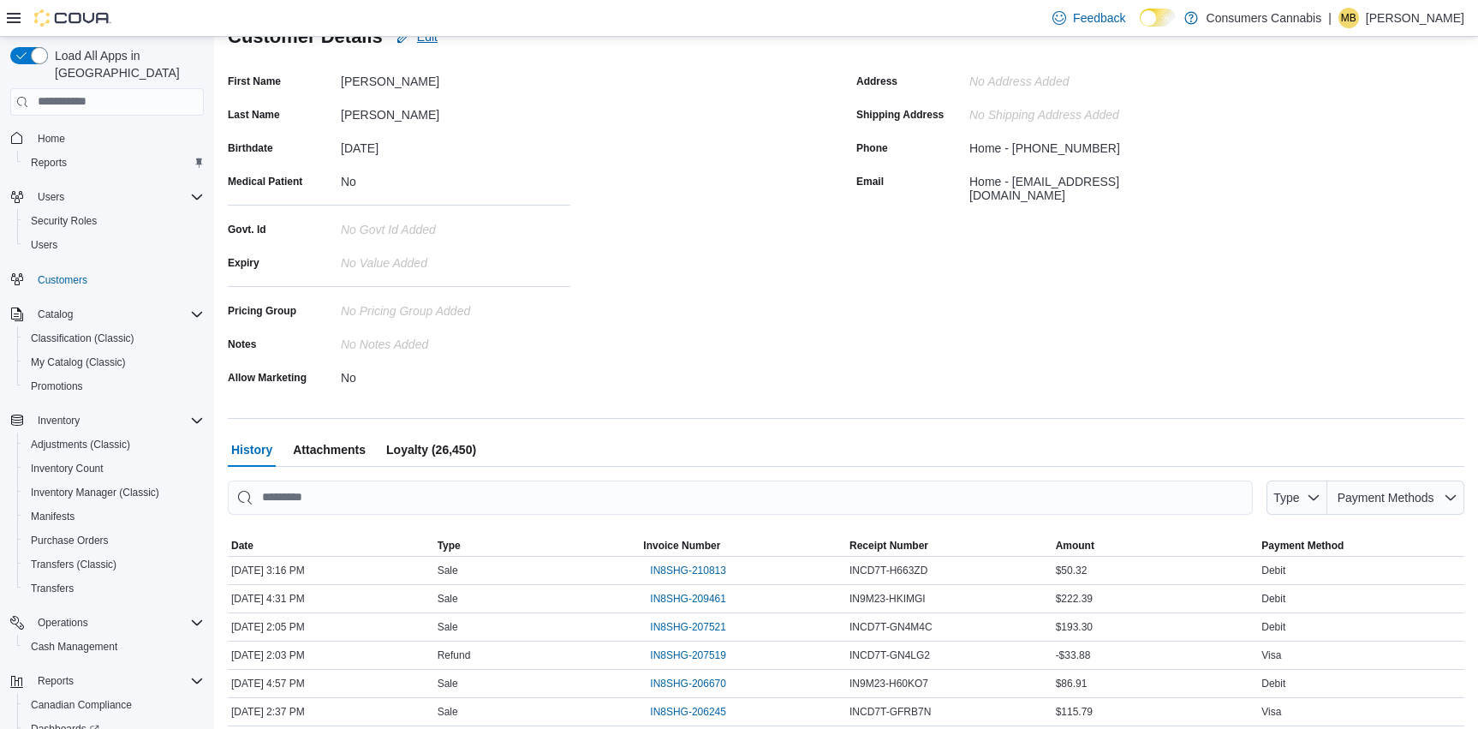
scroll to position [0, 0]
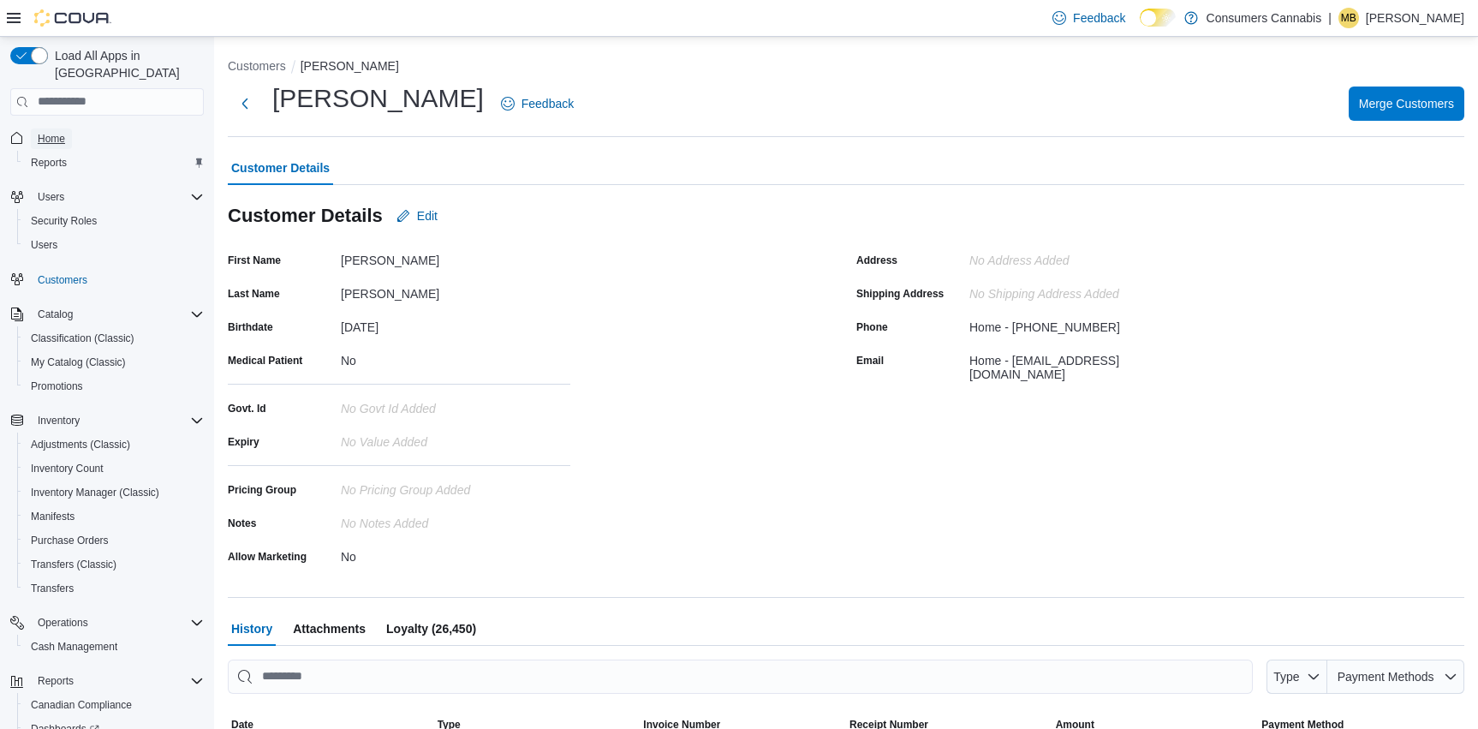
click at [56, 132] on span "Home" at bounding box center [51, 139] width 27 height 14
